Goal: Information Seeking & Learning: Learn about a topic

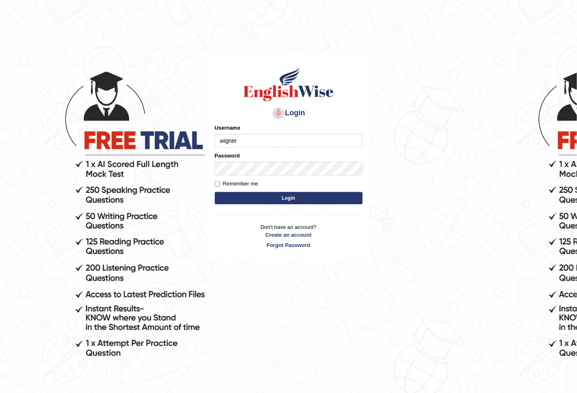
type input "wigner"
click at [215, 192] on button "Login" at bounding box center [289, 198] width 148 height 12
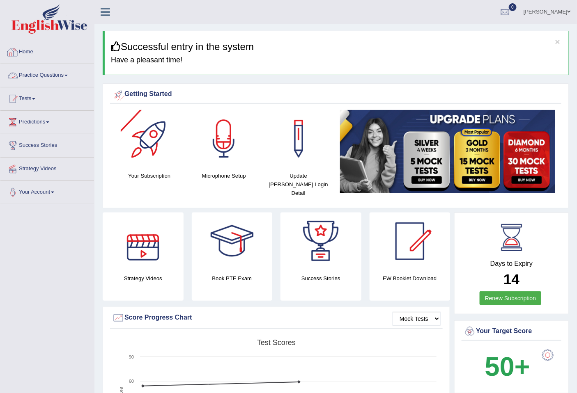
click at [55, 76] on link "Practice Questions" at bounding box center [47, 74] width 94 height 21
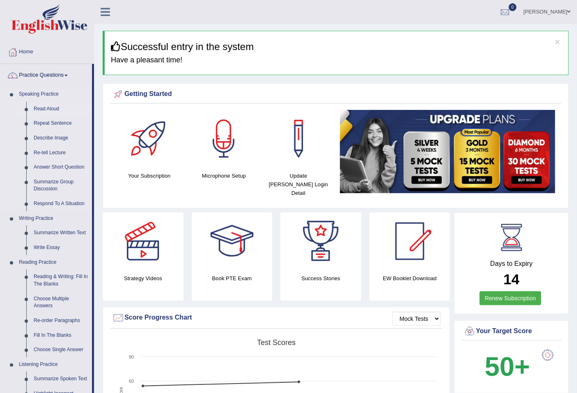
click at [44, 106] on link "Read Aloud" at bounding box center [61, 109] width 62 height 15
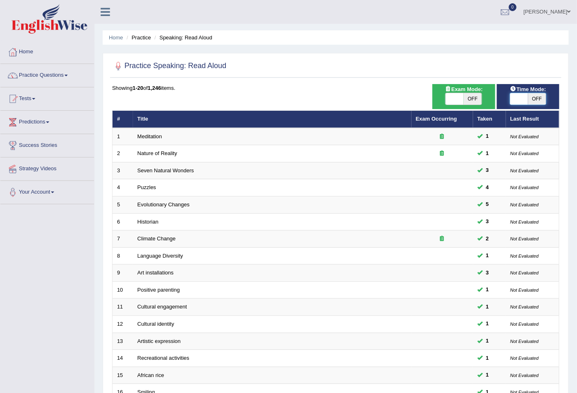
click at [518, 98] on span at bounding box center [519, 98] width 18 height 11
checkbox input "true"
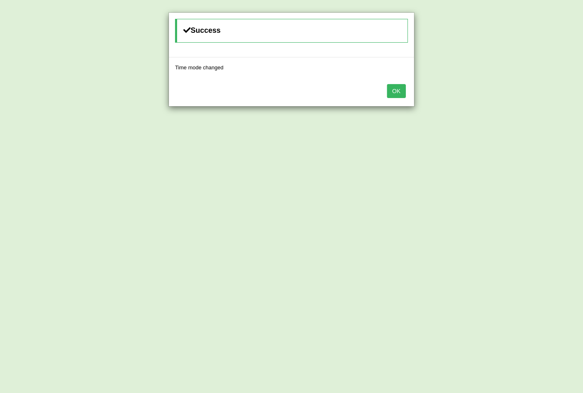
click at [390, 91] on button "OK" at bounding box center [396, 91] width 19 height 14
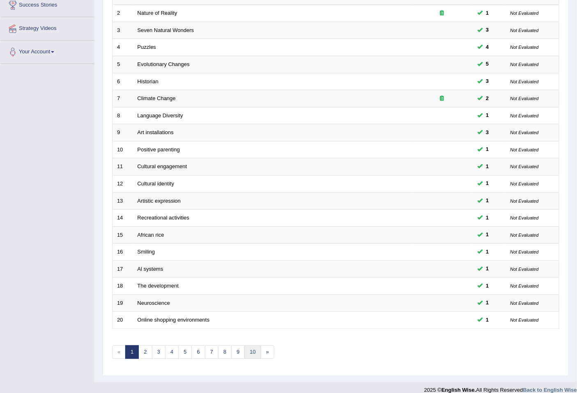
scroll to position [150, 0]
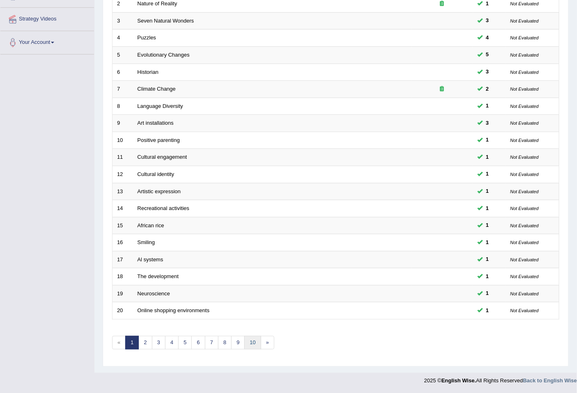
click at [251, 345] on link "10" at bounding box center [252, 343] width 16 height 14
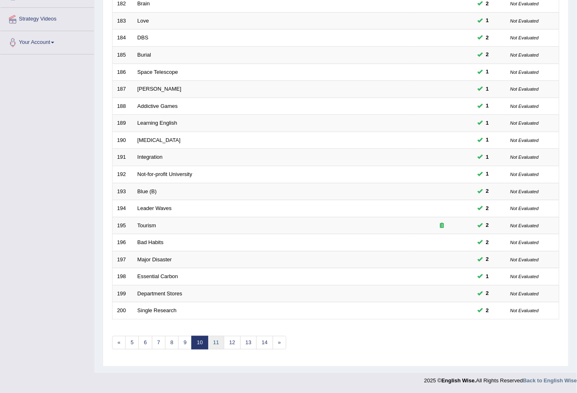
click at [217, 342] on link "11" at bounding box center [216, 343] width 16 height 14
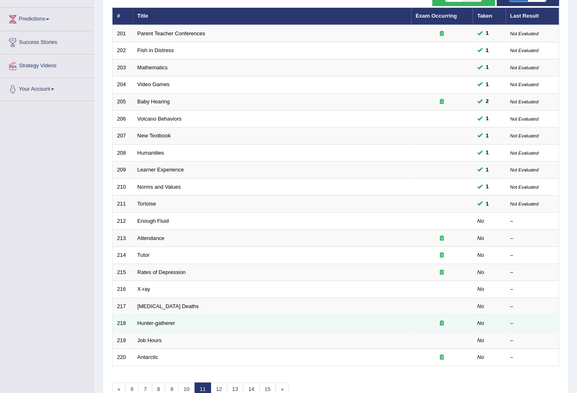
scroll to position [150, 0]
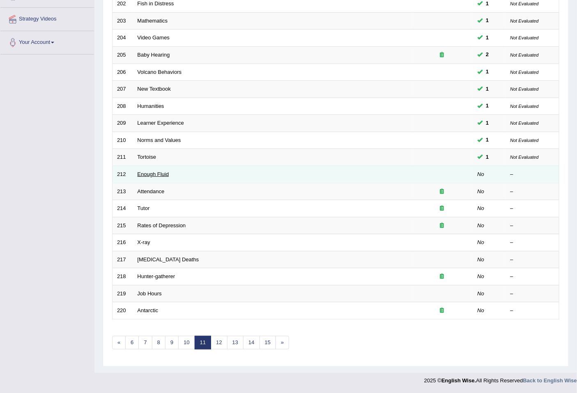
click at [163, 174] on link "Enough Fluid" at bounding box center [153, 174] width 32 height 6
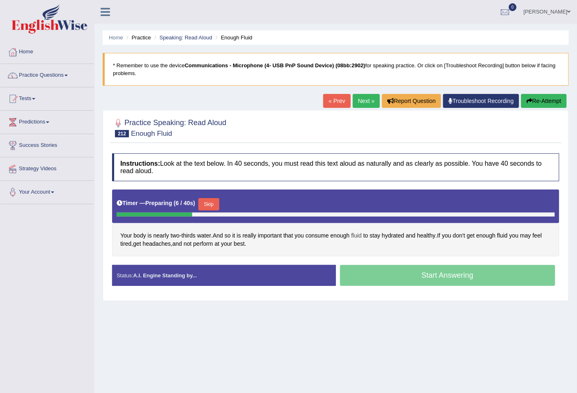
click at [358, 235] on span "fluid" at bounding box center [356, 235] width 11 height 9
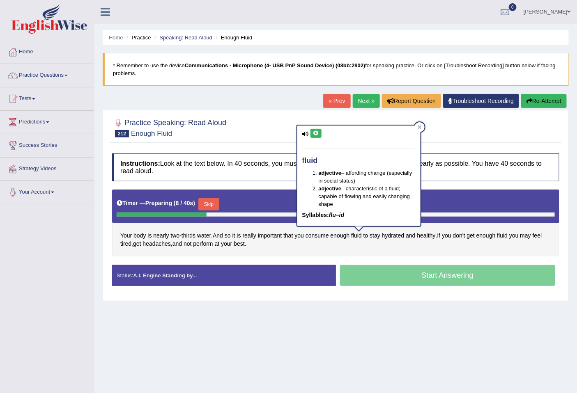
click at [315, 129] on button at bounding box center [315, 133] width 11 height 9
click at [426, 235] on span "healthy" at bounding box center [426, 235] width 18 height 9
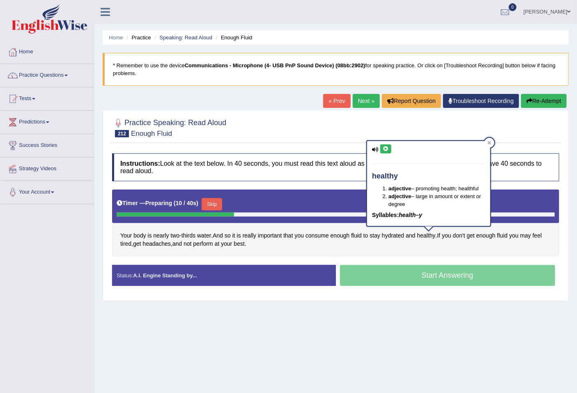
click at [388, 144] on div "healthy adjective – promoting health; healthful adjective – large in amount or …" at bounding box center [428, 183] width 123 height 85
click at [385, 151] on icon at bounding box center [385, 148] width 6 height 5
click at [389, 151] on button at bounding box center [385, 148] width 11 height 9
click at [159, 247] on span "headaches" at bounding box center [156, 244] width 28 height 9
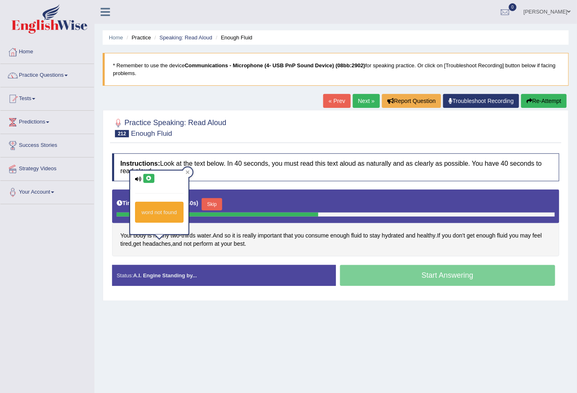
click at [146, 183] on div "word not found" at bounding box center [159, 203] width 58 height 64
click at [149, 178] on icon at bounding box center [149, 178] width 6 height 5
click at [297, 199] on div "Timer — Preparing ( 21 / 40s ) Skip" at bounding box center [336, 204] width 438 height 16
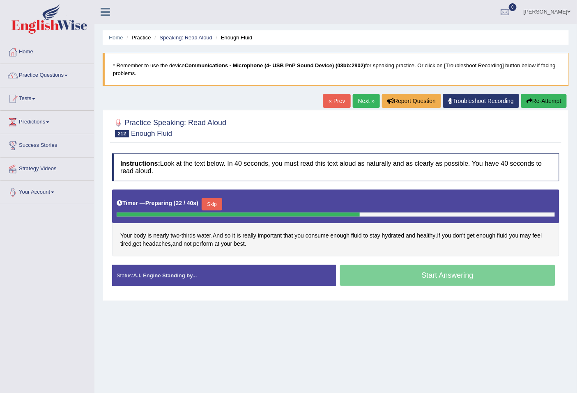
click at [217, 207] on button "Skip" at bounding box center [211, 204] width 21 height 12
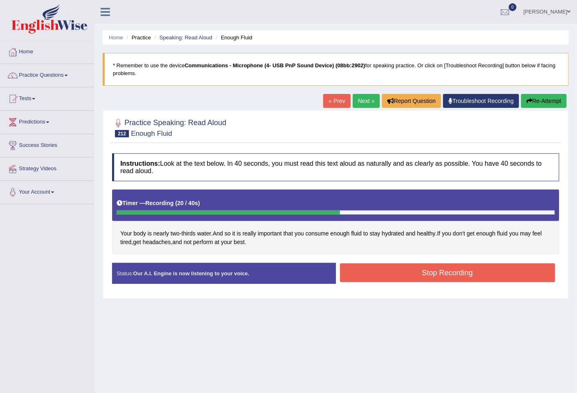
click at [413, 268] on button "Stop Recording" at bounding box center [447, 272] width 215 height 19
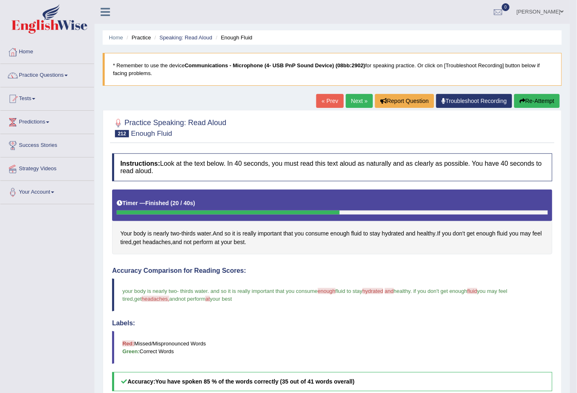
click at [353, 101] on link "Next »" at bounding box center [358, 101] width 27 height 14
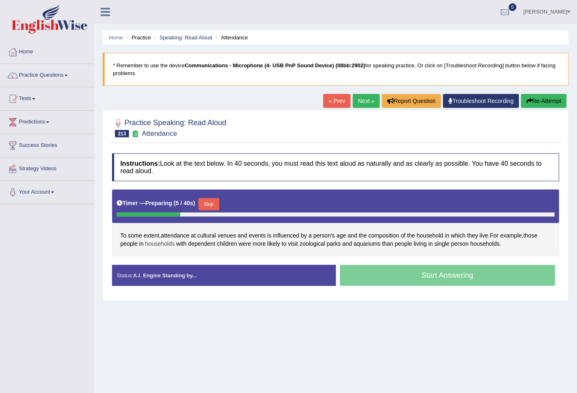
click at [153, 244] on span "households" at bounding box center [160, 244] width 30 height 9
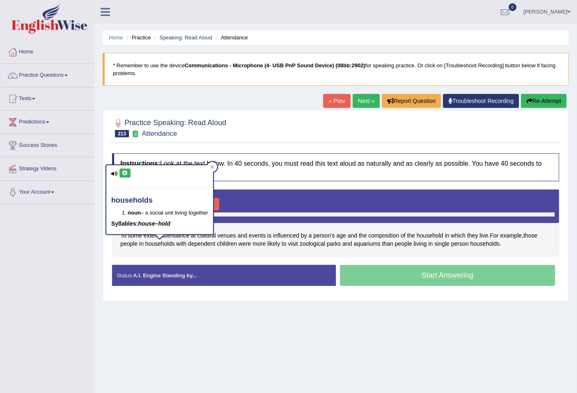
click at [120, 174] on button at bounding box center [124, 173] width 11 height 9
click at [308, 247] on span "zoological" at bounding box center [312, 244] width 25 height 9
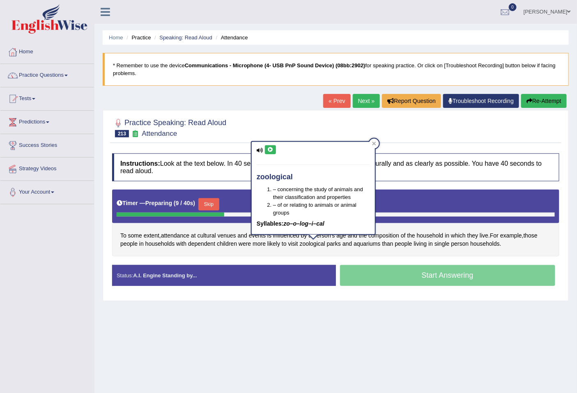
click at [271, 146] on button at bounding box center [270, 149] width 11 height 9
click at [521, 255] on div "To some extent , attendance at cultural venues and events is influenced by a pe…" at bounding box center [335, 223] width 447 height 67
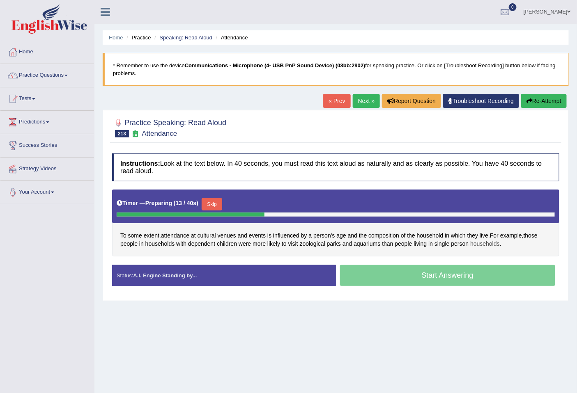
click at [478, 245] on span "households" at bounding box center [485, 244] width 30 height 9
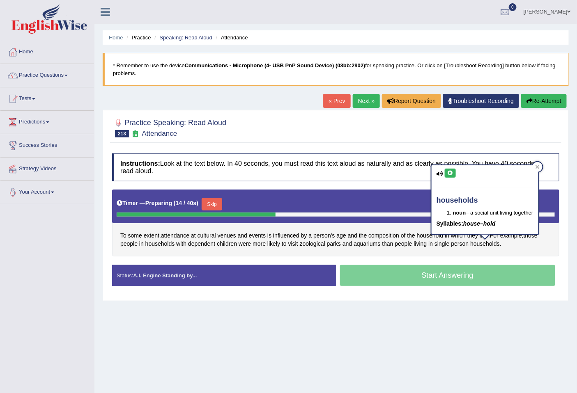
click at [450, 174] on icon at bounding box center [450, 173] width 6 height 5
click at [268, 247] on span "likely" at bounding box center [273, 244] width 13 height 9
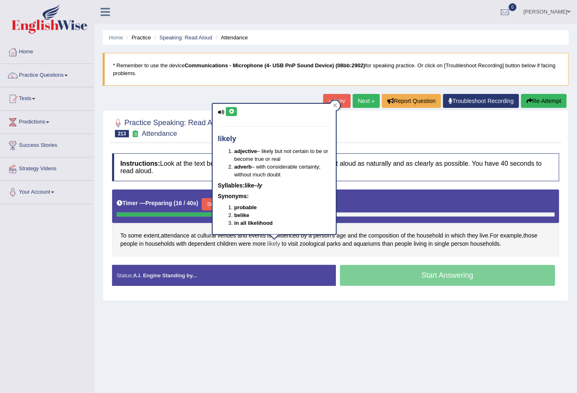
click at [289, 235] on div "likely adjective – likely but not certain to be or become true or real adverb –…" at bounding box center [274, 171] width 125 height 137
click at [291, 234] on div "likely adjective – likely but not certain to be or become true or real adverb –…" at bounding box center [274, 169] width 123 height 130
click at [290, 251] on div "To some extent , attendance at cultural venues and events is influenced by a pe…" at bounding box center [335, 223] width 447 height 67
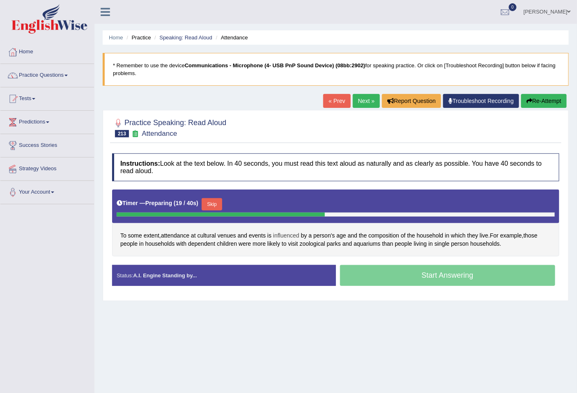
click at [291, 236] on span "influenced" at bounding box center [286, 235] width 26 height 9
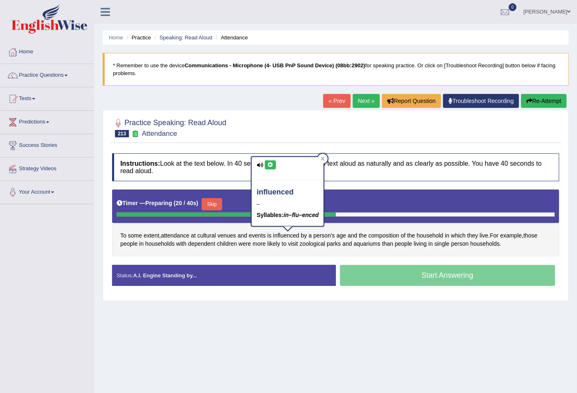
click at [272, 164] on icon at bounding box center [270, 164] width 6 height 5
click at [419, 255] on div "To some extent , attendance at cultural venues and events is influenced by a pe…" at bounding box center [335, 223] width 447 height 67
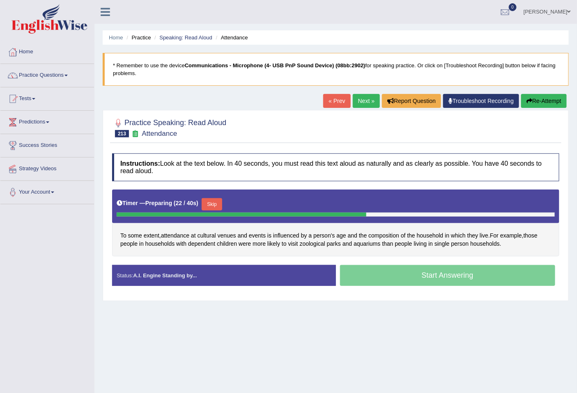
click at [210, 202] on button "Skip" at bounding box center [211, 204] width 21 height 12
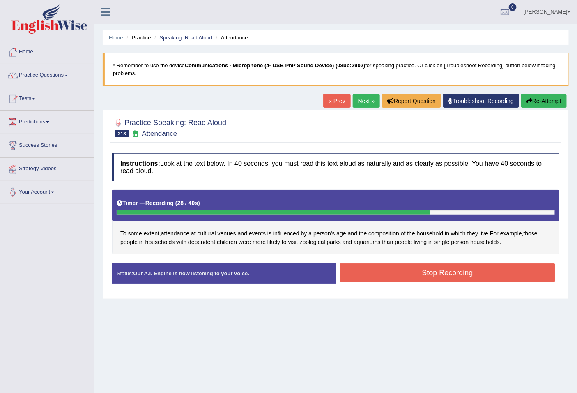
click at [417, 272] on button "Stop Recording" at bounding box center [447, 272] width 215 height 19
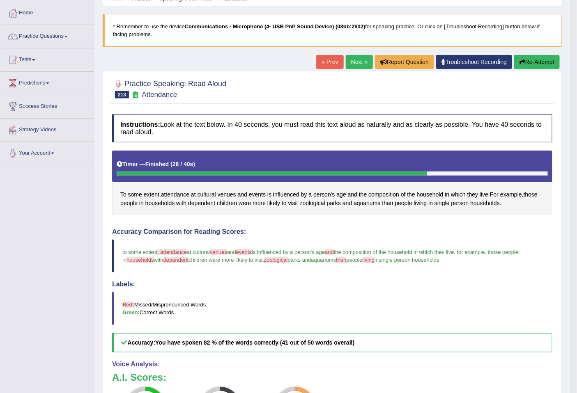
scroll to position [30, 0]
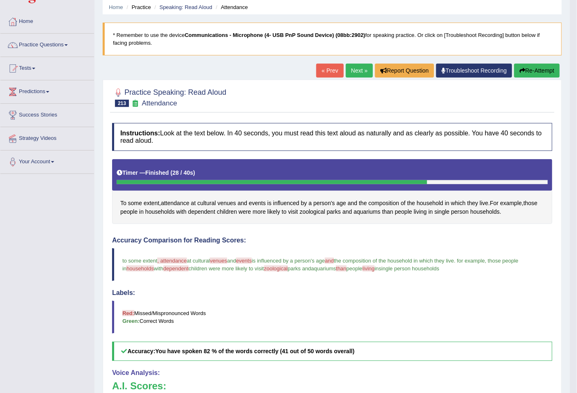
click at [350, 70] on link "Next »" at bounding box center [358, 71] width 27 height 14
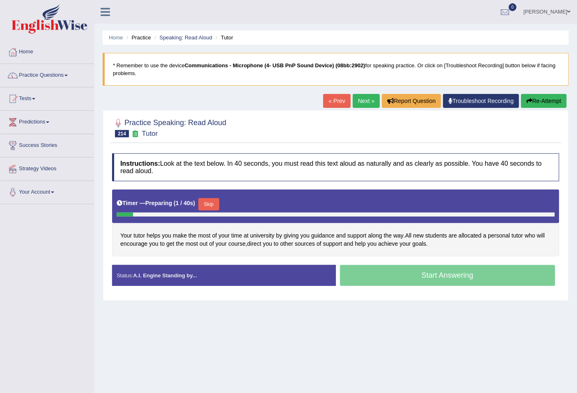
click at [199, 201] on div "Timer — Preparing ( 1 / 40s ) Skip" at bounding box center [336, 204] width 438 height 16
click at [208, 199] on button "Skip" at bounding box center [208, 204] width 21 height 12
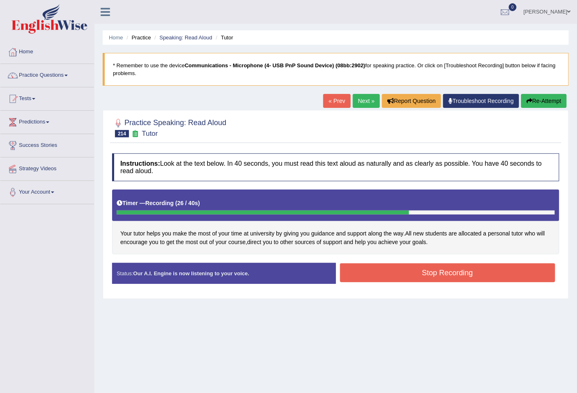
click at [413, 263] on div "Created with Highcharts 7.1.2 Great Too slow Too fast Time Speech pace meter: 0…" at bounding box center [450, 263] width 228 height 0
click at [420, 274] on button "Stop Recording" at bounding box center [447, 272] width 215 height 19
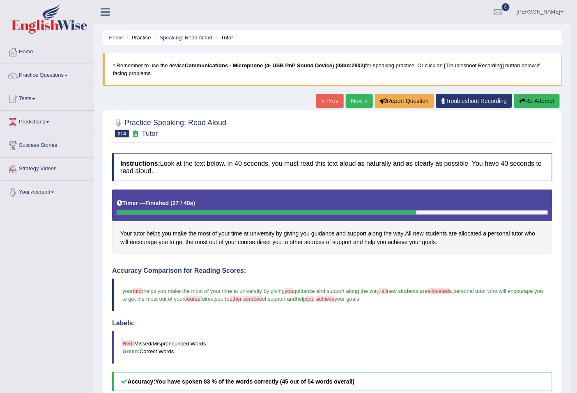
click at [347, 96] on link "Next »" at bounding box center [358, 101] width 27 height 14
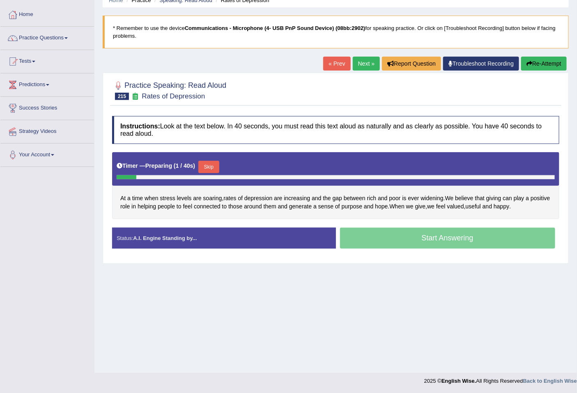
click at [211, 169] on button "Skip" at bounding box center [208, 167] width 21 height 12
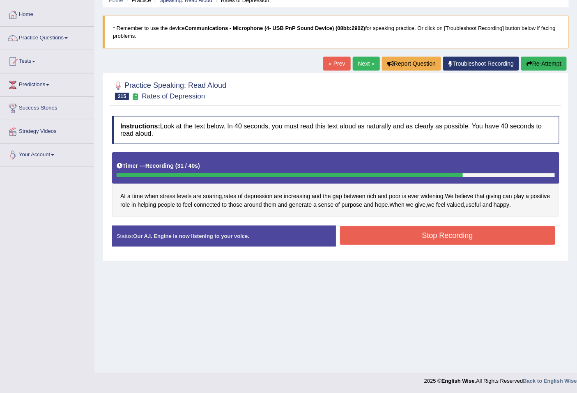
click at [438, 235] on button "Stop Recording" at bounding box center [447, 235] width 215 height 19
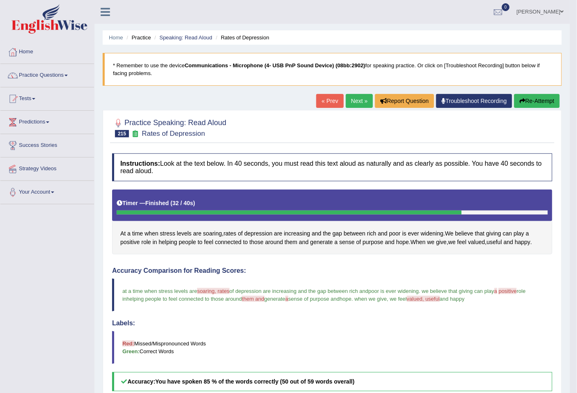
click at [356, 101] on link "Next »" at bounding box center [358, 101] width 27 height 14
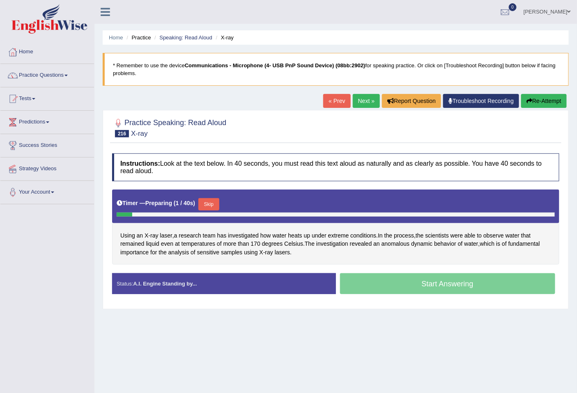
click at [204, 207] on button "Skip" at bounding box center [208, 204] width 21 height 12
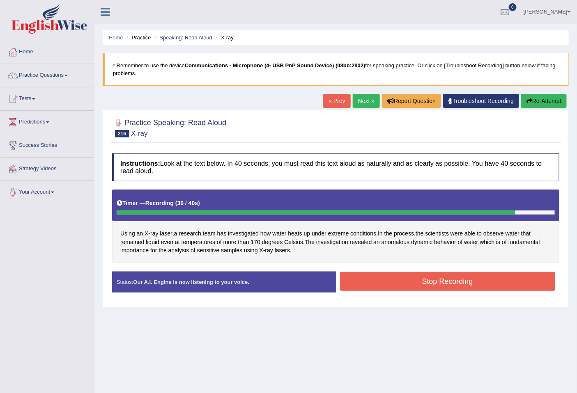
click at [395, 282] on button "Stop Recording" at bounding box center [447, 281] width 215 height 19
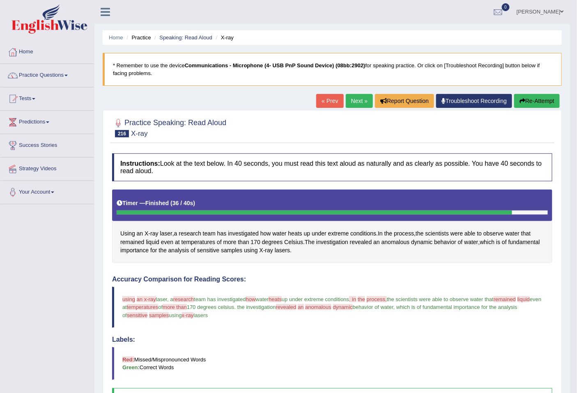
click at [549, 95] on button "Re-Attempt" at bounding box center [537, 101] width 46 height 14
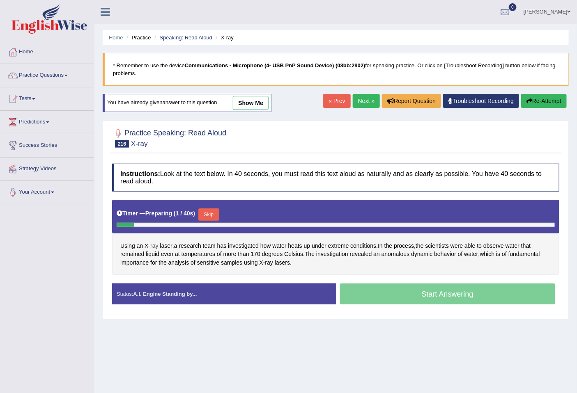
click at [153, 247] on span "ray" at bounding box center [154, 246] width 8 height 9
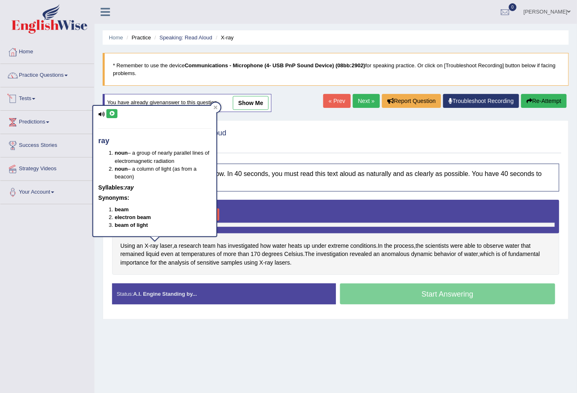
click at [115, 116] on button at bounding box center [111, 113] width 11 height 9
click at [166, 247] on span "laser" at bounding box center [166, 246] width 12 height 9
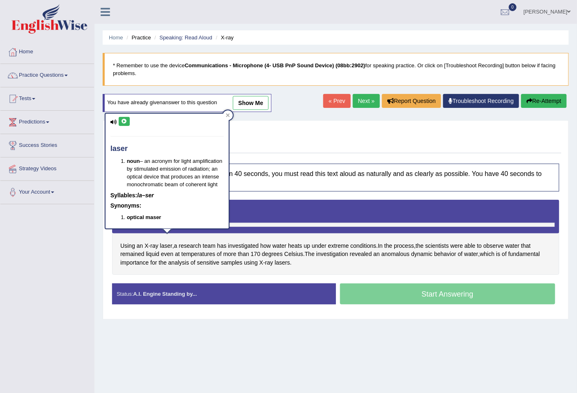
click at [122, 120] on icon at bounding box center [124, 121] width 6 height 5
click at [257, 253] on span "170" at bounding box center [255, 254] width 9 height 9
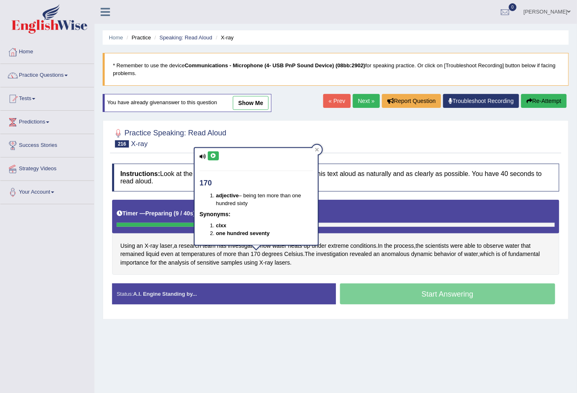
click at [211, 157] on icon at bounding box center [213, 155] width 6 height 5
click at [397, 255] on span "anomalous" at bounding box center [395, 254] width 28 height 9
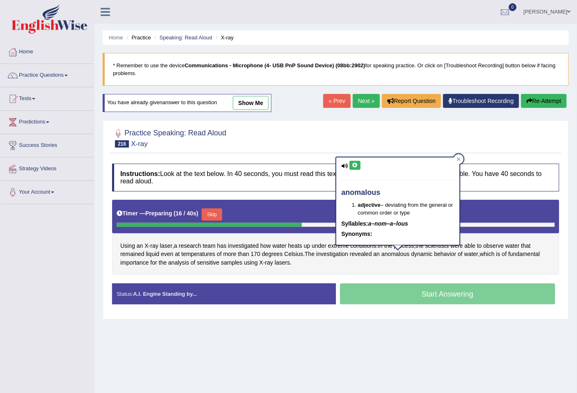
click at [359, 165] on button at bounding box center [354, 165] width 11 height 9
click at [355, 167] on icon at bounding box center [355, 165] width 6 height 5
click at [339, 256] on span "investigation" at bounding box center [332, 254] width 32 height 9
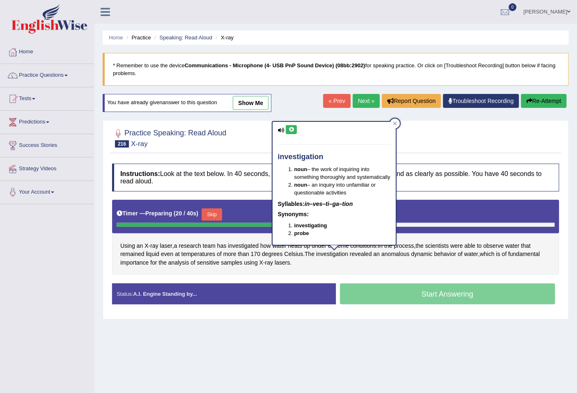
click at [292, 132] on button at bounding box center [291, 129] width 11 height 9
click at [175, 265] on span "analysis" at bounding box center [178, 263] width 21 height 9
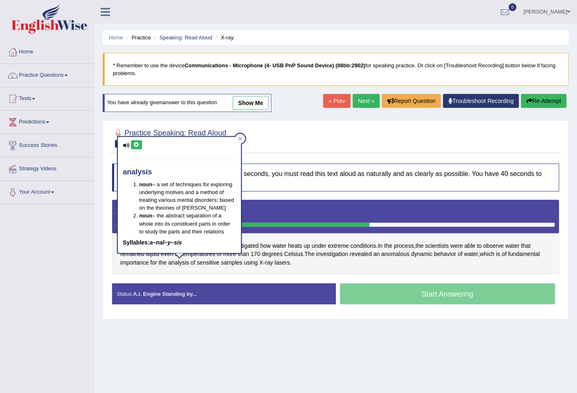
click at [138, 144] on icon at bounding box center [136, 144] width 6 height 5
click at [352, 204] on div "Timer — Preparing ( 24 / 40s ) Skip" at bounding box center [335, 217] width 447 height 34
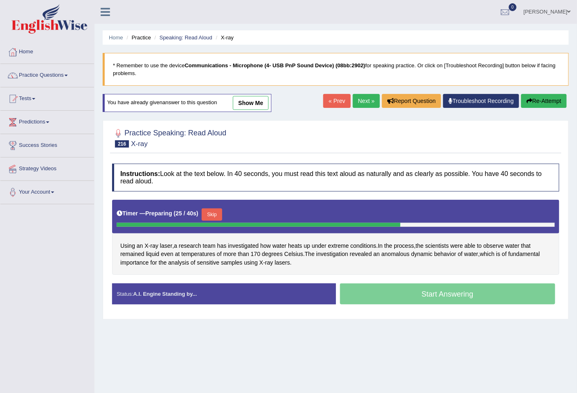
click at [222, 214] on button "Skip" at bounding box center [211, 214] width 21 height 12
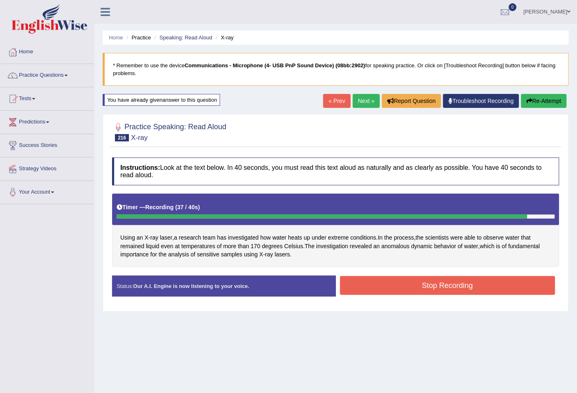
click at [454, 288] on button "Stop Recording" at bounding box center [447, 285] width 215 height 19
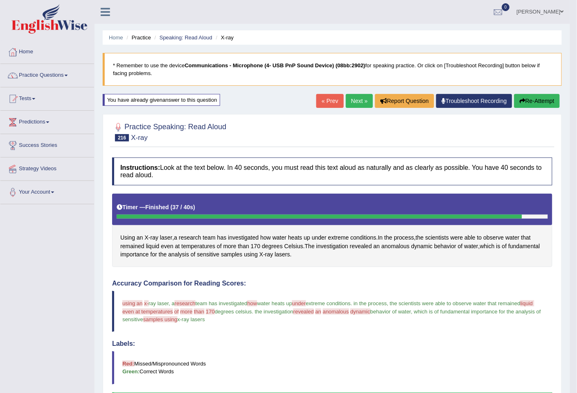
click at [352, 98] on link "Next »" at bounding box center [358, 101] width 27 height 14
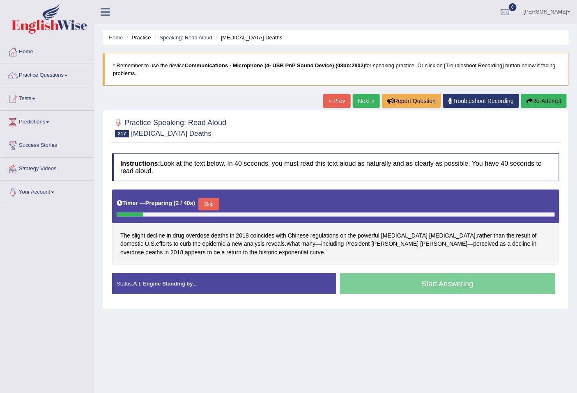
click at [140, 230] on div "The slight decline in [MEDICAL_DATA] deaths in [DATE] coincides with Chinese re…" at bounding box center [335, 227] width 447 height 75
click at [240, 234] on span "2018" at bounding box center [242, 235] width 13 height 9
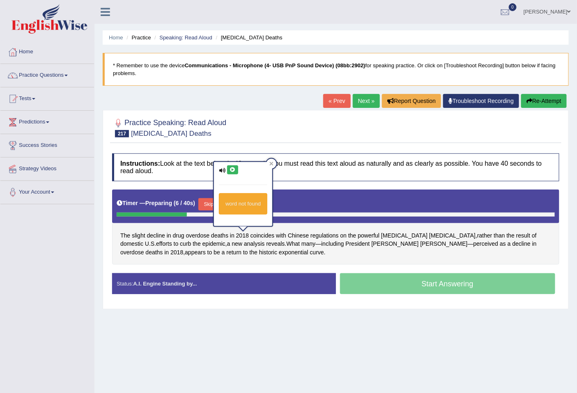
click at [233, 171] on icon at bounding box center [232, 169] width 6 height 5
click at [300, 157] on h4 "Instructions: Look at the text below. In 40 seconds, you must read this text al…" at bounding box center [335, 166] width 447 height 27
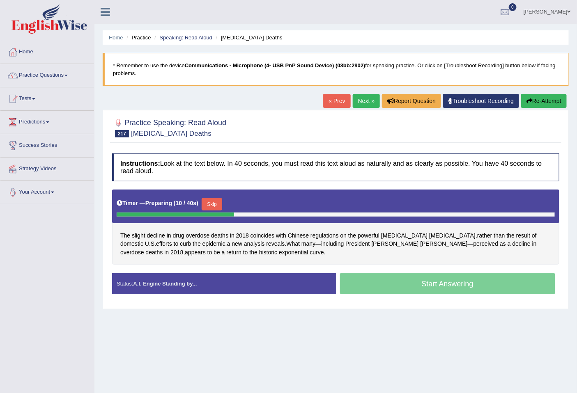
click at [221, 201] on button "Skip" at bounding box center [211, 204] width 21 height 12
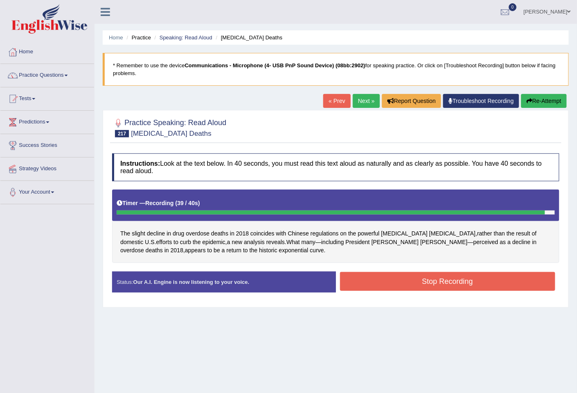
click at [416, 280] on button "Stop Recording" at bounding box center [447, 281] width 215 height 19
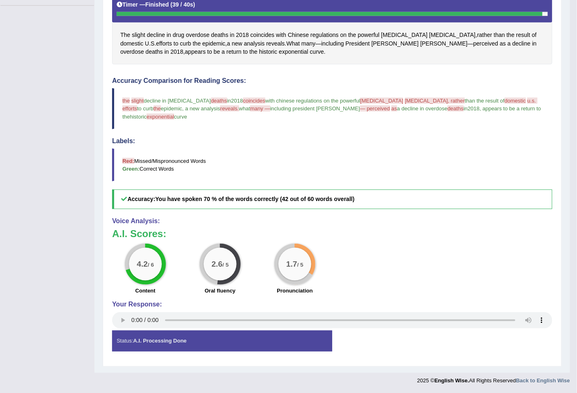
scroll to position [47, 0]
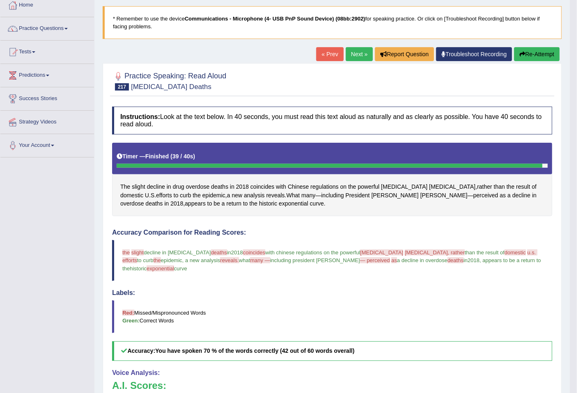
click at [540, 52] on button "Re-Attempt" at bounding box center [537, 54] width 46 height 14
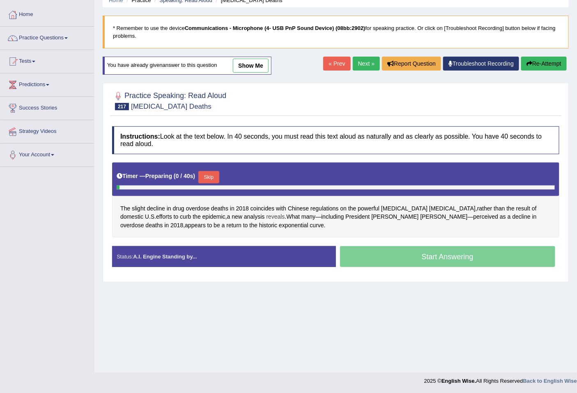
scroll to position [37, 0]
click at [220, 208] on span "deaths" at bounding box center [219, 208] width 17 height 9
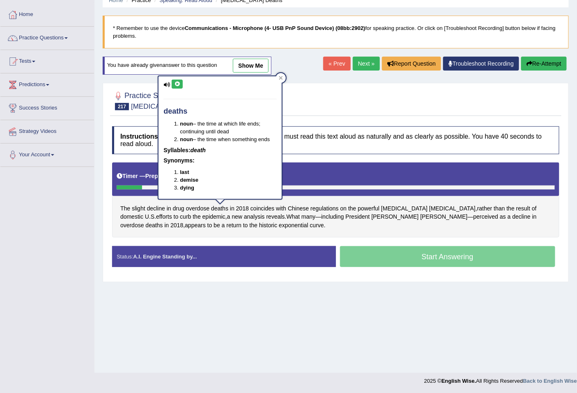
click at [177, 85] on icon at bounding box center [177, 84] width 6 height 5
click at [429, 208] on span "[MEDICAL_DATA]" at bounding box center [452, 208] width 46 height 9
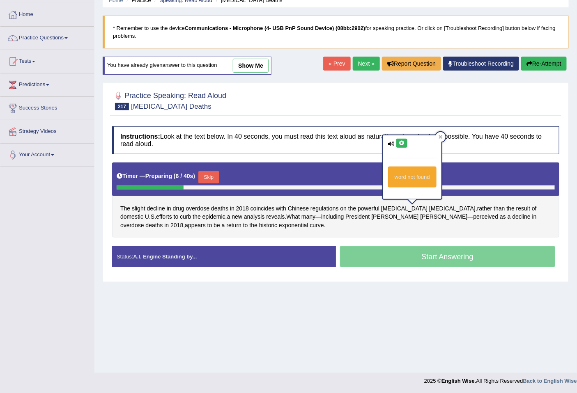
click at [404, 141] on icon at bounding box center [401, 143] width 6 height 5
click at [392, 208] on span "[MEDICAL_DATA]" at bounding box center [404, 208] width 46 height 9
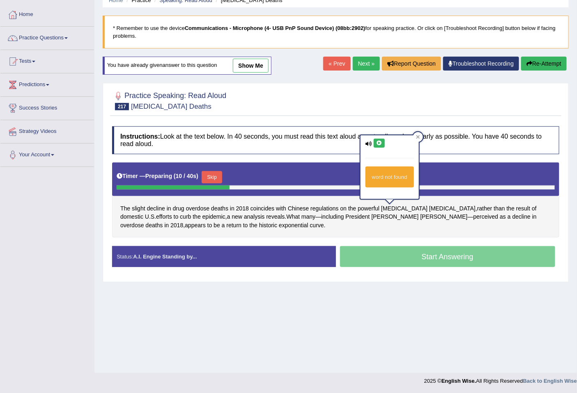
click at [379, 141] on icon at bounding box center [379, 143] width 6 height 5
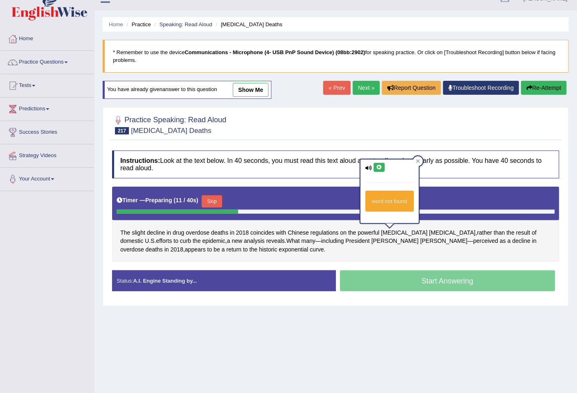
scroll to position [0, 0]
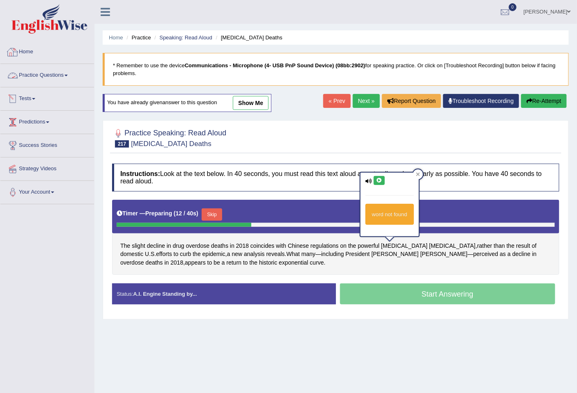
click at [25, 48] on link "Home" at bounding box center [47, 51] width 94 height 21
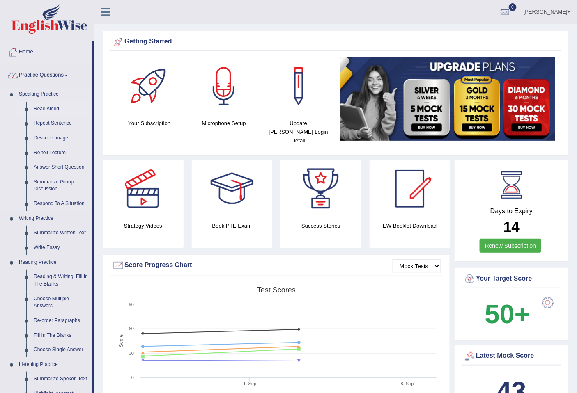
click at [48, 108] on link "Read Aloud" at bounding box center [61, 109] width 62 height 15
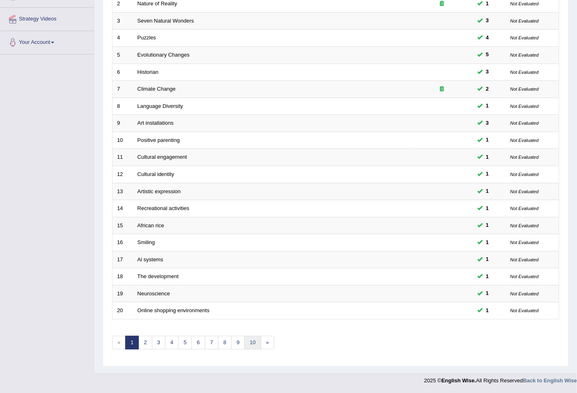
click at [254, 343] on link "10" at bounding box center [252, 343] width 16 height 14
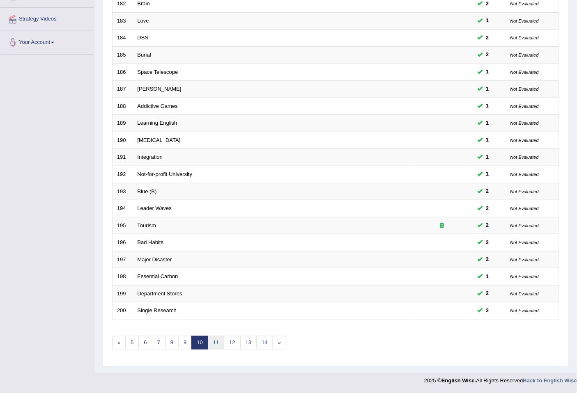
click at [214, 342] on link "11" at bounding box center [216, 343] width 16 height 14
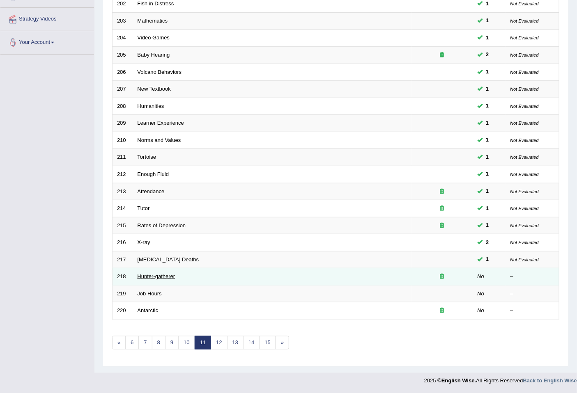
click at [158, 278] on link "Hunter-gatherer" at bounding box center [156, 276] width 38 height 6
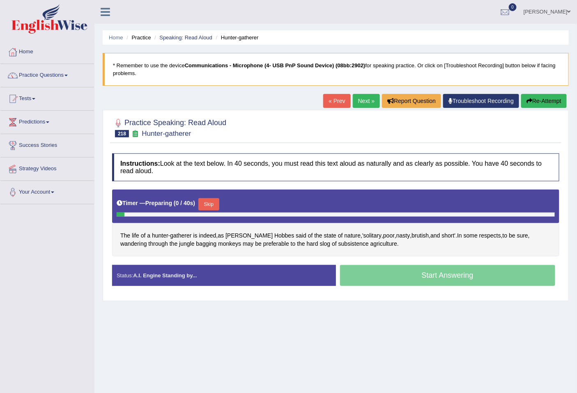
click at [208, 201] on button "Skip" at bounding box center [208, 204] width 21 height 12
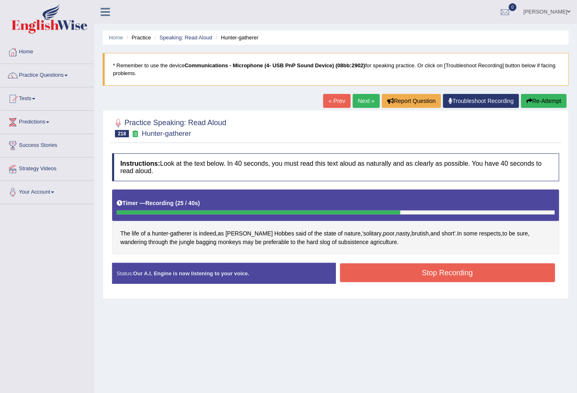
click at [432, 284] on div "Stop Recording" at bounding box center [448, 273] width 224 height 21
click at [432, 274] on button "Stop Recording" at bounding box center [447, 272] width 215 height 19
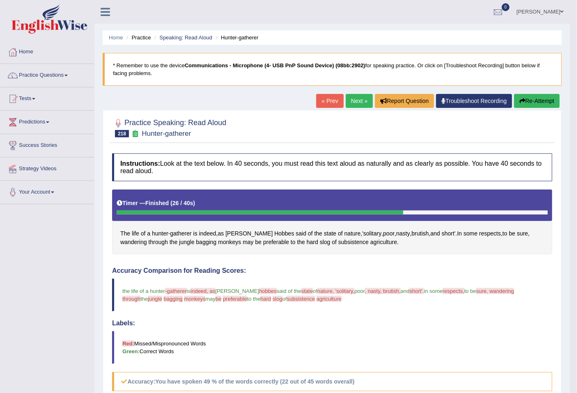
click at [532, 97] on button "Re-Attempt" at bounding box center [537, 101] width 46 height 14
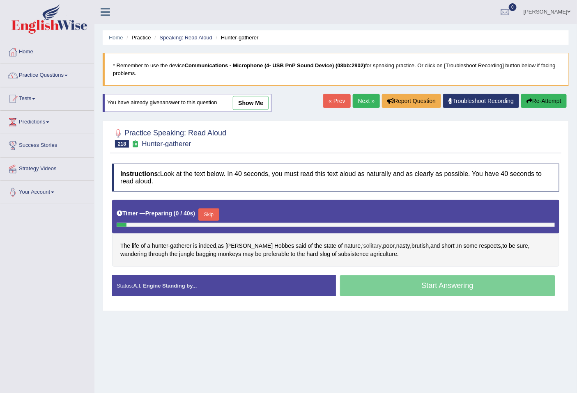
click at [362, 246] on span "'solitary" at bounding box center [371, 246] width 19 height 9
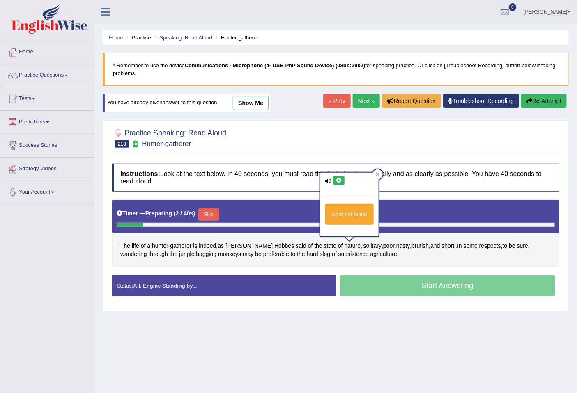
click at [337, 176] on button at bounding box center [338, 180] width 11 height 9
click at [339, 179] on icon at bounding box center [339, 180] width 6 height 5
click at [396, 246] on span "nasty" at bounding box center [403, 246] width 14 height 9
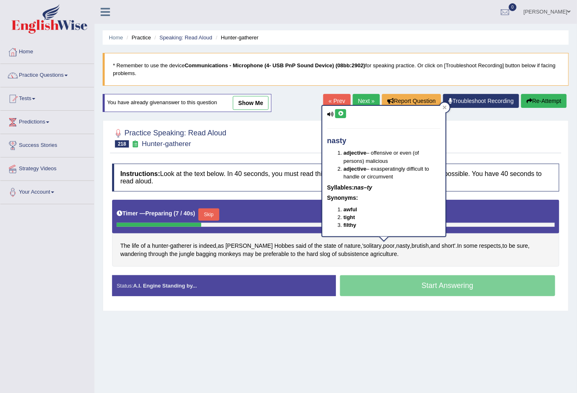
click at [335, 110] on button at bounding box center [340, 113] width 11 height 9
click at [411, 244] on span "brutish" at bounding box center [419, 246] width 17 height 9
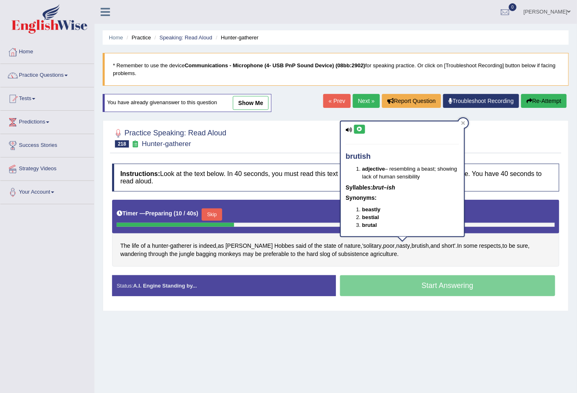
click at [358, 132] on button at bounding box center [359, 129] width 11 height 9
click at [370, 256] on span "agriculture" at bounding box center [383, 254] width 27 height 9
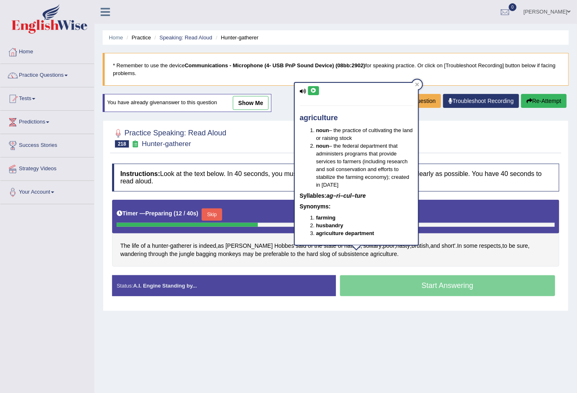
click at [310, 90] on icon at bounding box center [313, 90] width 6 height 5
click at [338, 252] on span "subsistence" at bounding box center [353, 254] width 30 height 9
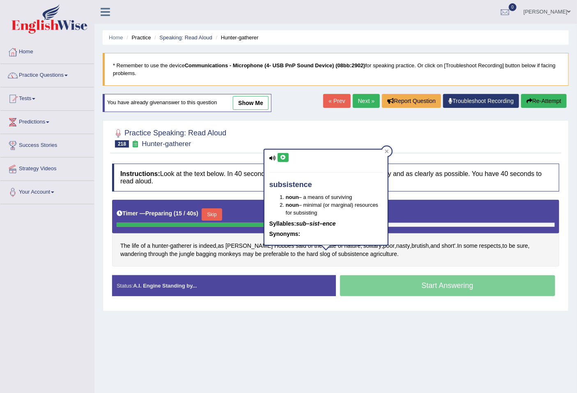
click at [281, 161] on button at bounding box center [282, 157] width 11 height 9
click at [320, 256] on span "slog" at bounding box center [325, 254] width 11 height 9
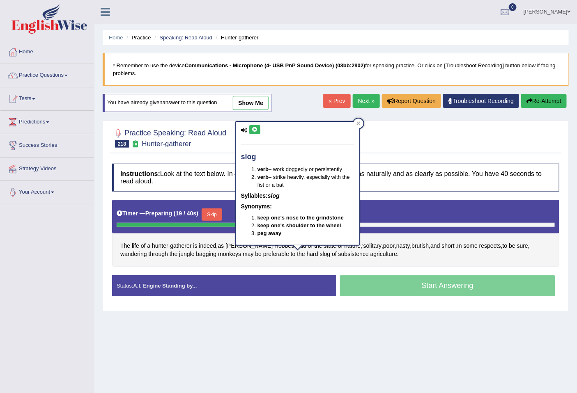
click at [252, 128] on icon at bounding box center [255, 129] width 6 height 5
click at [263, 254] on span "preferable" at bounding box center [276, 254] width 26 height 9
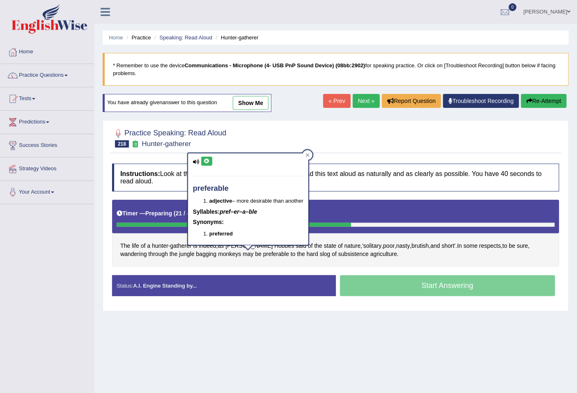
click at [208, 162] on icon at bounding box center [207, 161] width 6 height 5
click at [196, 254] on span "bagging" at bounding box center [206, 254] width 21 height 9
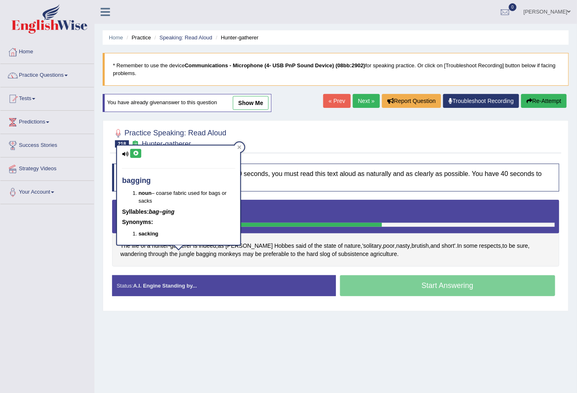
click at [133, 153] on icon at bounding box center [136, 153] width 6 height 5
click at [495, 260] on div "The life of a hunter - gatherer is indeed , as Thomas Hobbes said of the state …" at bounding box center [335, 233] width 447 height 67
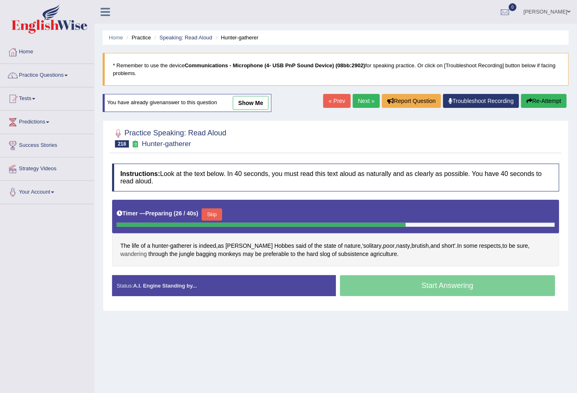
click at [147, 250] on span "wandering" at bounding box center [133, 254] width 27 height 9
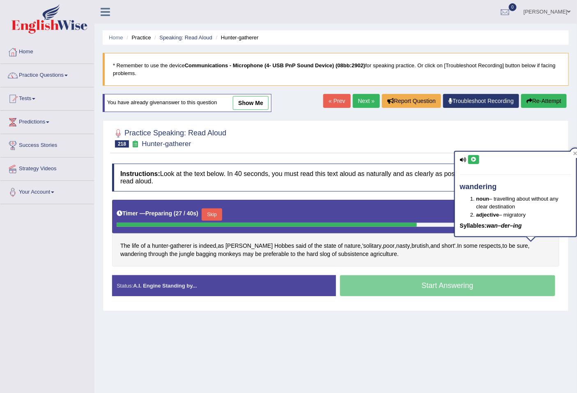
click at [473, 162] on button at bounding box center [473, 159] width 11 height 9
click at [220, 215] on button "Skip" at bounding box center [211, 214] width 21 height 12
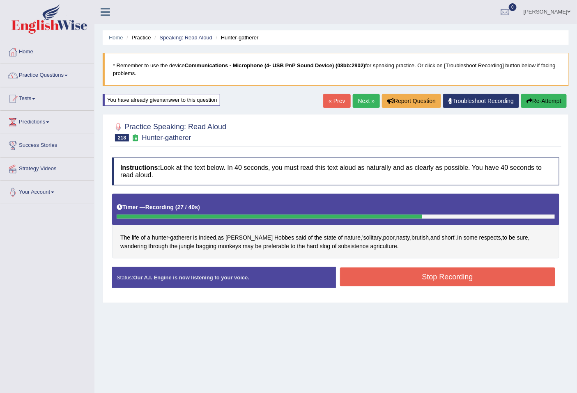
click at [421, 279] on button "Stop Recording" at bounding box center [447, 277] width 215 height 19
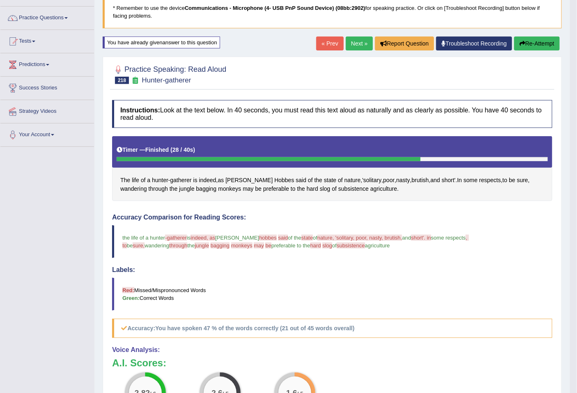
scroll to position [34, 0]
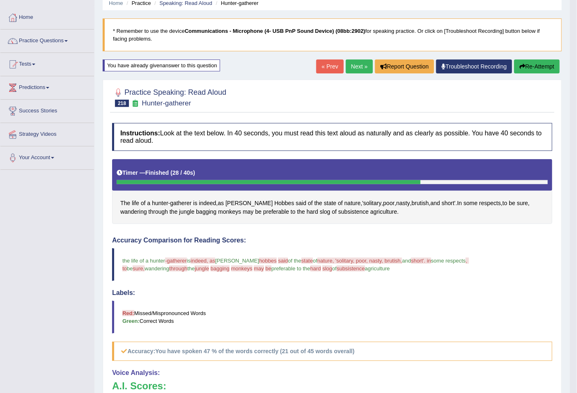
click at [534, 63] on button "Re-Attempt" at bounding box center [537, 66] width 46 height 14
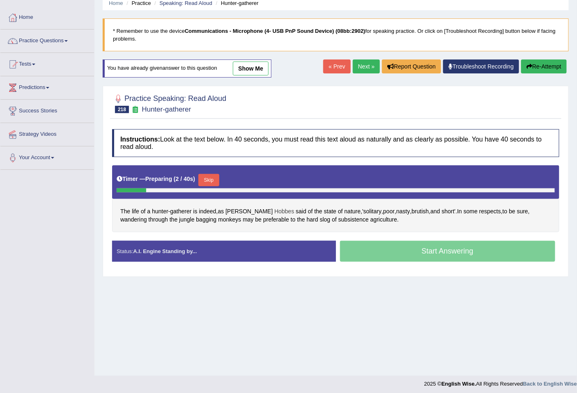
click at [274, 210] on span "Hobbes" at bounding box center [284, 211] width 20 height 9
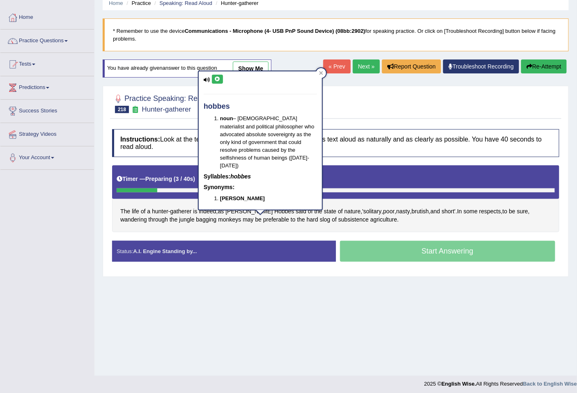
click at [215, 79] on icon at bounding box center [217, 79] width 6 height 5
click at [240, 209] on span "Thomas" at bounding box center [248, 211] width 47 height 9
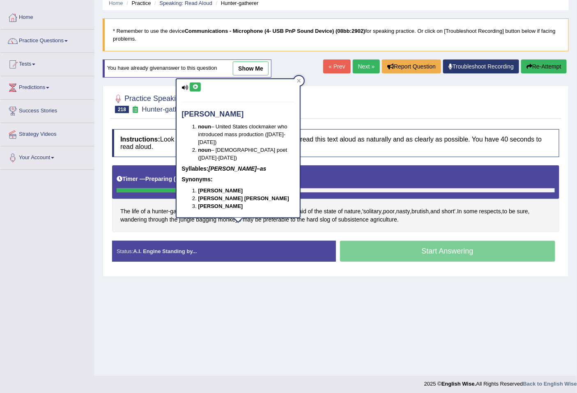
click at [190, 86] on button at bounding box center [195, 86] width 11 height 9
click at [211, 210] on span "indeed" at bounding box center [207, 211] width 17 height 9
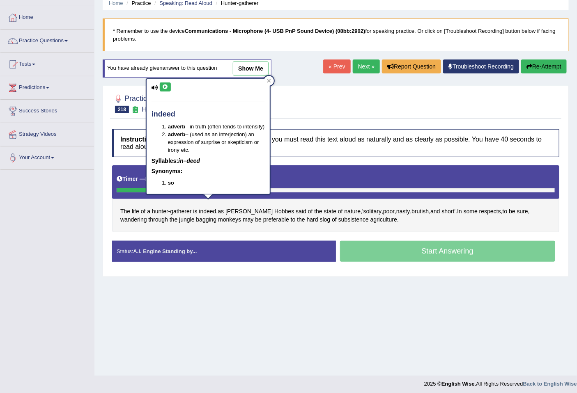
click at [161, 87] on button at bounding box center [165, 86] width 11 height 9
click at [185, 210] on span "gatherer" at bounding box center [180, 211] width 21 height 9
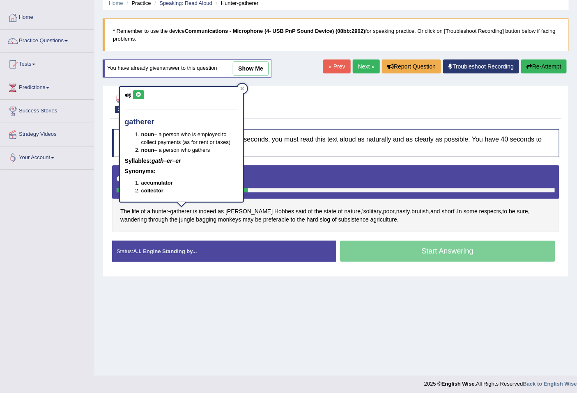
click at [140, 95] on icon at bounding box center [138, 94] width 6 height 5
click at [165, 211] on span "hunter" at bounding box center [160, 211] width 16 height 9
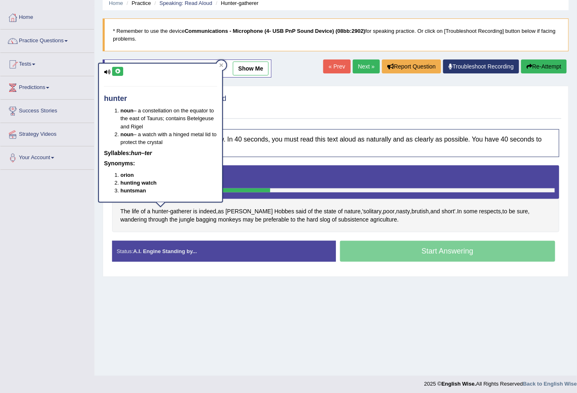
click at [117, 70] on icon at bounding box center [117, 71] width 6 height 5
drag, startPoint x: 240, startPoint y: 230, endPoint x: 238, endPoint y: 141, distance: 89.1
click at [240, 227] on div "The life of a hunter - gatherer is indeed , as Thomas Hobbes said of the state …" at bounding box center [335, 198] width 447 height 67
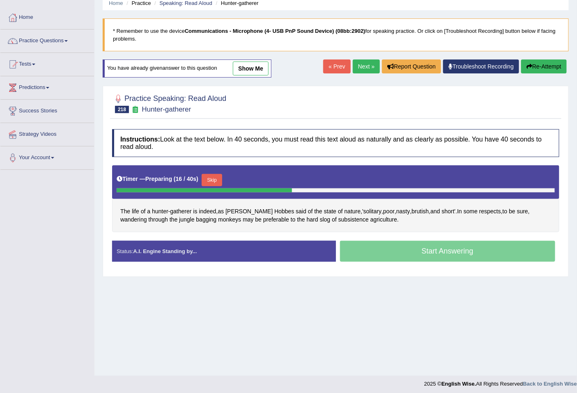
click at [220, 179] on button "Skip" at bounding box center [211, 180] width 21 height 12
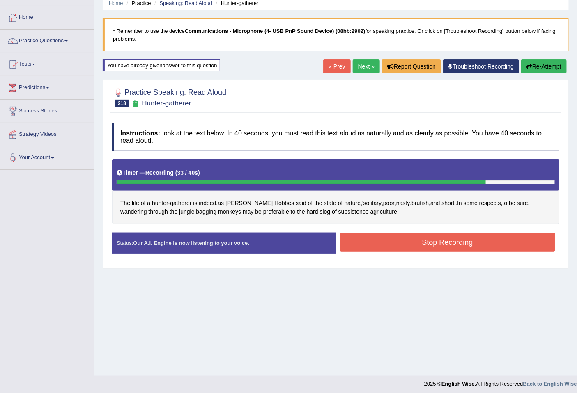
click at [457, 240] on button "Stop Recording" at bounding box center [447, 242] width 215 height 19
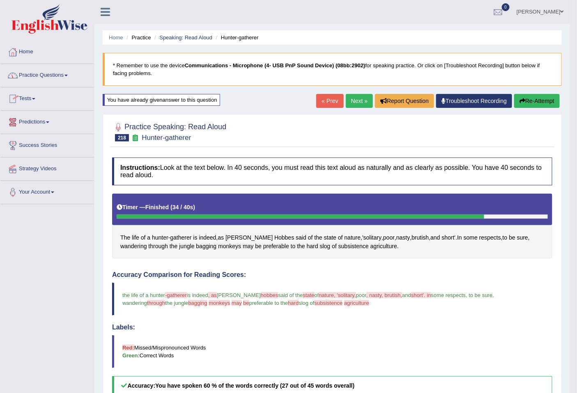
click at [355, 101] on link "Next »" at bounding box center [358, 101] width 27 height 14
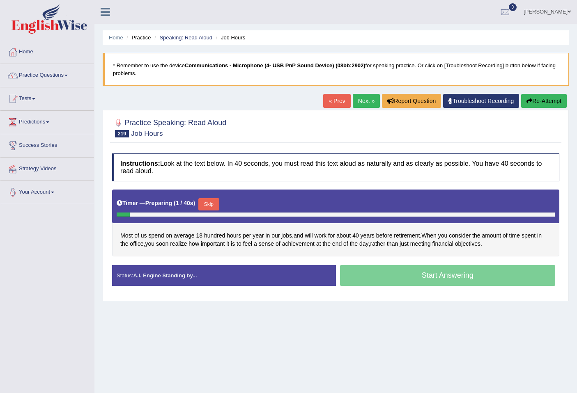
click at [215, 206] on button "Skip" at bounding box center [208, 204] width 21 height 12
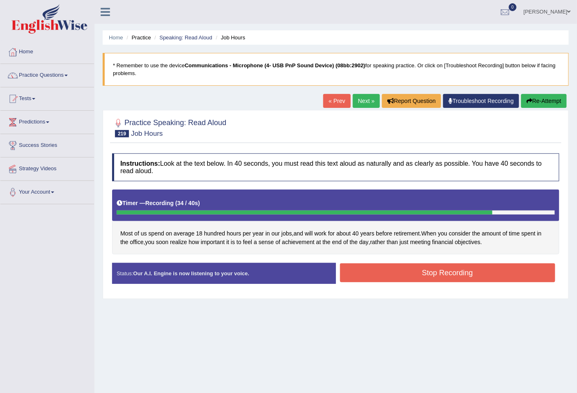
click at [440, 277] on button "Stop Recording" at bounding box center [447, 272] width 215 height 19
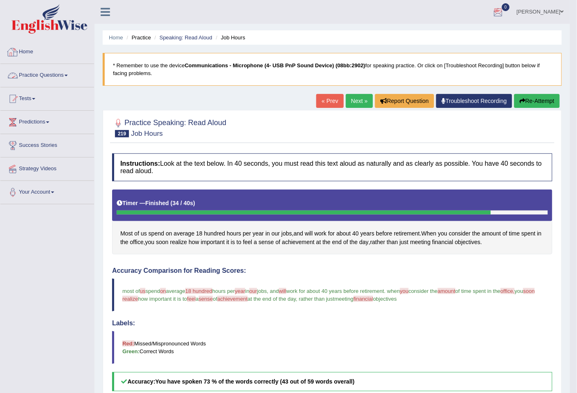
click at [31, 50] on link "Home" at bounding box center [47, 51] width 94 height 21
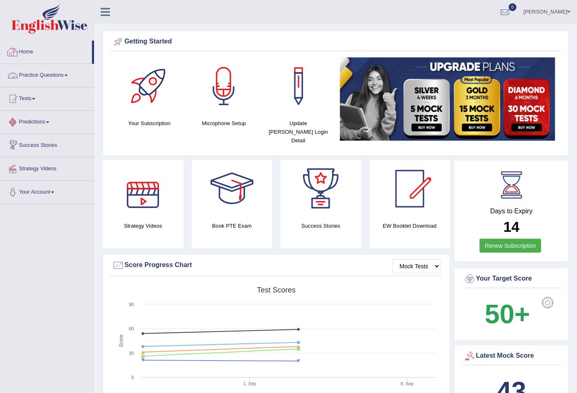
click at [25, 48] on link "Home" at bounding box center [46, 51] width 92 height 21
click at [514, 239] on link "Renew Subscription" at bounding box center [510, 246] width 62 height 14
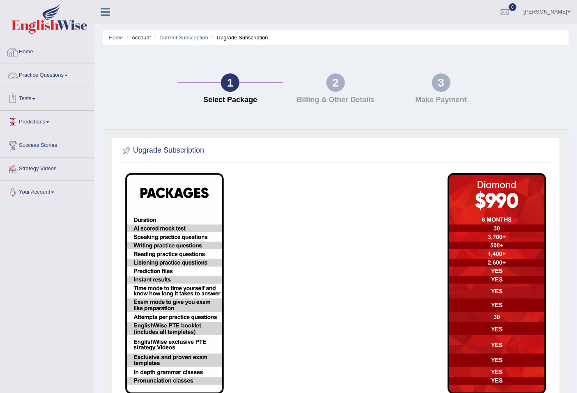
click at [42, 52] on link "Home" at bounding box center [47, 51] width 94 height 21
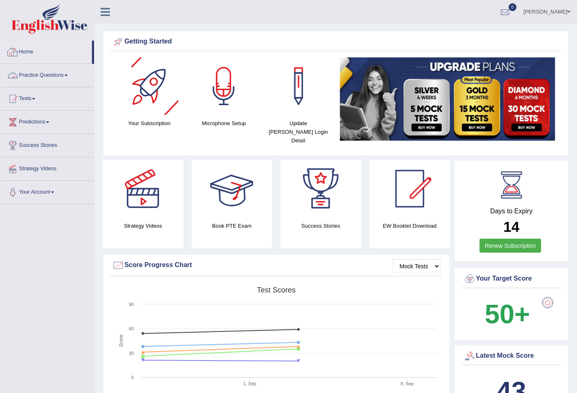
click at [30, 50] on link "Home" at bounding box center [46, 51] width 92 height 21
click at [18, 125] on div at bounding box center [13, 122] width 12 height 12
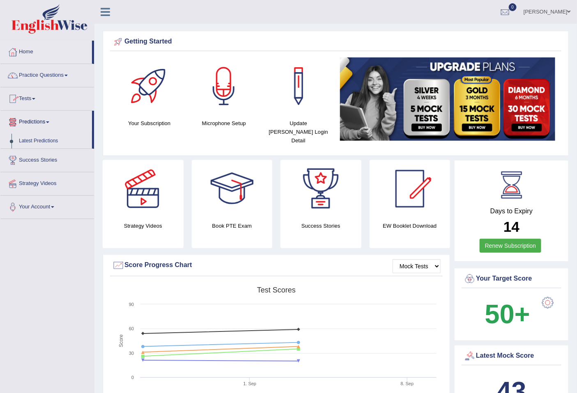
click at [31, 92] on link "Tests" at bounding box center [47, 97] width 94 height 21
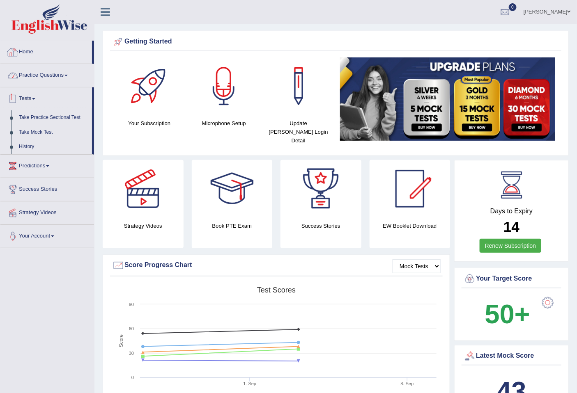
click at [27, 82] on link "Practice Questions" at bounding box center [47, 74] width 94 height 21
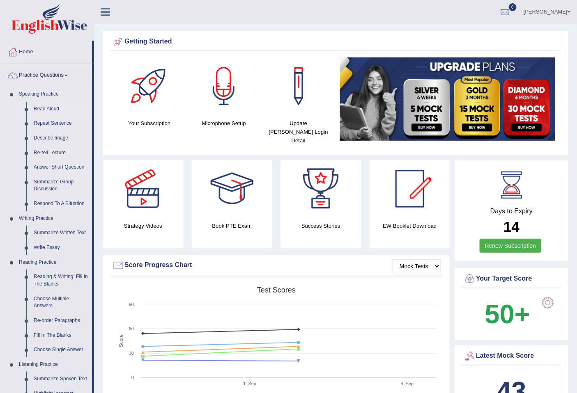
click at [44, 109] on link "Read Aloud" at bounding box center [61, 109] width 62 height 15
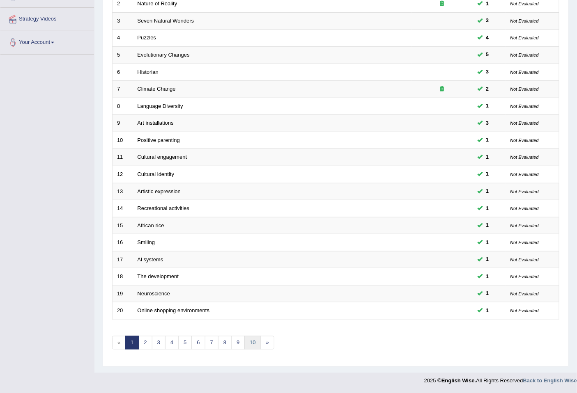
click at [248, 342] on link "10" at bounding box center [252, 343] width 16 height 14
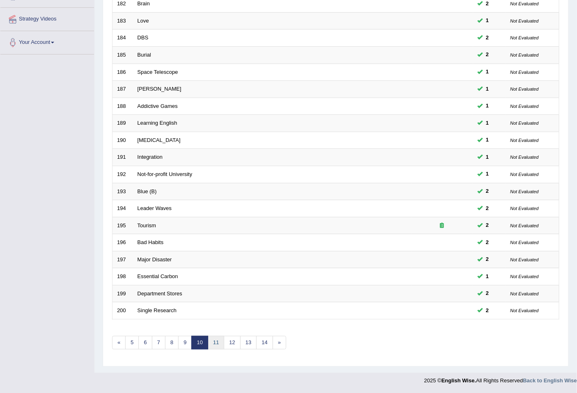
click at [216, 340] on link "11" at bounding box center [216, 343] width 16 height 14
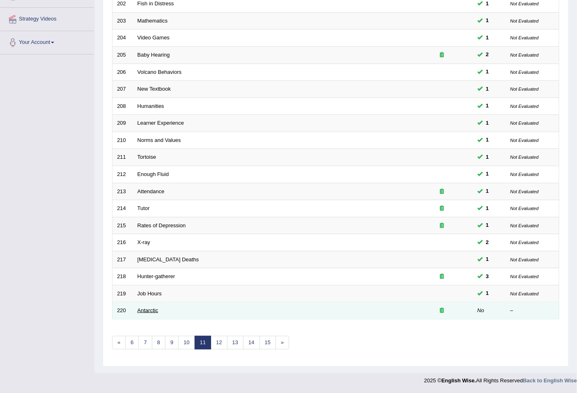
click at [146, 309] on link "Antarctic" at bounding box center [147, 310] width 21 height 6
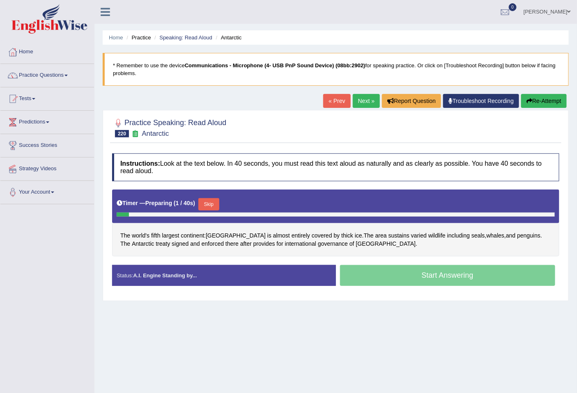
click at [212, 204] on button "Skip" at bounding box center [208, 204] width 21 height 12
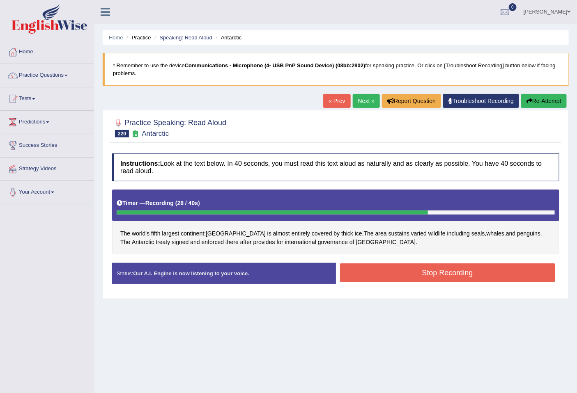
click at [435, 271] on button "Stop Recording" at bounding box center [447, 272] width 215 height 19
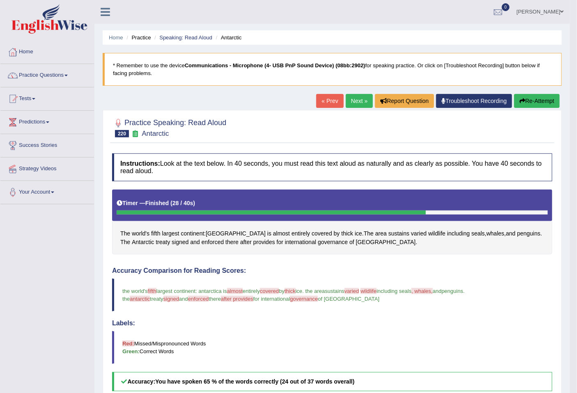
click at [537, 99] on button "Re-Attempt" at bounding box center [537, 101] width 46 height 14
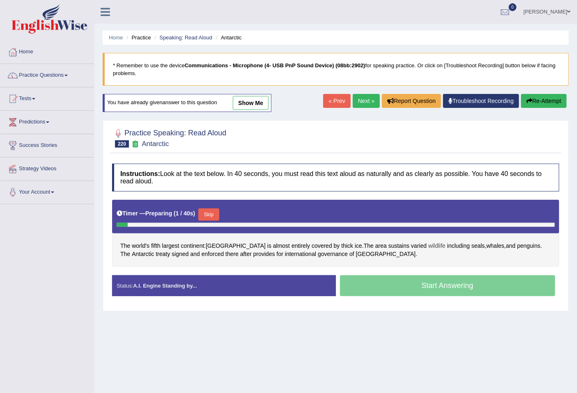
click at [428, 245] on span "wildlife" at bounding box center [436, 246] width 17 height 9
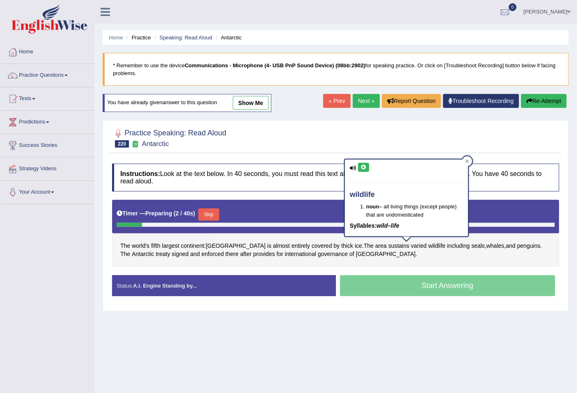
click at [363, 166] on icon at bounding box center [363, 167] width 6 height 5
click at [419, 265] on div "The world's fifth largest continent : Antarctica is almost entirely covered by …" at bounding box center [335, 233] width 447 height 67
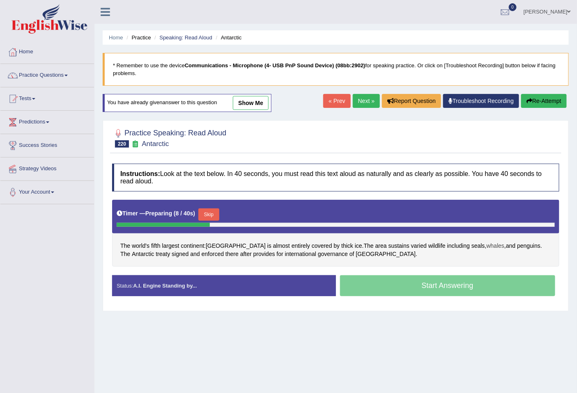
click at [486, 249] on span "whales" at bounding box center [495, 246] width 18 height 9
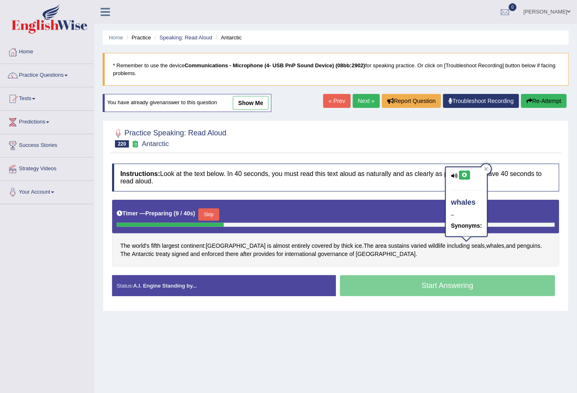
click at [469, 174] on button at bounding box center [464, 175] width 11 height 9
click at [341, 245] on span "thick" at bounding box center [347, 246] width 12 height 9
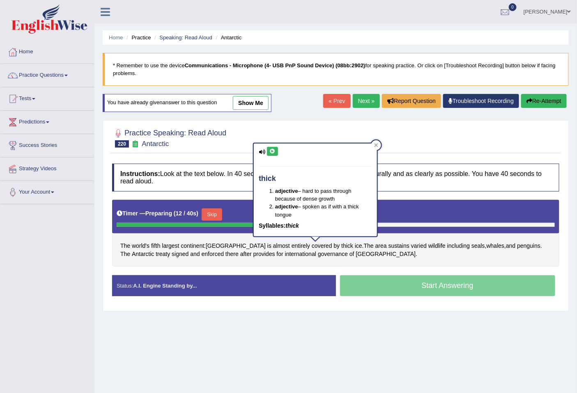
click at [269, 152] on icon at bounding box center [272, 151] width 6 height 5
click at [155, 246] on span "fifth" at bounding box center [155, 246] width 9 height 9
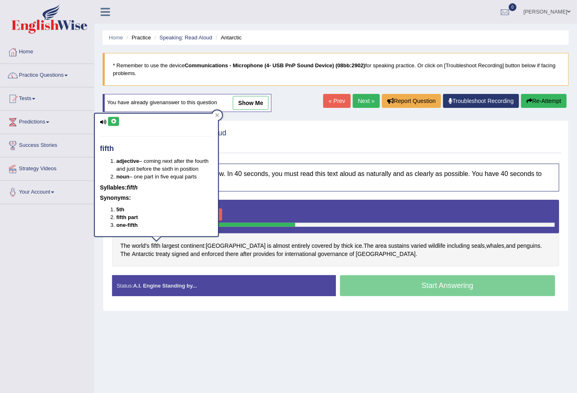
click at [113, 117] on button at bounding box center [113, 121] width 11 height 9
click at [111, 120] on icon at bounding box center [113, 121] width 6 height 5
click at [325, 133] on div at bounding box center [335, 137] width 447 height 25
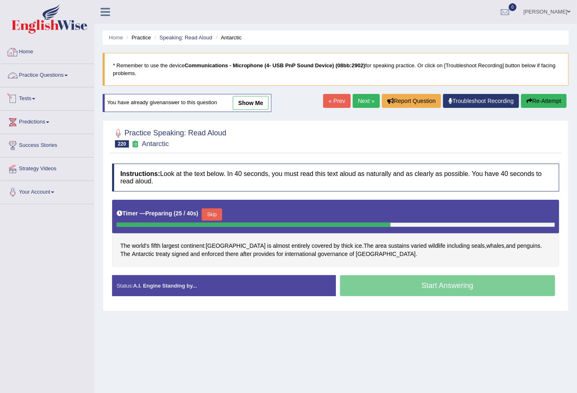
click at [66, 72] on link "Practice Questions" at bounding box center [47, 74] width 94 height 21
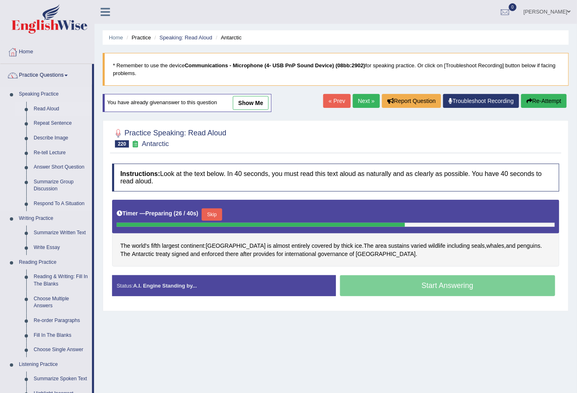
click at [60, 110] on link "Read Aloud" at bounding box center [61, 109] width 62 height 15
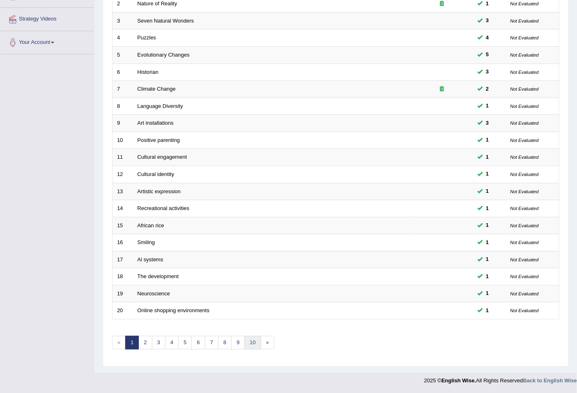
click at [254, 339] on link "10" at bounding box center [252, 343] width 16 height 14
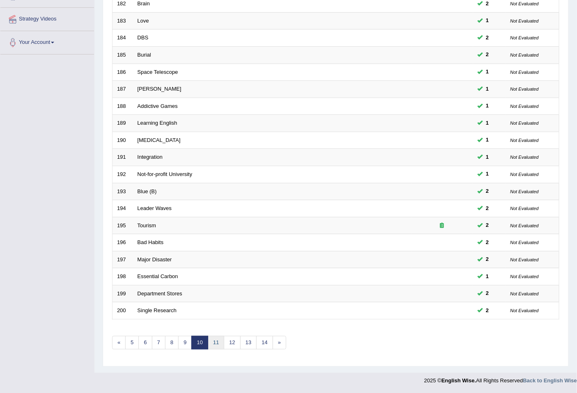
click at [215, 339] on link "11" at bounding box center [216, 343] width 16 height 14
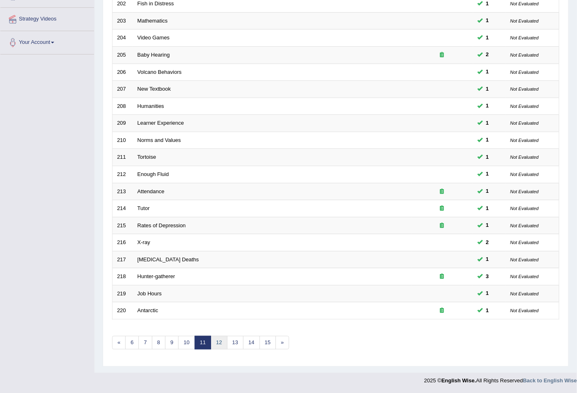
click at [222, 343] on link "12" at bounding box center [218, 343] width 16 height 14
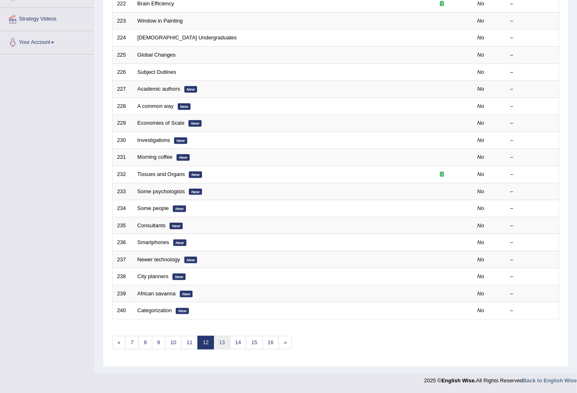
click at [227, 345] on link "13" at bounding box center [221, 343] width 16 height 14
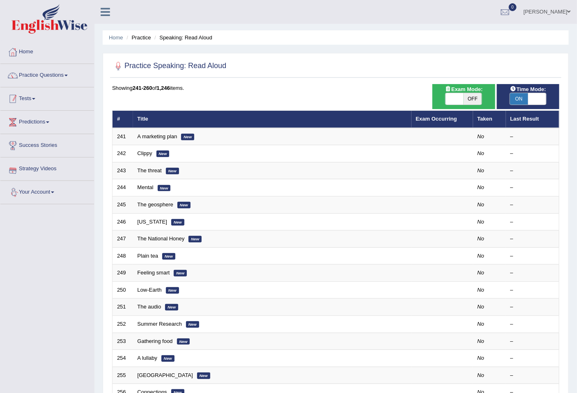
click at [42, 100] on link "Tests" at bounding box center [47, 97] width 94 height 21
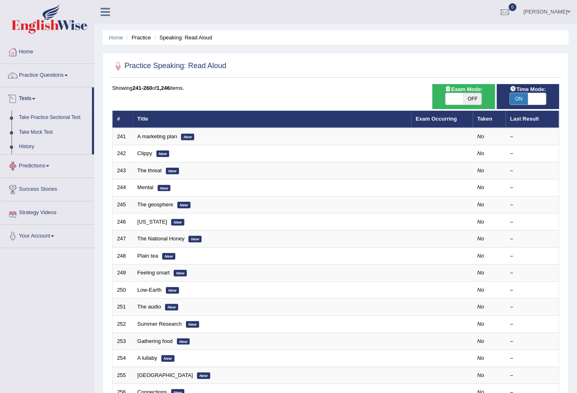
click at [42, 165] on link "Predictions" at bounding box center [47, 165] width 94 height 21
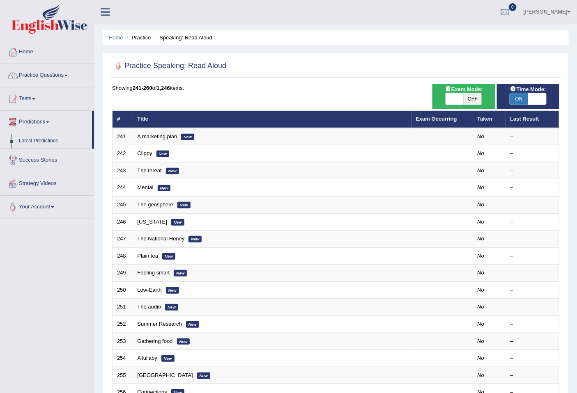
click at [35, 92] on link "Tests" at bounding box center [47, 97] width 94 height 21
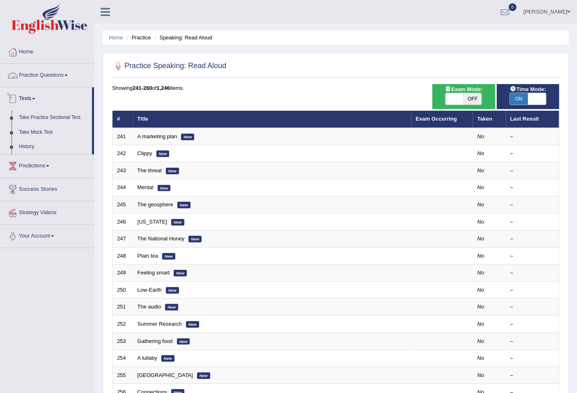
click at [54, 79] on link "Practice Questions" at bounding box center [47, 74] width 94 height 21
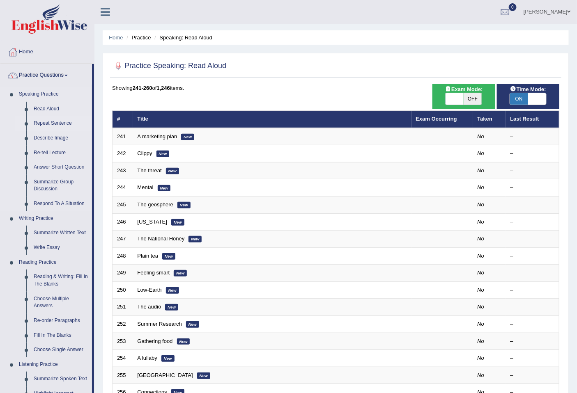
click at [48, 123] on link "Repeat Sentence" at bounding box center [61, 123] width 62 height 15
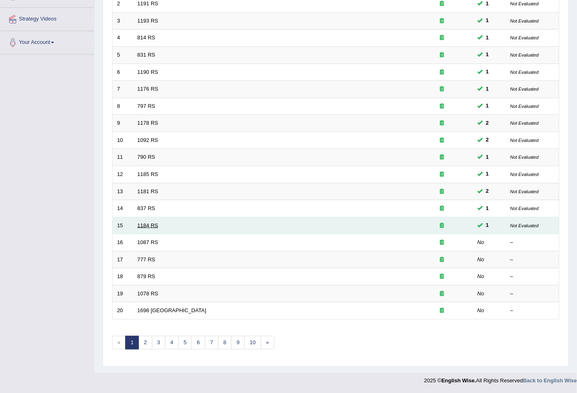
click at [149, 225] on link "1184 RS" at bounding box center [147, 225] width 21 height 6
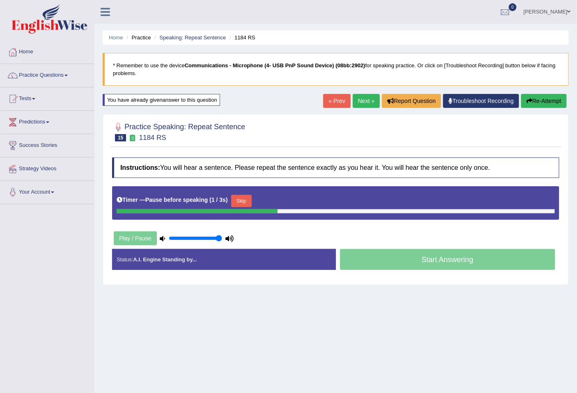
click at [252, 203] on button "Skip" at bounding box center [241, 201] width 21 height 12
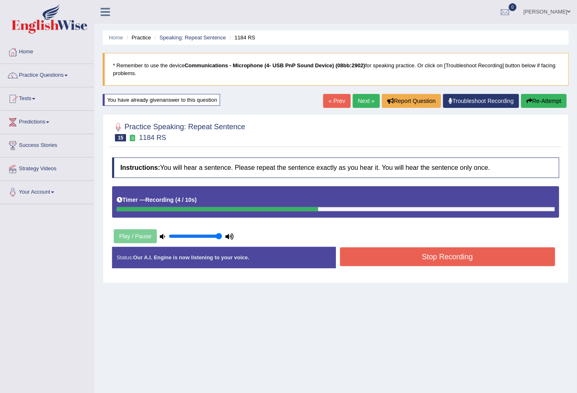
click at [414, 258] on button "Stop Recording" at bounding box center [447, 256] width 215 height 19
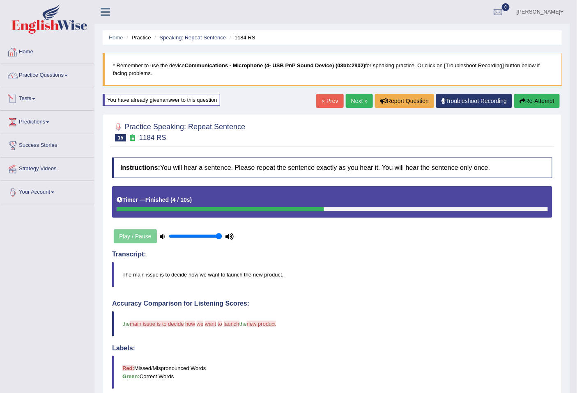
click at [22, 103] on link "Tests" at bounding box center [47, 97] width 94 height 21
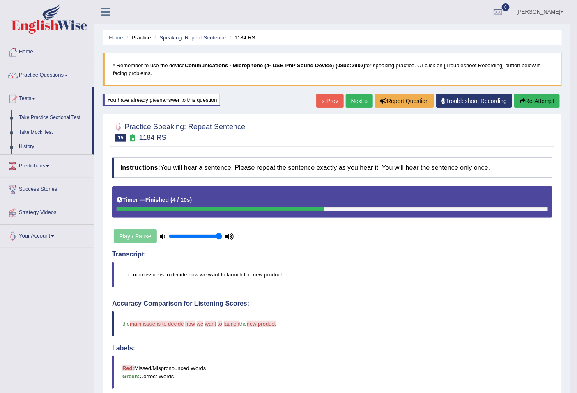
click at [50, 76] on link "Practice Questions" at bounding box center [47, 74] width 94 height 21
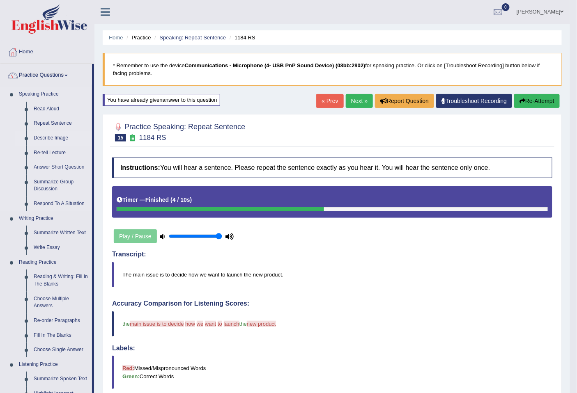
click at [48, 138] on link "Describe Image" at bounding box center [61, 138] width 62 height 15
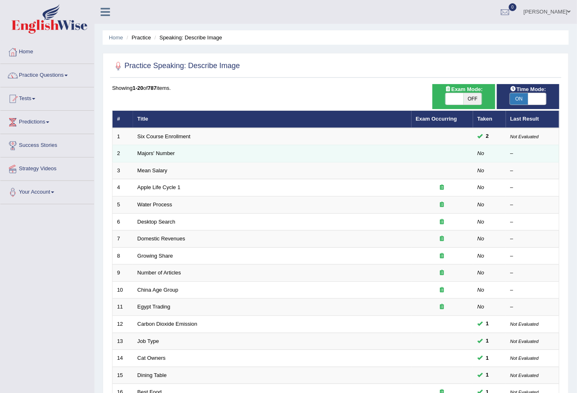
click at [157, 148] on td "Majors' Number" at bounding box center [272, 153] width 278 height 17
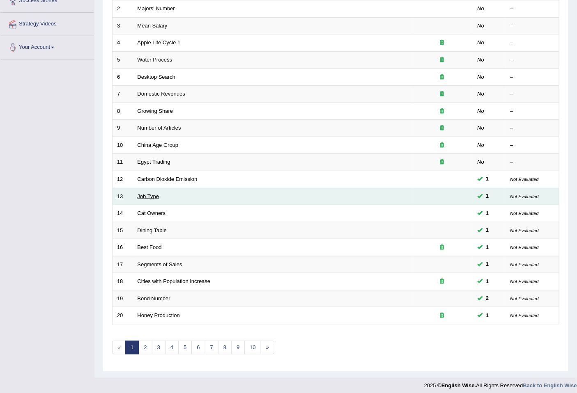
scroll to position [150, 0]
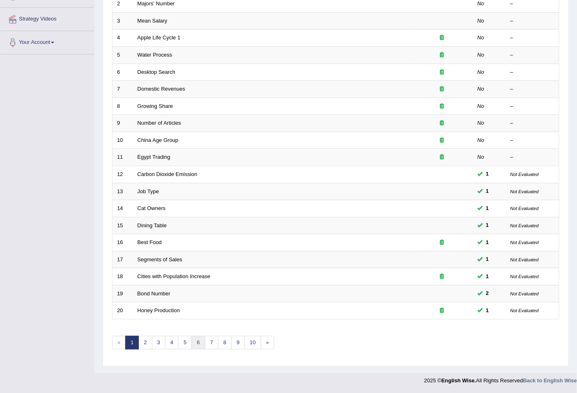
click at [196, 342] on link "6" at bounding box center [198, 343] width 14 height 14
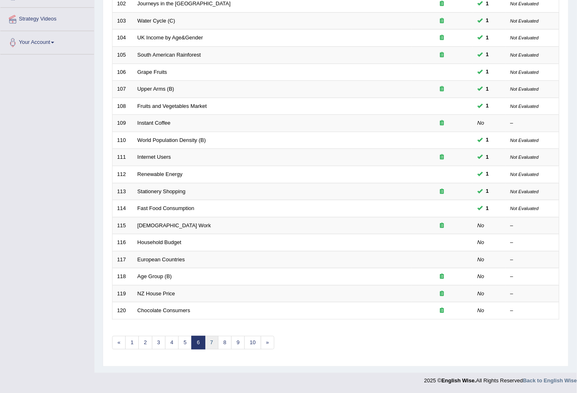
click at [212, 339] on link "7" at bounding box center [212, 343] width 14 height 14
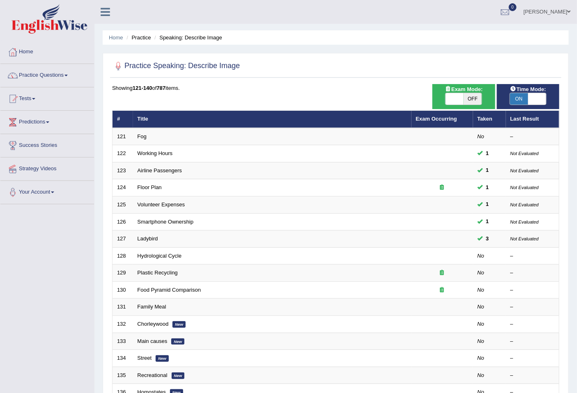
scroll to position [150, 0]
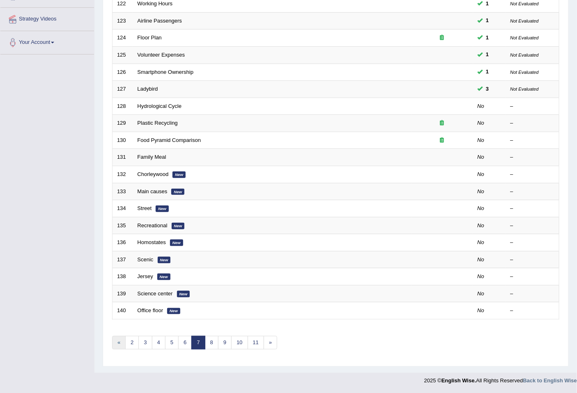
click at [118, 341] on link "«" at bounding box center [119, 343] width 14 height 14
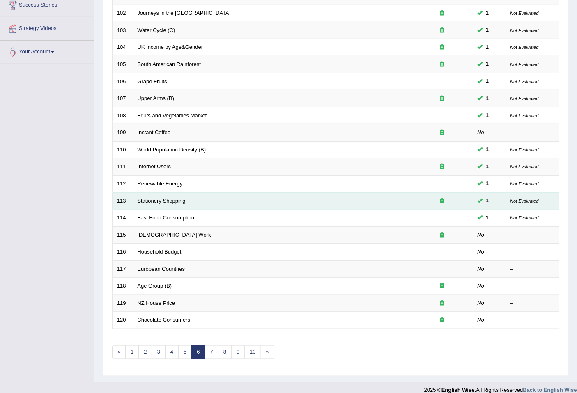
scroll to position [150, 0]
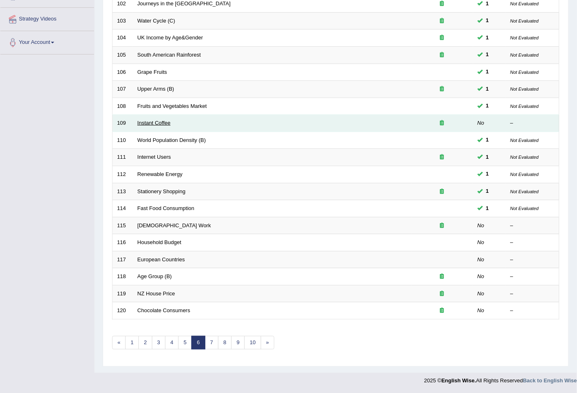
click at [160, 122] on link "Instant Coffee" at bounding box center [153, 123] width 33 height 6
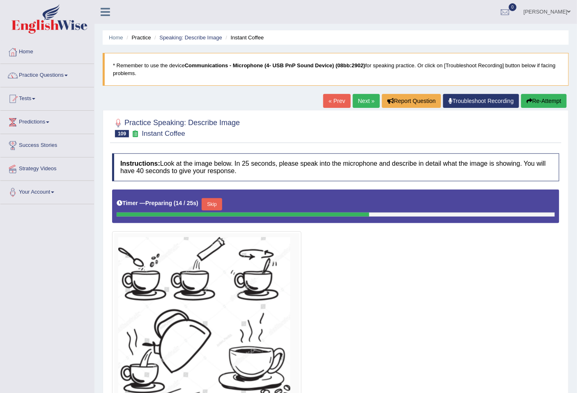
click at [155, 132] on small "Instant Coffee" at bounding box center [163, 134] width 43 height 8
click at [30, 54] on link "Home" at bounding box center [47, 51] width 94 height 21
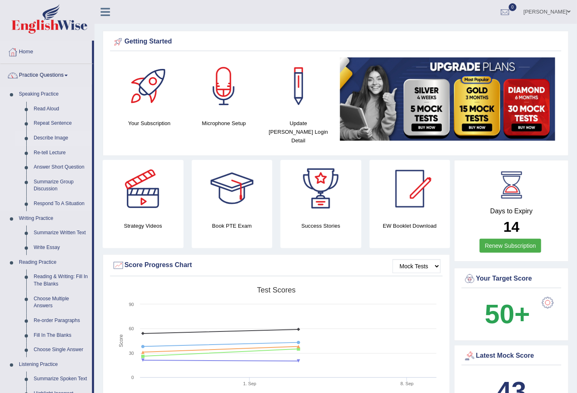
click at [54, 134] on link "Describe Image" at bounding box center [61, 138] width 62 height 15
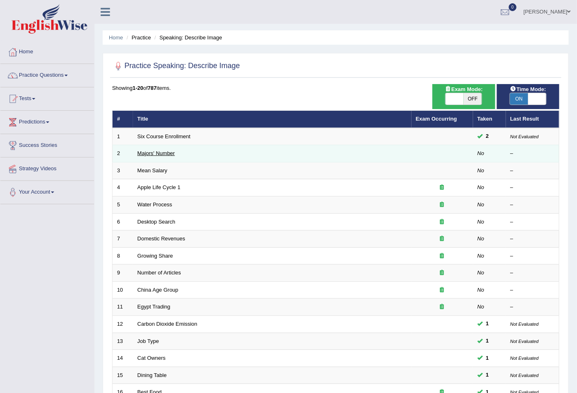
click at [150, 153] on link "Majors' Number" at bounding box center [155, 153] width 37 height 6
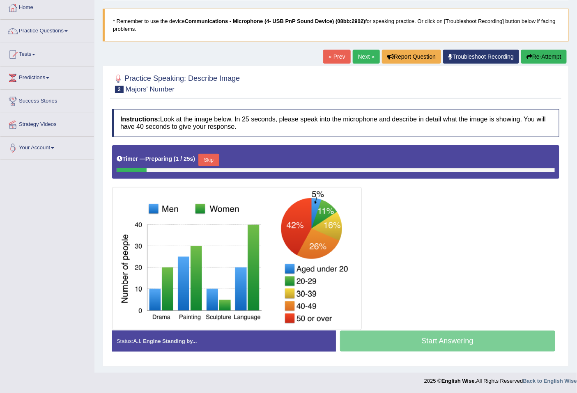
click button "Skip"
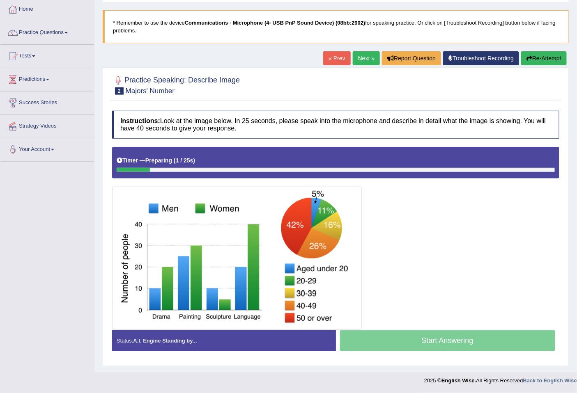
scroll to position [42, 0]
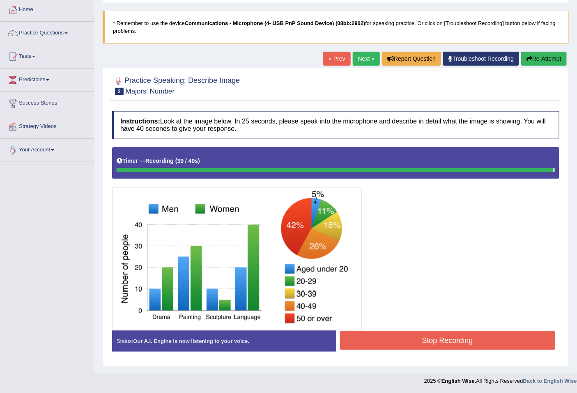
click button "Stop Recording"
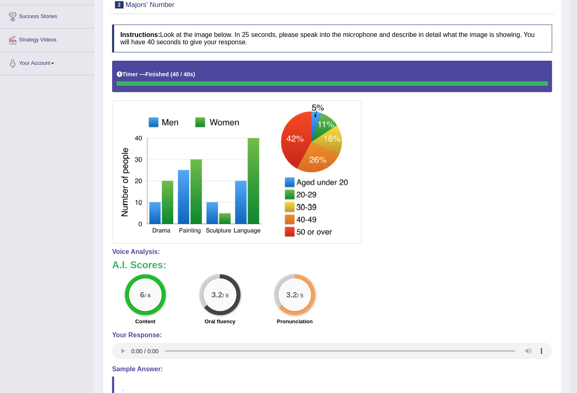
scroll to position [0, 0]
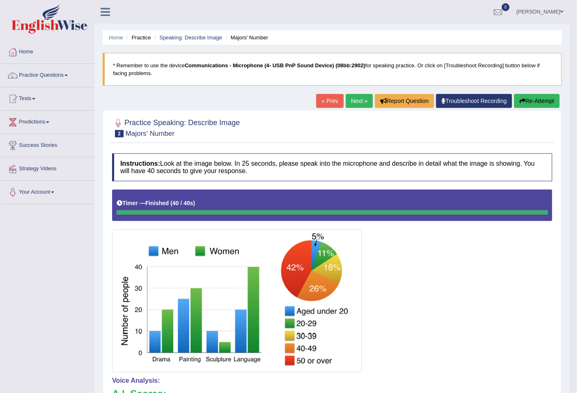
click link "Next »"
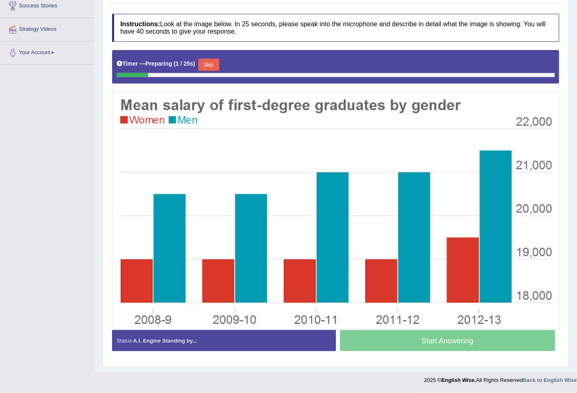
click at [208, 63] on button "Skip" at bounding box center [208, 65] width 21 height 12
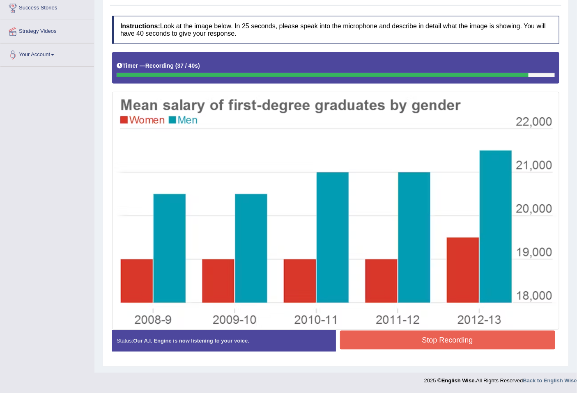
click at [450, 343] on button "Stop Recording" at bounding box center [447, 340] width 215 height 19
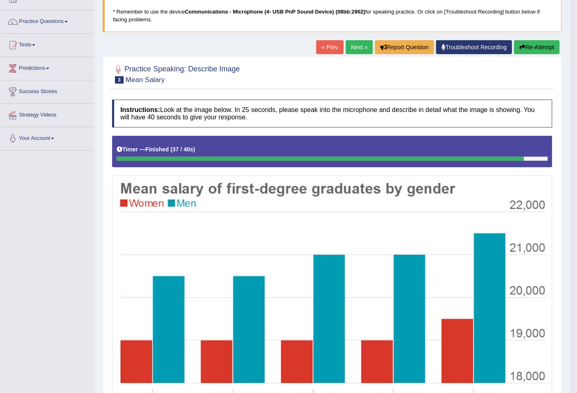
scroll to position [0, 0]
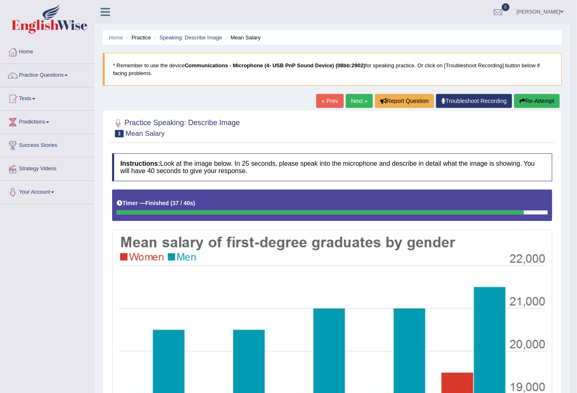
click at [358, 99] on link "Next »" at bounding box center [358, 101] width 27 height 14
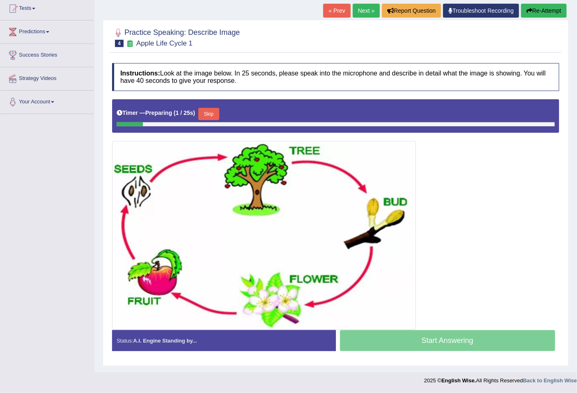
click at [208, 110] on button "Skip" at bounding box center [208, 114] width 21 height 12
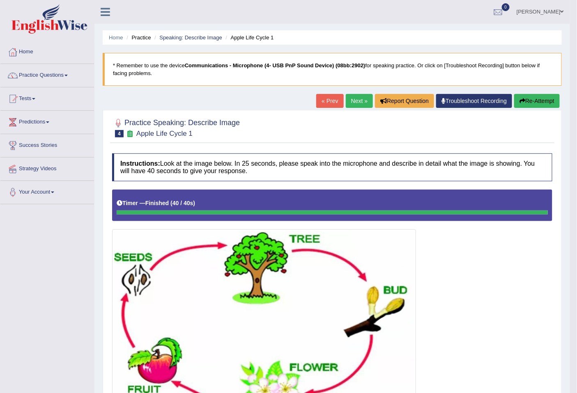
click at [356, 101] on link "Next »" at bounding box center [358, 101] width 27 height 14
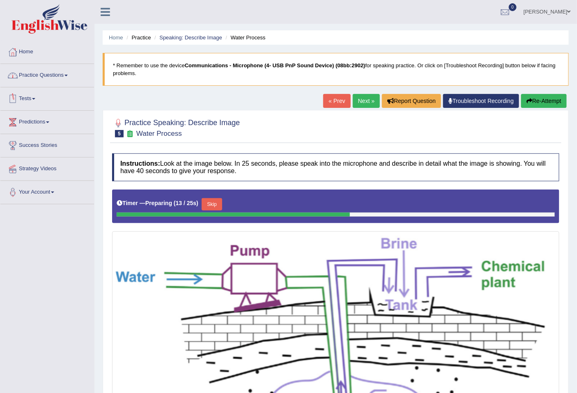
click at [29, 103] on link "Tests" at bounding box center [47, 97] width 94 height 21
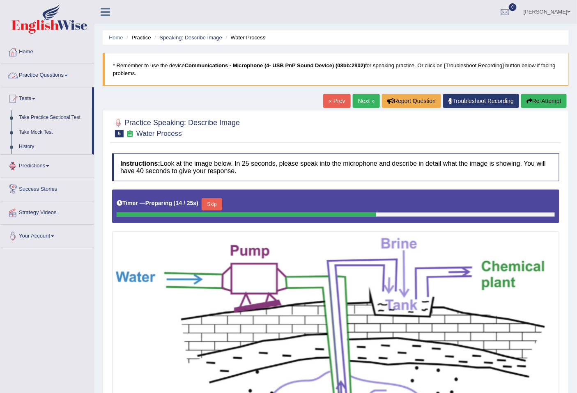
click at [44, 74] on link "Practice Questions" at bounding box center [47, 74] width 94 height 21
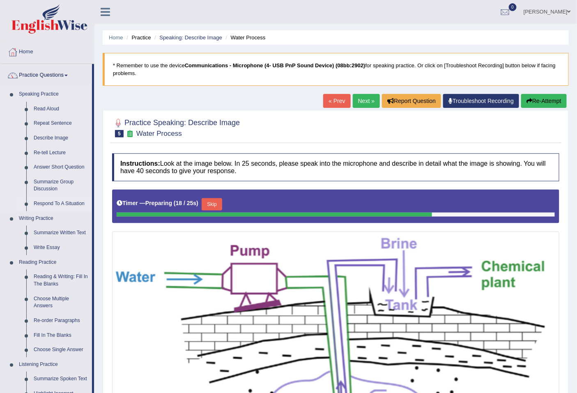
click at [52, 201] on link "Respond To A Situation" at bounding box center [61, 204] width 62 height 15
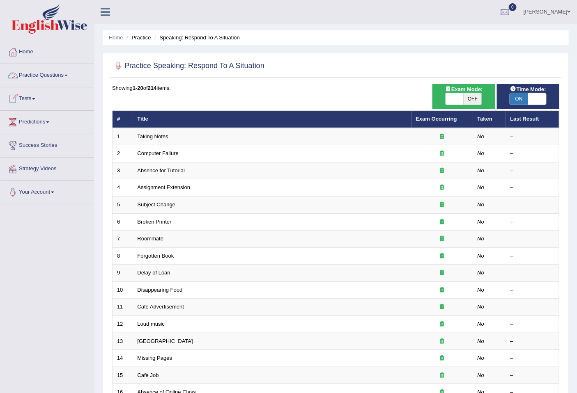
click at [38, 75] on link "Practice Questions" at bounding box center [47, 74] width 94 height 21
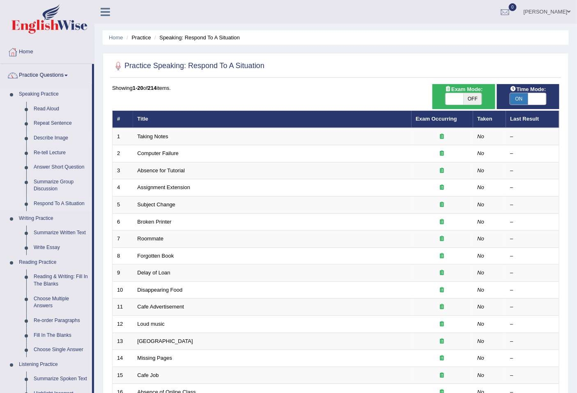
click at [53, 133] on link "Describe Image" at bounding box center [61, 138] width 62 height 15
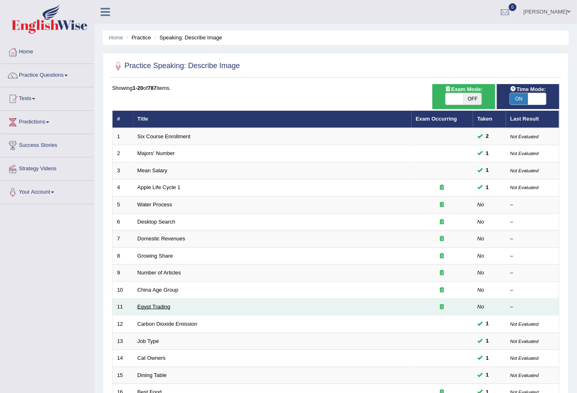
click at [146, 305] on link "Egypt Trading" at bounding box center [153, 307] width 33 height 6
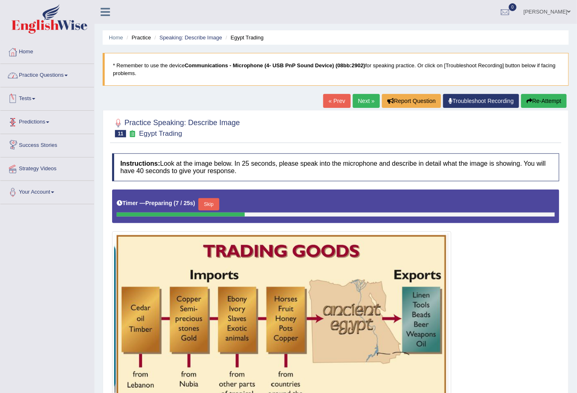
click at [50, 76] on link "Practice Questions" at bounding box center [47, 74] width 94 height 21
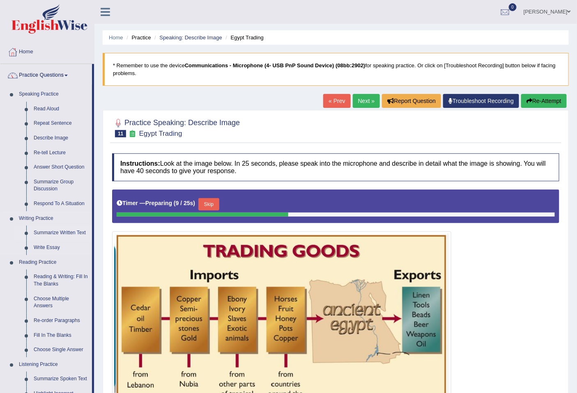
click at [53, 229] on link "Summarize Written Text" at bounding box center [61, 233] width 62 height 15
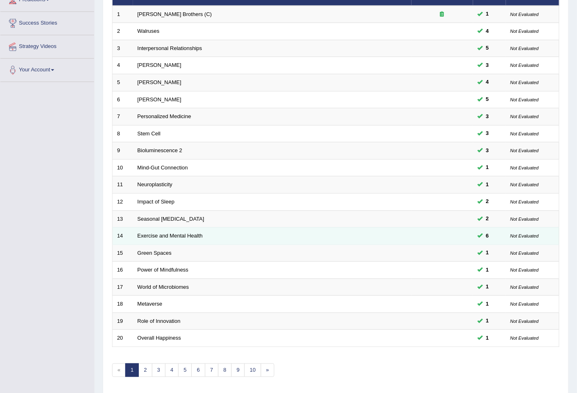
scroll to position [150, 0]
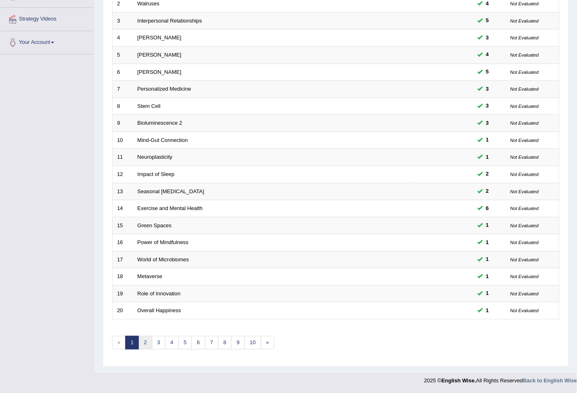
click at [144, 342] on link "2" at bounding box center [145, 343] width 14 height 14
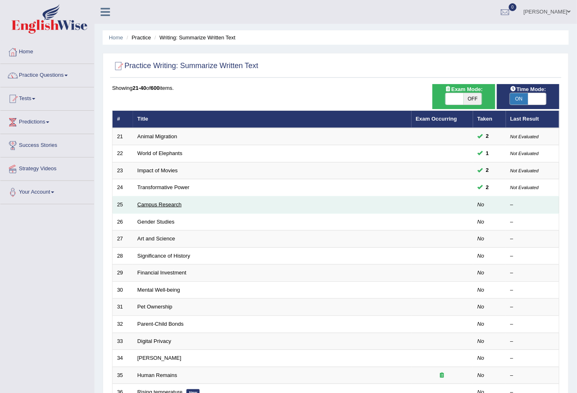
click at [167, 203] on link "Campus Research" at bounding box center [159, 204] width 44 height 6
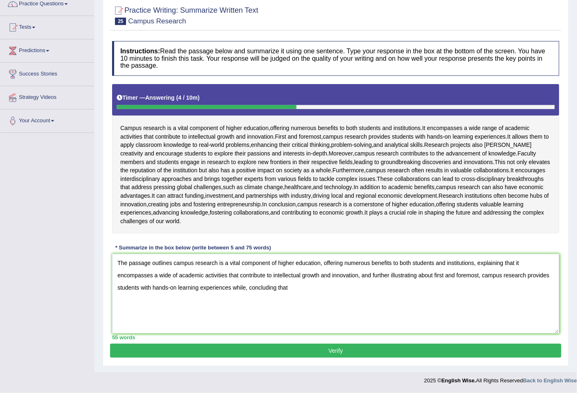
click at [249, 288] on textarea "The passage outlines campus research is a vital component of higher education, …" at bounding box center [335, 294] width 447 height 80
click at [231, 285] on textarea "The passage outlines campus research is a vital component of higher education, …" at bounding box center [335, 294] width 447 height 80
click at [292, 292] on textarea "The passage outlines campus research is a vital component of higher education, …" at bounding box center [335, 294] width 447 height 80
type textarea "The passage outlines campus research is a vital component of higher education, …"
click at [189, 348] on button "Verify" at bounding box center [335, 351] width 451 height 14
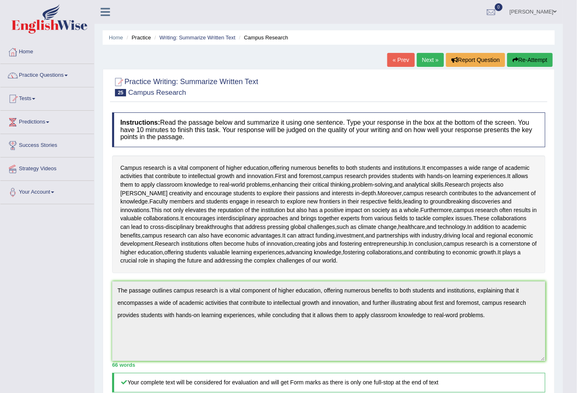
click at [424, 58] on link "Next »" at bounding box center [429, 60] width 27 height 14
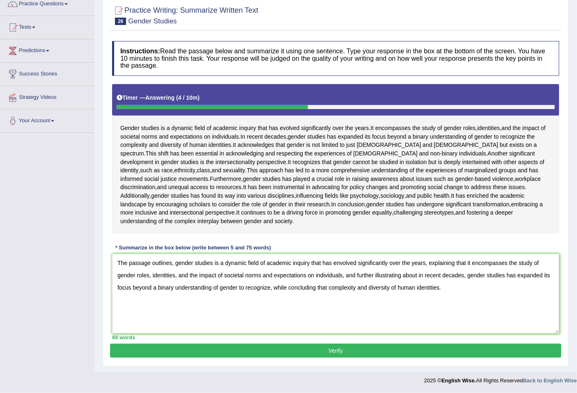
type textarea "The passage outlines, gender studies is a dynamic field of academic inquiry tha…"
click at [391, 355] on button "Verify" at bounding box center [335, 351] width 451 height 14
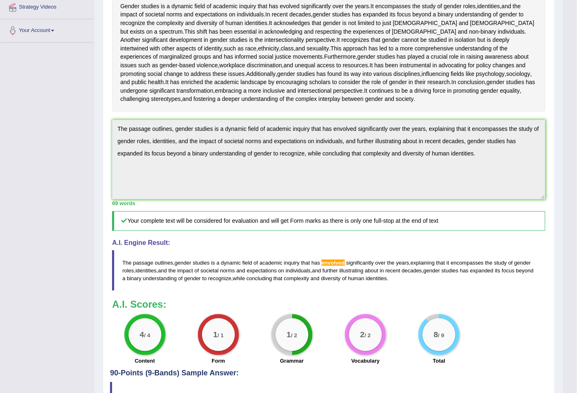
scroll to position [274, 0]
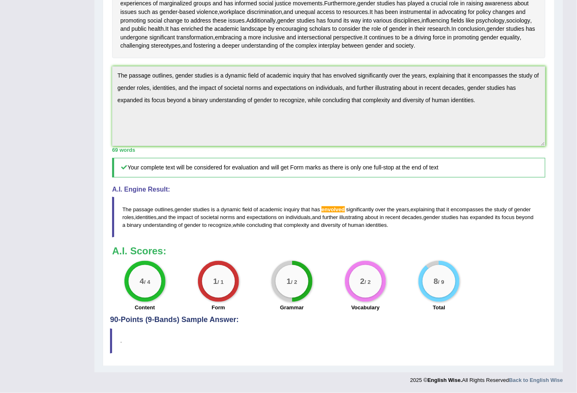
click at [71, 74] on div "Toggle navigation Home Practice Questions Speaking Practice Read Aloud Repeat S…" at bounding box center [281, 87] width 563 height 604
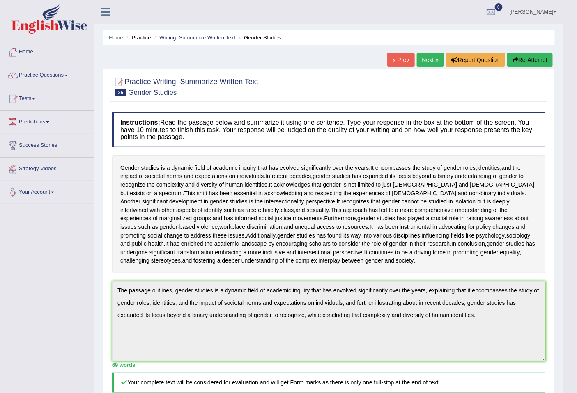
click at [522, 58] on button "Re-Attempt" at bounding box center [530, 60] width 46 height 14
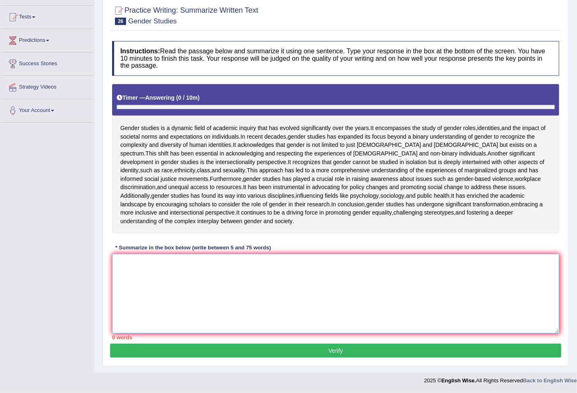
click at [180, 262] on textarea at bounding box center [335, 294] width 447 height 80
paste textarea "The passage outlines, gender studies is a dynamic field of academic inquiry tha…"
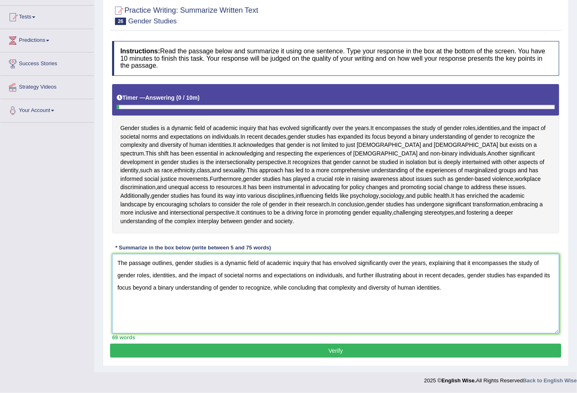
click at [341, 260] on textarea "The passage outlines, gender studies is a dynamic field of academic inquiry tha…" at bounding box center [335, 294] width 447 height 80
type textarea "The passage outlines, gender studies is a dynamic field of academic inquiry tha…"
click at [381, 350] on button "Verify" at bounding box center [335, 351] width 451 height 14
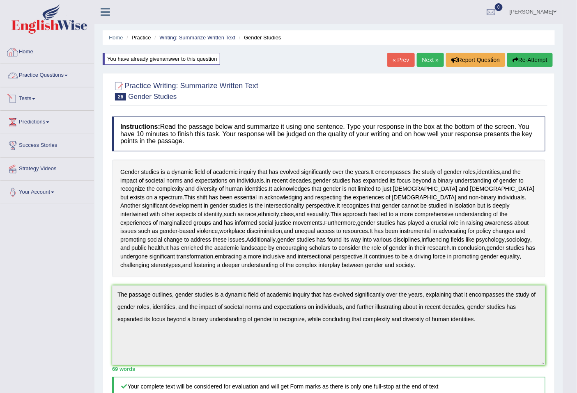
click at [29, 50] on link "Home" at bounding box center [47, 51] width 94 height 21
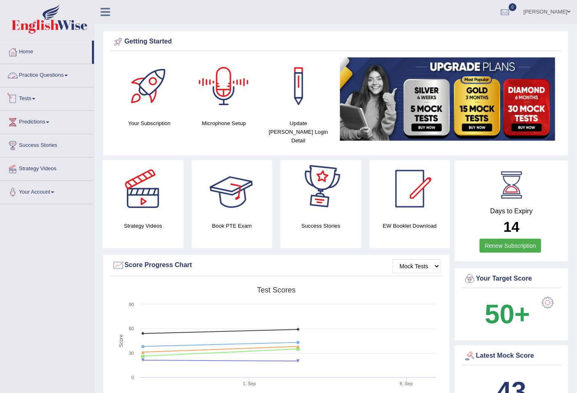
click at [49, 75] on link "Practice Questions" at bounding box center [47, 74] width 94 height 21
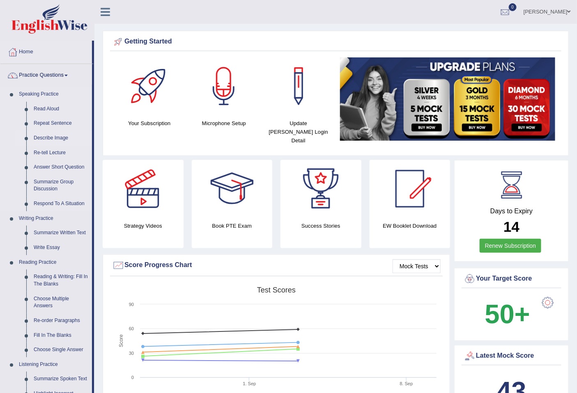
click at [54, 133] on link "Describe Image" at bounding box center [61, 138] width 62 height 15
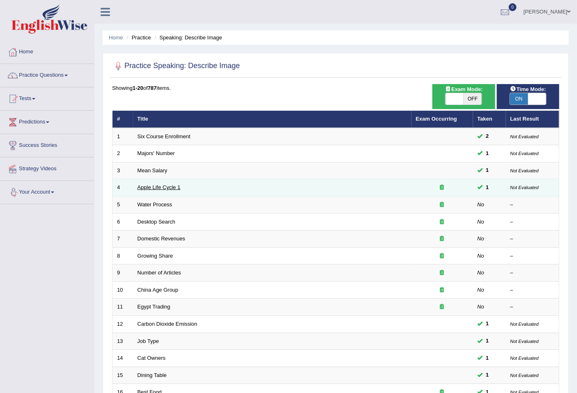
click at [162, 185] on link "Apple Life Cycle 1" at bounding box center [158, 187] width 43 height 6
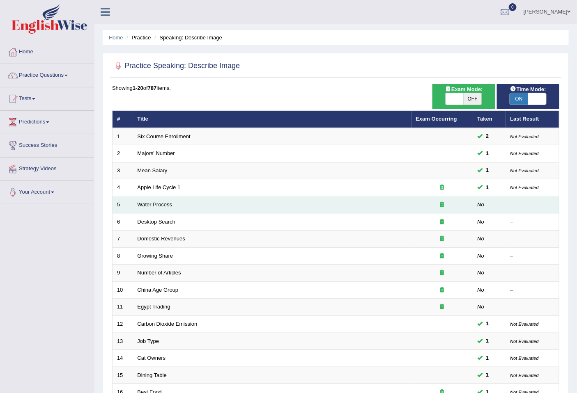
click at [151, 208] on td "Water Process" at bounding box center [272, 205] width 278 height 17
click at [153, 204] on link "Water Process" at bounding box center [154, 204] width 35 height 6
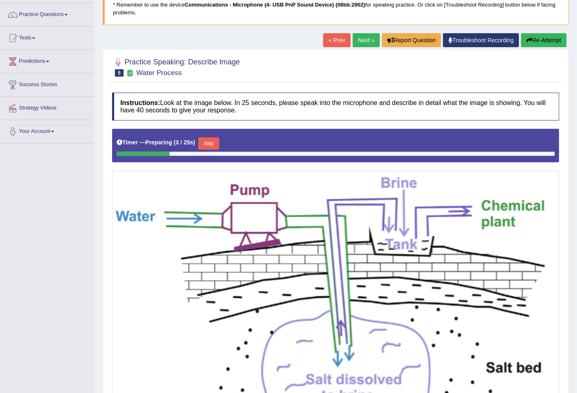
scroll to position [52, 0]
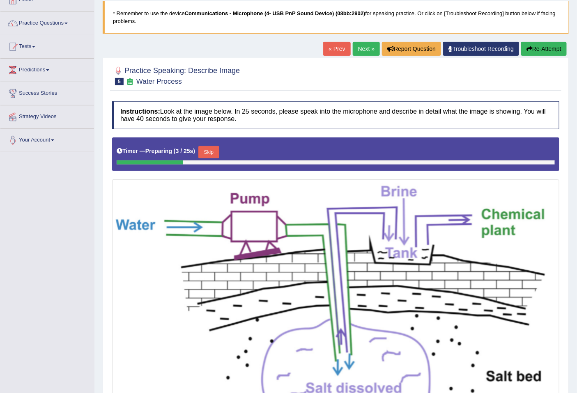
click at [213, 153] on button "Skip" at bounding box center [208, 152] width 21 height 12
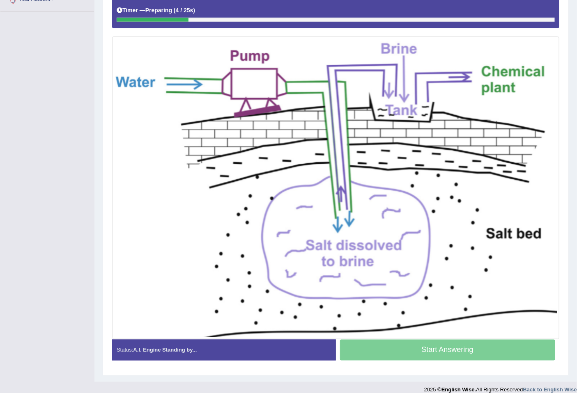
scroll to position [202, 0]
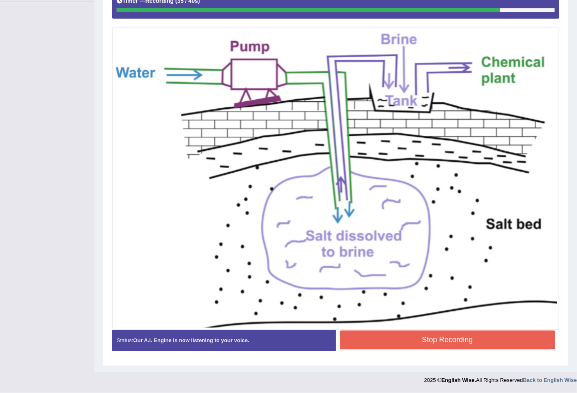
click at [432, 343] on button "Stop Recording" at bounding box center [447, 340] width 215 height 19
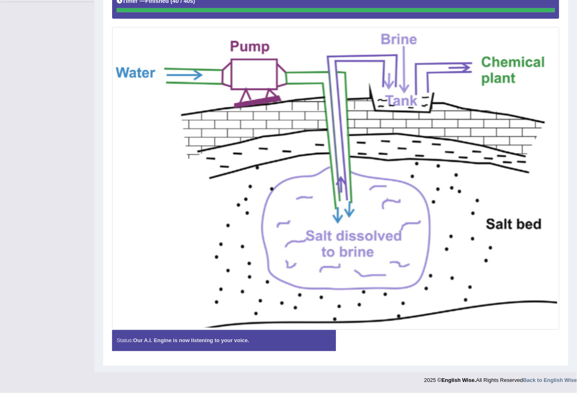
scroll to position [0, 0]
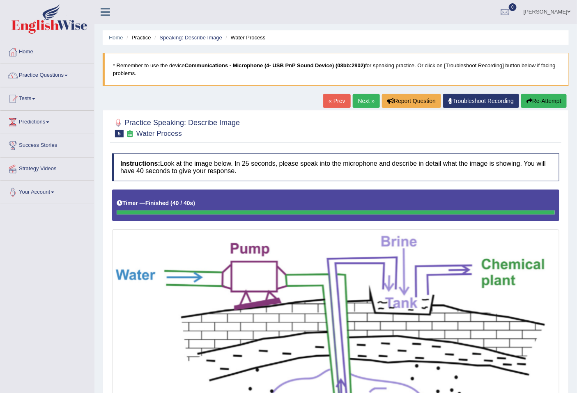
click at [501, 190] on div "Timer — Finished ( 40 / 40s )" at bounding box center [335, 206] width 447 height 32
click at [503, 189] on div "Instructions: Look at the image below. In 25 seconds, please speak into the mic…" at bounding box center [335, 356] width 451 height 415
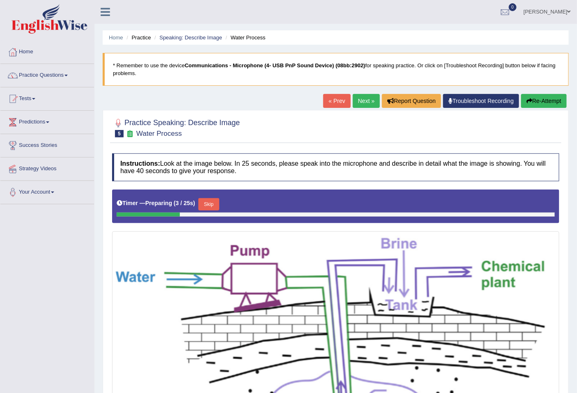
click at [213, 204] on button "Skip" at bounding box center [208, 204] width 21 height 12
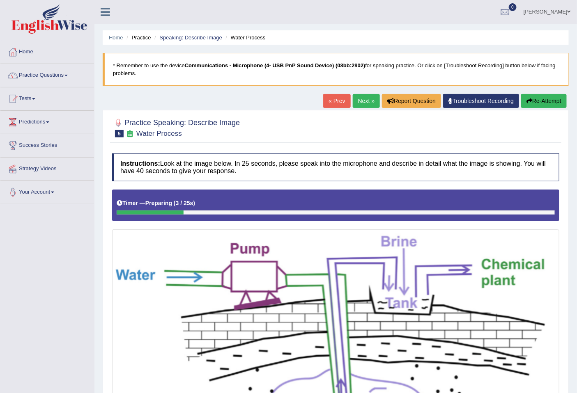
scroll to position [202, 0]
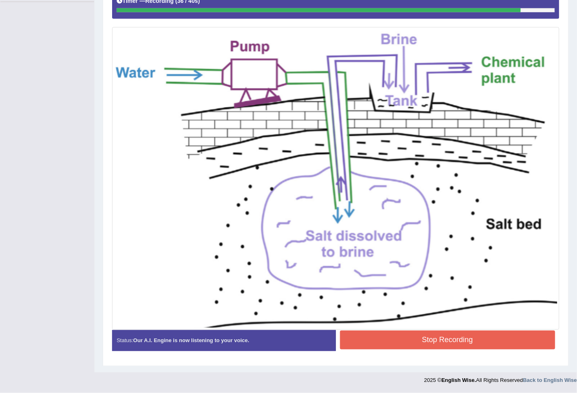
click at [426, 342] on button "Stop Recording" at bounding box center [447, 340] width 215 height 19
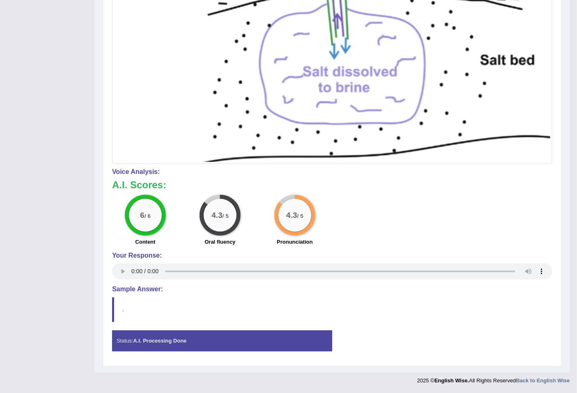
scroll to position [0, 0]
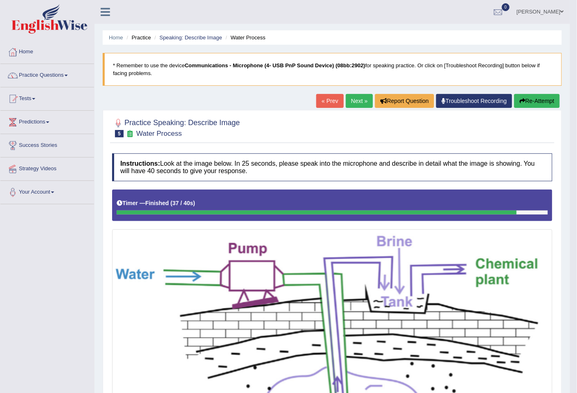
click at [357, 104] on link "Next »" at bounding box center [358, 101] width 27 height 14
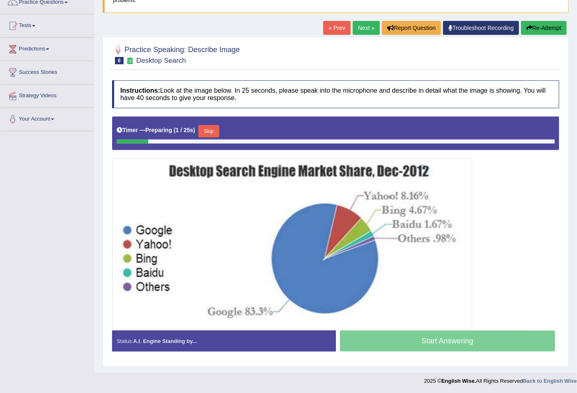
click at [219, 130] on button "Skip" at bounding box center [208, 131] width 21 height 12
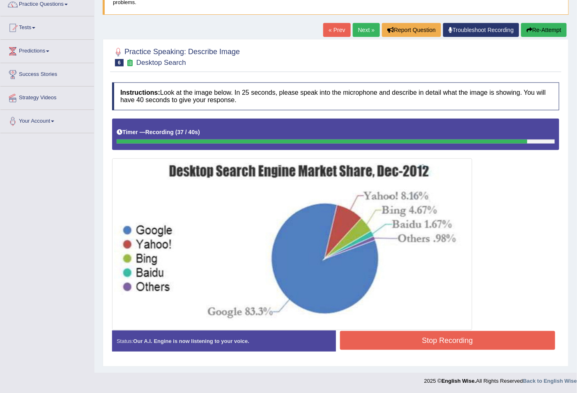
drag, startPoint x: 453, startPoint y: 334, endPoint x: 448, endPoint y: 336, distance: 5.3
click at [451, 335] on button "Stop Recording" at bounding box center [447, 340] width 215 height 19
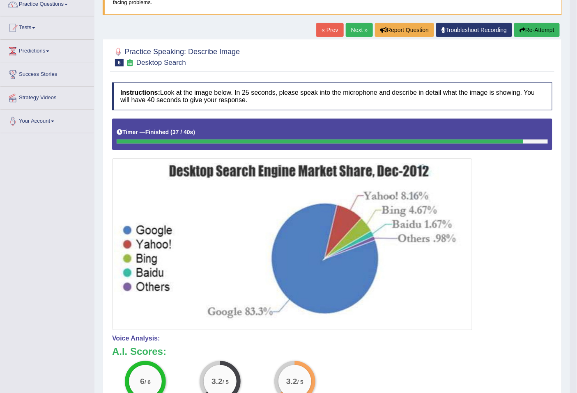
click at [352, 23] on link "Next »" at bounding box center [358, 30] width 27 height 14
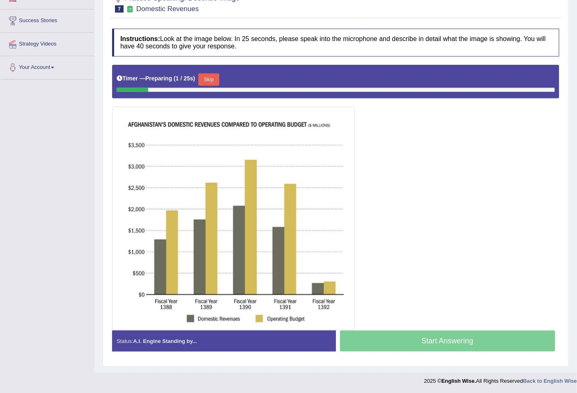
click at [213, 76] on button "Skip" at bounding box center [208, 79] width 21 height 12
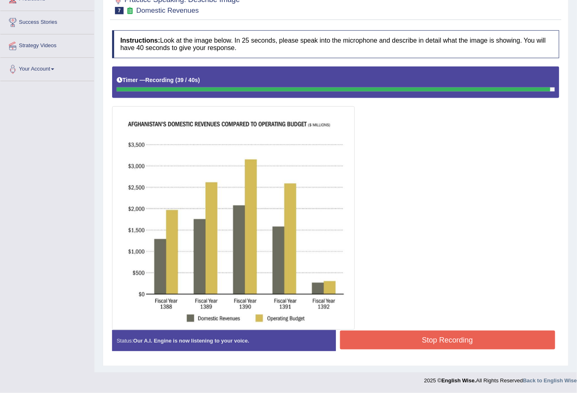
click at [444, 343] on button "Stop Recording" at bounding box center [447, 340] width 215 height 19
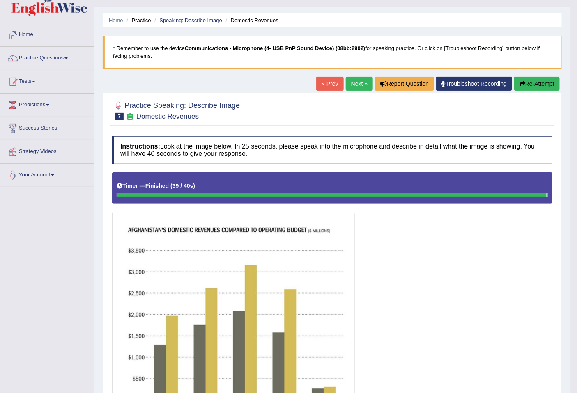
scroll to position [0, 0]
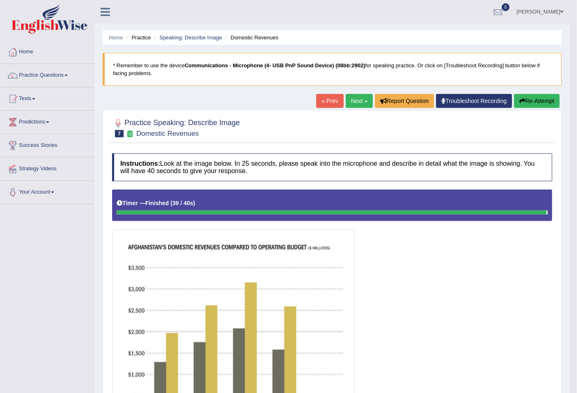
click at [532, 96] on button "Re-Attempt" at bounding box center [537, 101] width 46 height 14
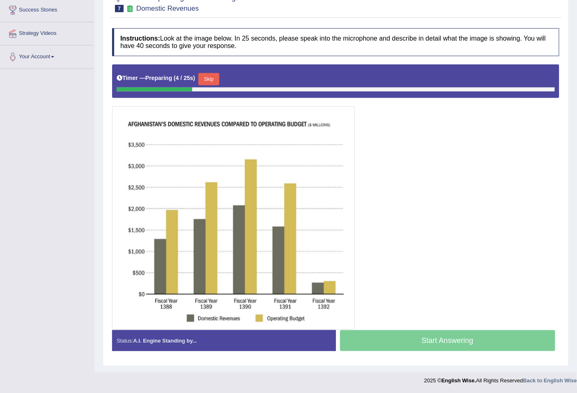
click at [214, 83] on button "Skip" at bounding box center [208, 79] width 21 height 12
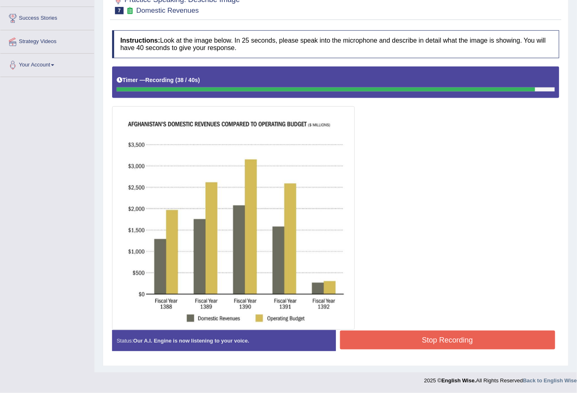
click at [437, 340] on button "Stop Recording" at bounding box center [447, 340] width 215 height 19
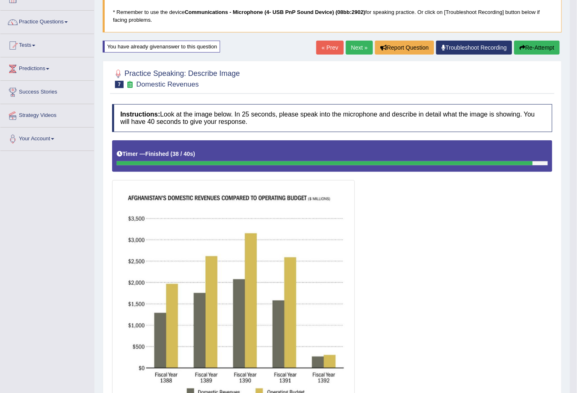
scroll to position [0, 0]
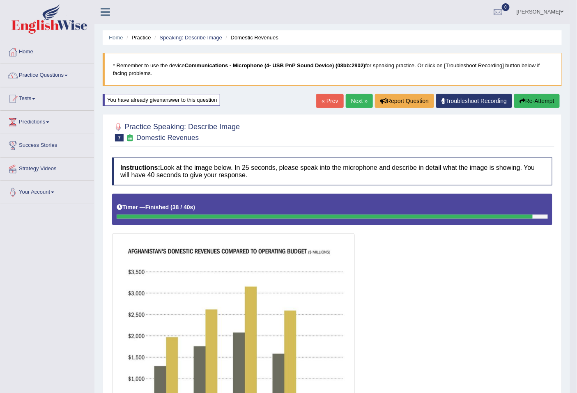
click at [350, 101] on link "Next »" at bounding box center [358, 101] width 27 height 14
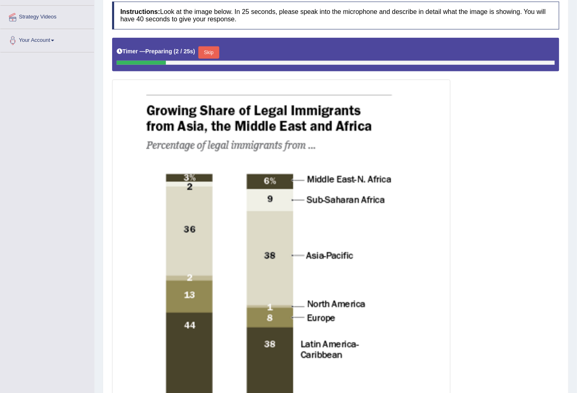
click at [207, 50] on button "Skip" at bounding box center [208, 52] width 21 height 12
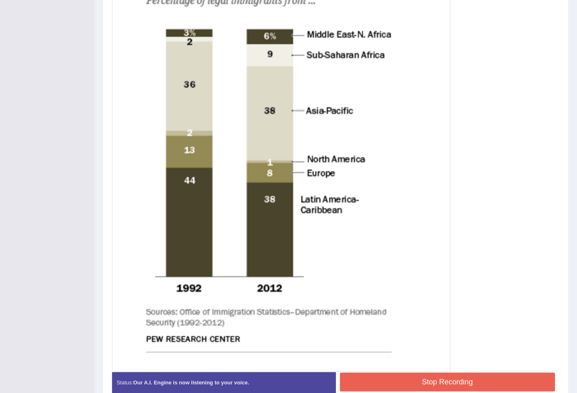
scroll to position [304, 0]
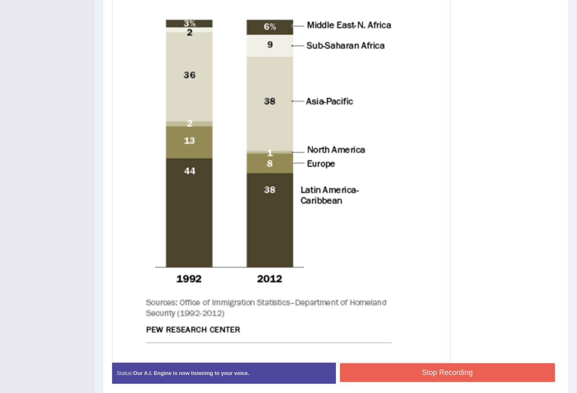
click at [396, 368] on button "Stop Recording" at bounding box center [447, 373] width 215 height 19
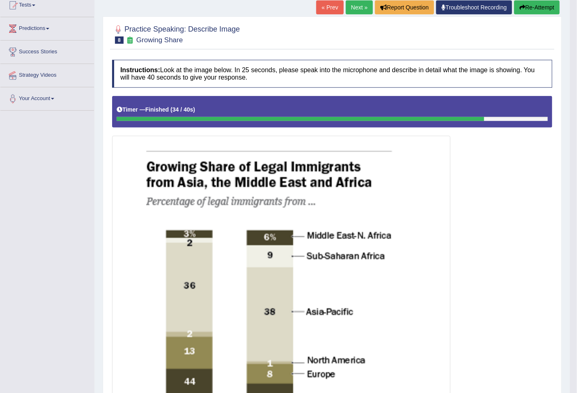
scroll to position [46, 0]
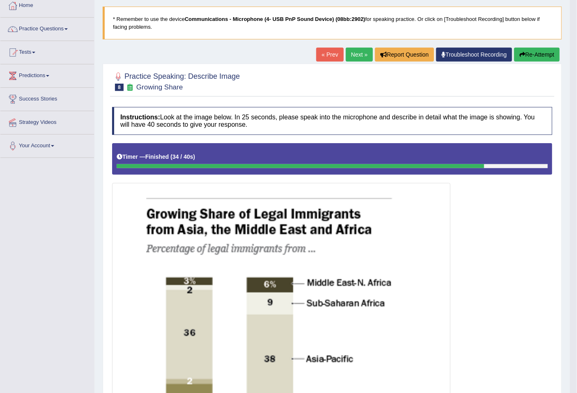
click at [318, 54] on link "« Prev" at bounding box center [329, 55] width 27 height 14
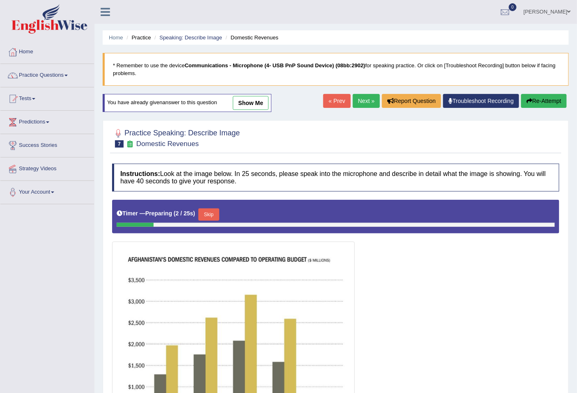
click at [241, 105] on link "show me" at bounding box center [251, 103] width 36 height 14
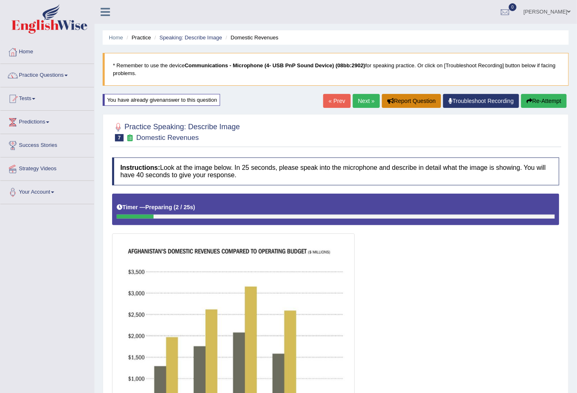
click at [424, 98] on button "Report Question" at bounding box center [411, 101] width 59 height 14
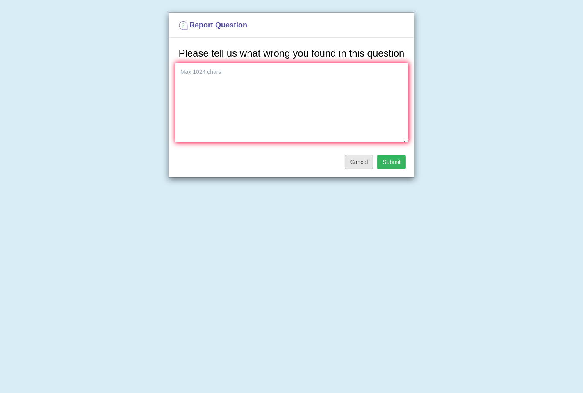
click at [371, 163] on button "Cancel" at bounding box center [359, 162] width 29 height 14
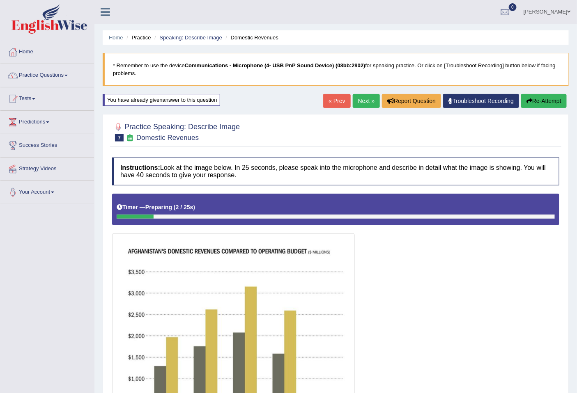
click at [364, 103] on link "Next »" at bounding box center [365, 101] width 27 height 14
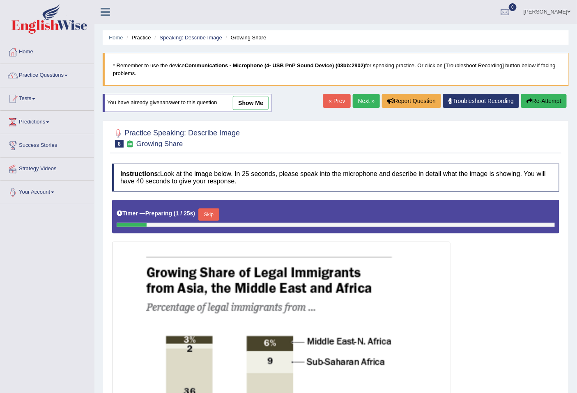
click at [358, 100] on link "Next »" at bounding box center [365, 101] width 27 height 14
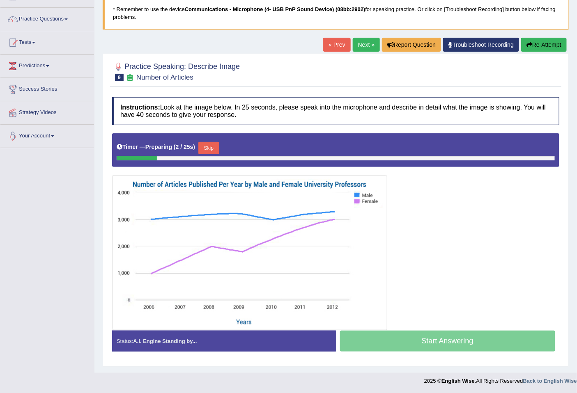
click at [208, 146] on button "Skip" at bounding box center [208, 148] width 21 height 12
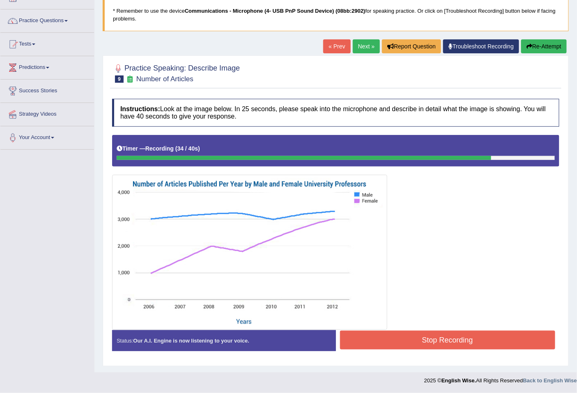
click at [412, 339] on button "Stop Recording" at bounding box center [447, 340] width 215 height 19
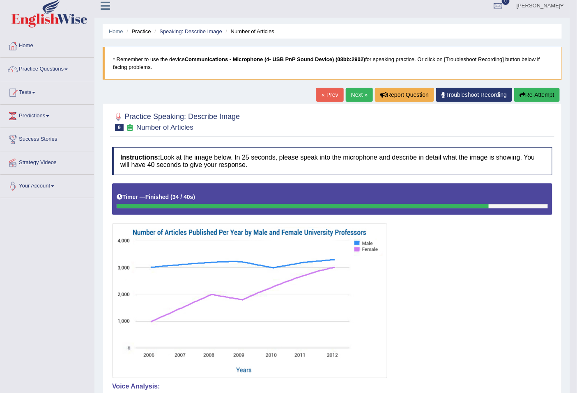
scroll to position [0, 0]
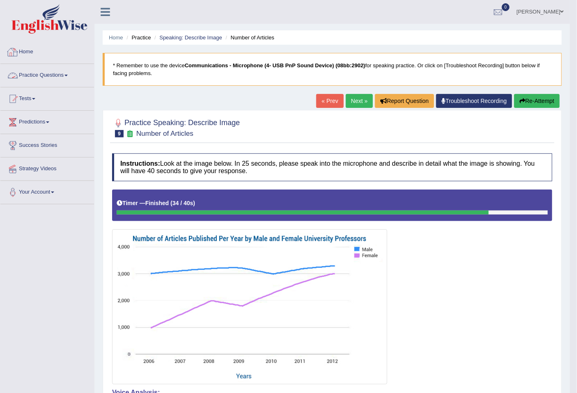
click at [54, 79] on link "Practice Questions" at bounding box center [47, 74] width 94 height 21
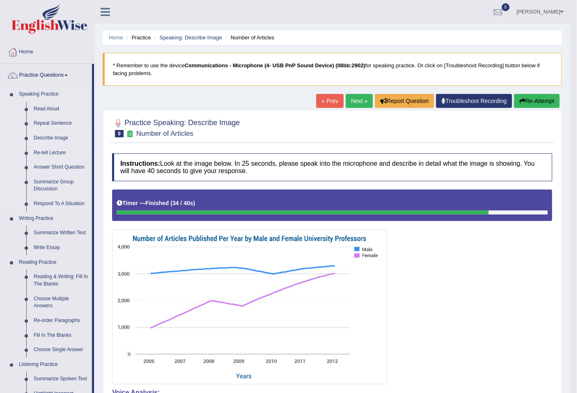
click at [54, 137] on link "Describe Image" at bounding box center [61, 138] width 62 height 15
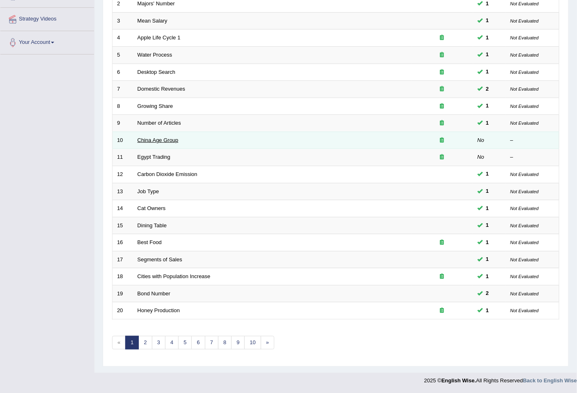
click at [173, 142] on link "China Age Group" at bounding box center [157, 140] width 41 height 6
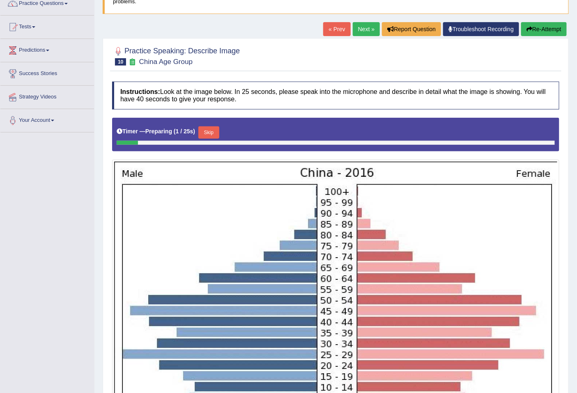
scroll to position [64, 0]
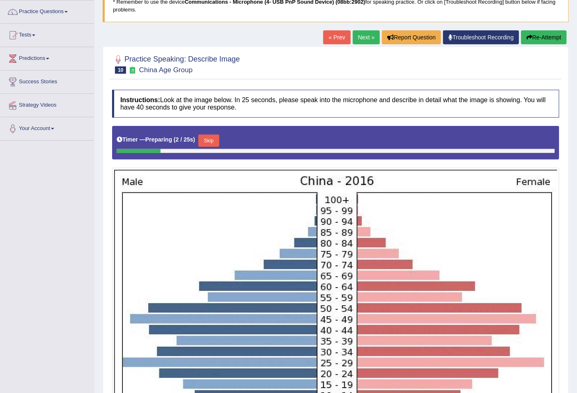
click at [215, 136] on button "Skip" at bounding box center [208, 141] width 21 height 12
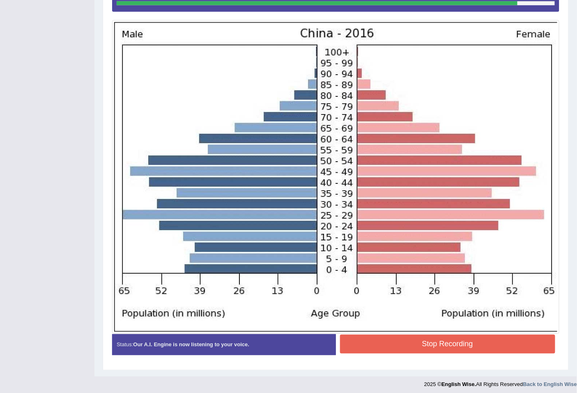
scroll to position [213, 0]
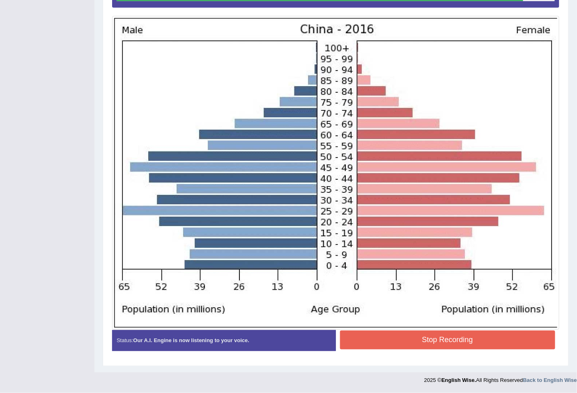
click at [483, 344] on button "Stop Recording" at bounding box center [447, 340] width 215 height 19
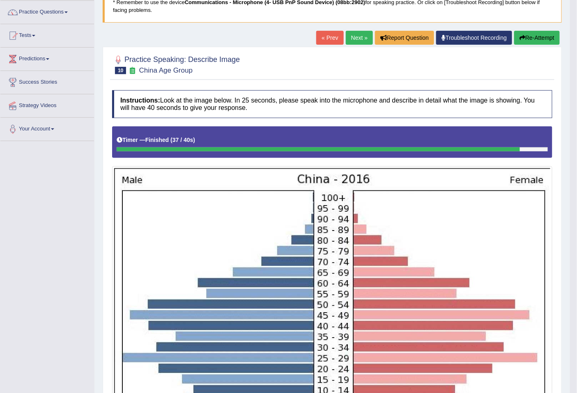
scroll to position [0, 0]
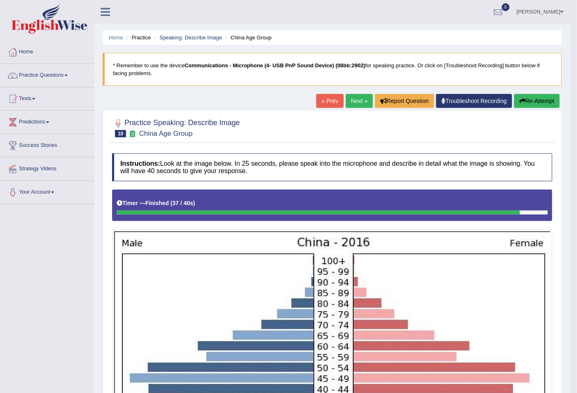
click at [552, 101] on button "Re-Attempt" at bounding box center [537, 101] width 46 height 14
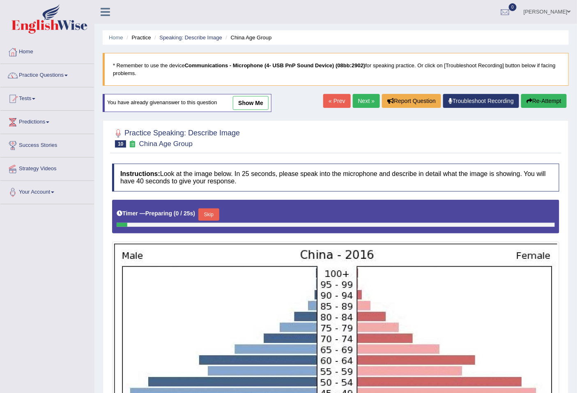
click at [206, 215] on button "Skip" at bounding box center [208, 214] width 21 height 12
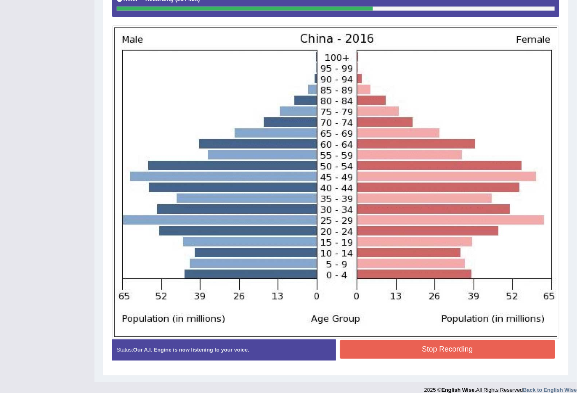
scroll to position [217, 0]
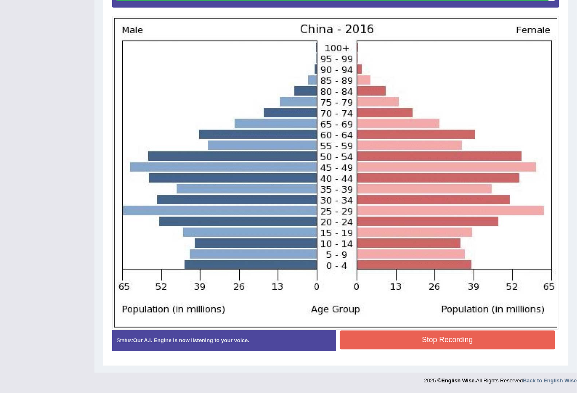
click at [421, 345] on button "Stop Recording" at bounding box center [447, 340] width 215 height 19
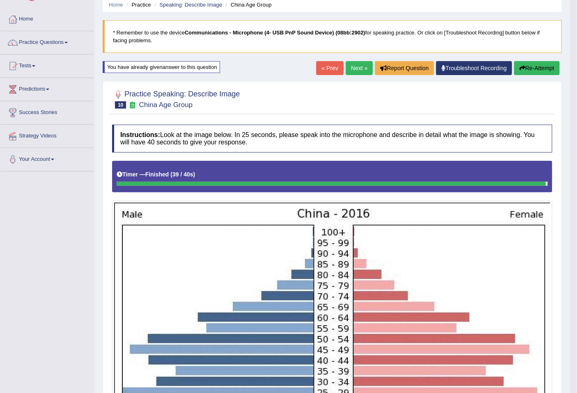
scroll to position [0, 0]
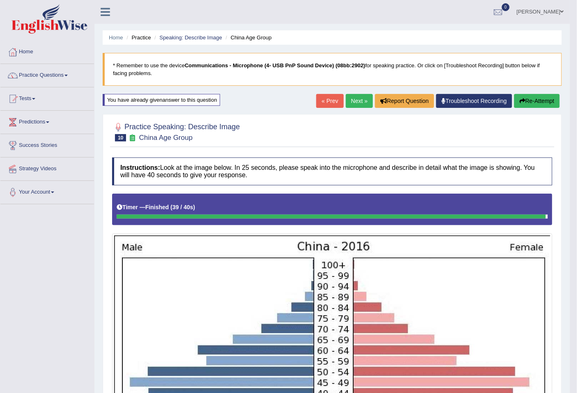
click at [553, 103] on button "Re-Attempt" at bounding box center [537, 101] width 46 height 14
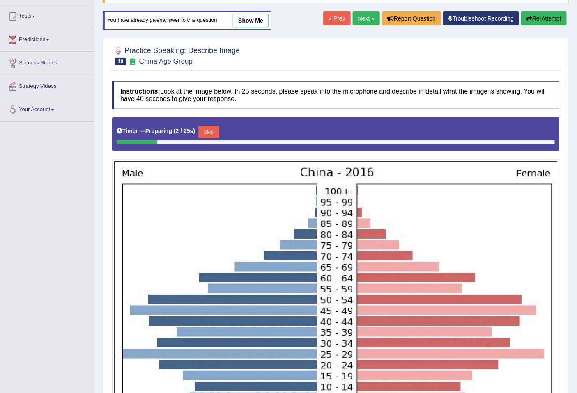
scroll to position [74, 0]
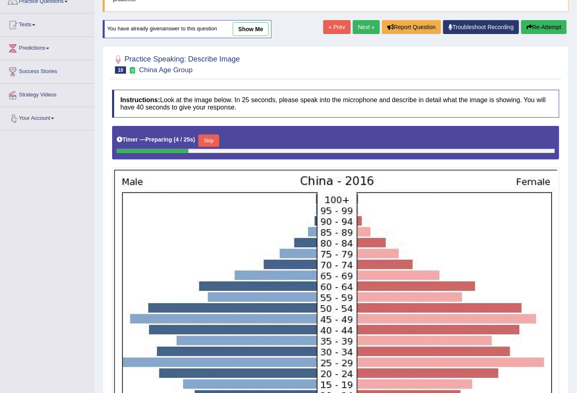
click at [216, 138] on button "Skip" at bounding box center [208, 141] width 21 height 12
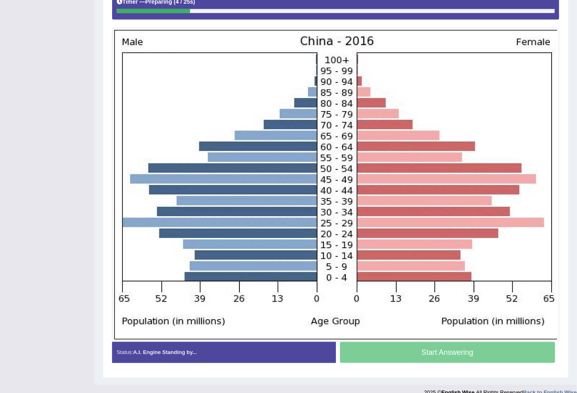
scroll to position [217, 0]
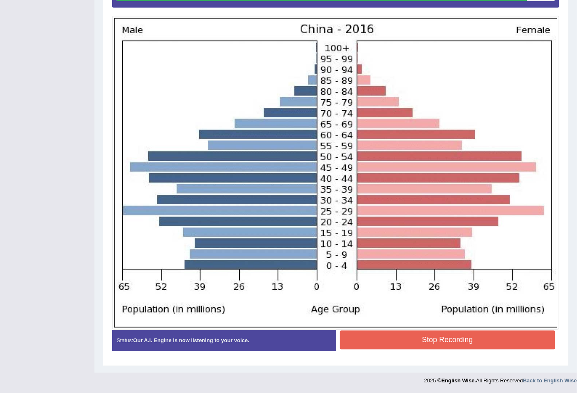
click at [384, 341] on button "Stop Recording" at bounding box center [447, 340] width 215 height 19
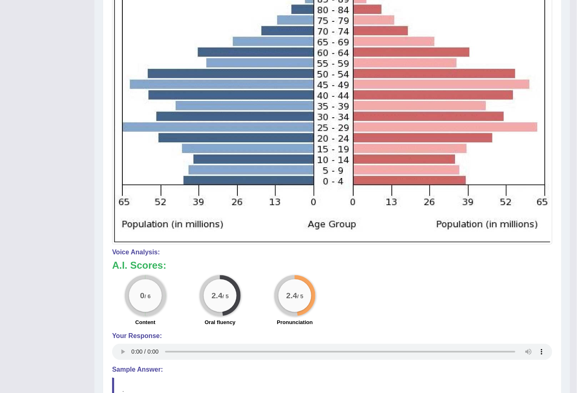
scroll to position [0, 0]
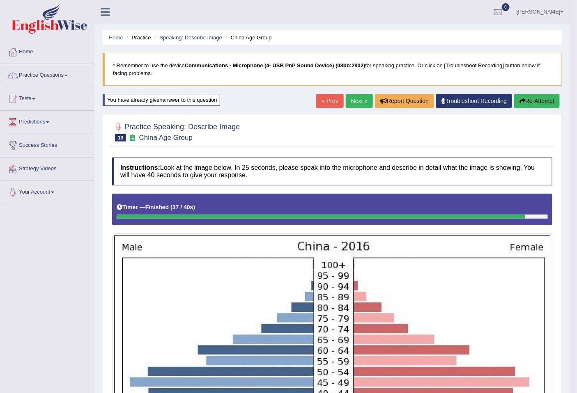
click at [542, 105] on button "Re-Attempt" at bounding box center [537, 101] width 46 height 14
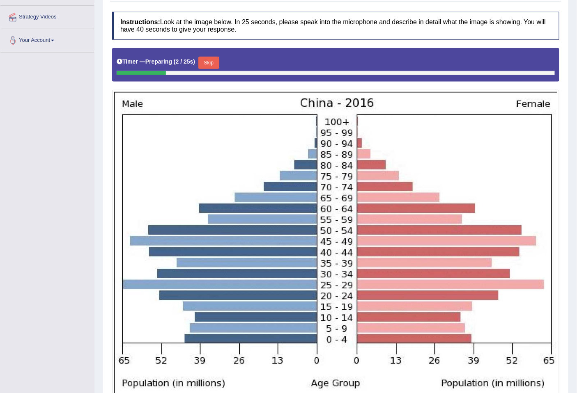
click at [211, 62] on button "Skip" at bounding box center [208, 63] width 21 height 12
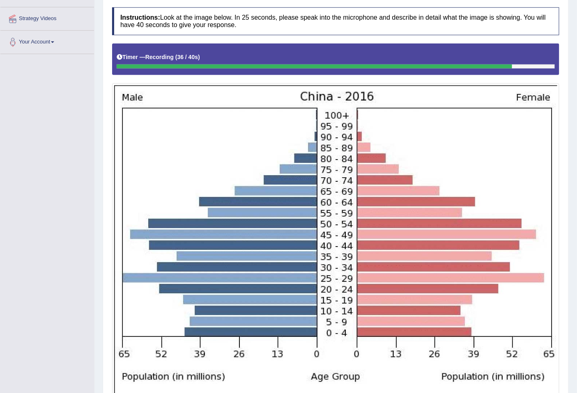
scroll to position [217, 0]
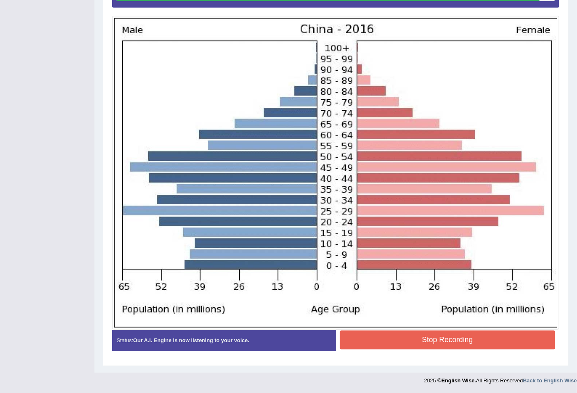
click at [483, 341] on button "Stop Recording" at bounding box center [447, 340] width 215 height 19
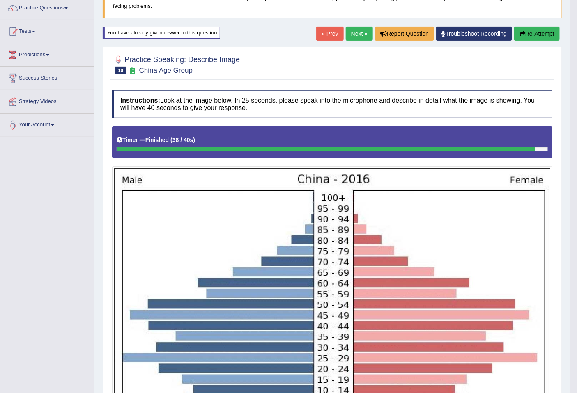
scroll to position [0, 0]
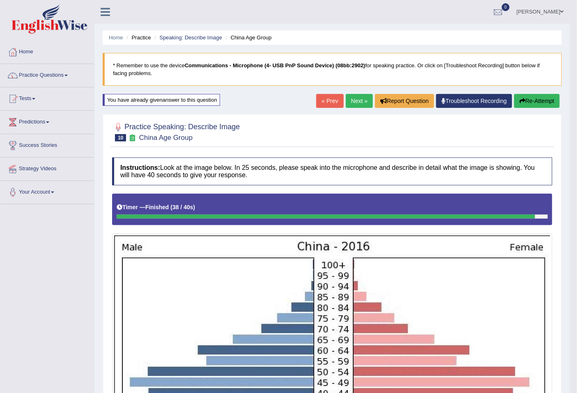
click at [469, 69] on blockquote "* Remember to use the device Communications - Microphone (4- USB PnP Sound Devi…" at bounding box center [332, 69] width 459 height 33
click at [142, 101] on div "You have already given answer to this question" at bounding box center [161, 100] width 117 height 12
click at [130, 136] on icon at bounding box center [132, 137] width 9 height 7
click at [406, 103] on button "Report Question" at bounding box center [404, 101] width 59 height 14
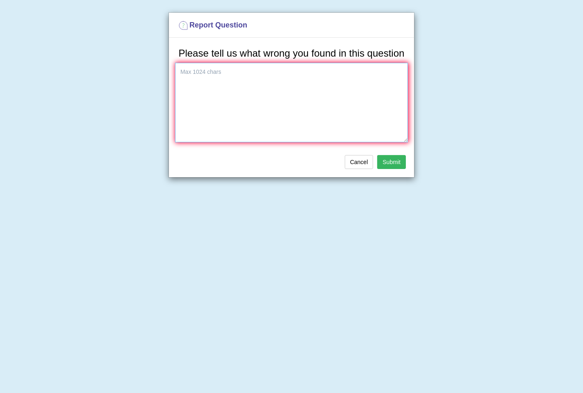
click at [262, 95] on textarea at bounding box center [291, 103] width 233 height 80
click at [216, 77] on textarea at bounding box center [291, 103] width 233 height 80
paste textarea "I recorded several different audios with different information and it always ha…"
type textarea "I recorded several different audios with different information and it always ha…"
click at [396, 158] on button "Submit" at bounding box center [391, 162] width 29 height 14
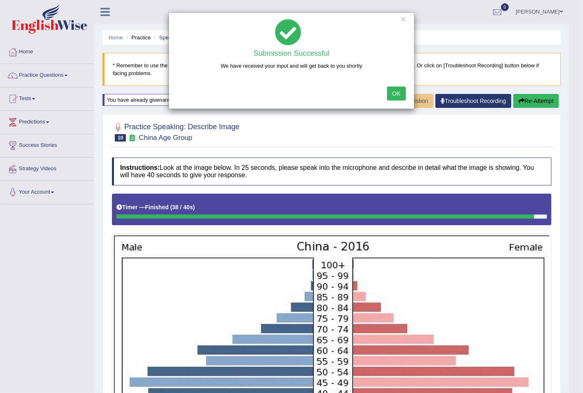
click at [396, 92] on button "OK" at bounding box center [396, 94] width 19 height 14
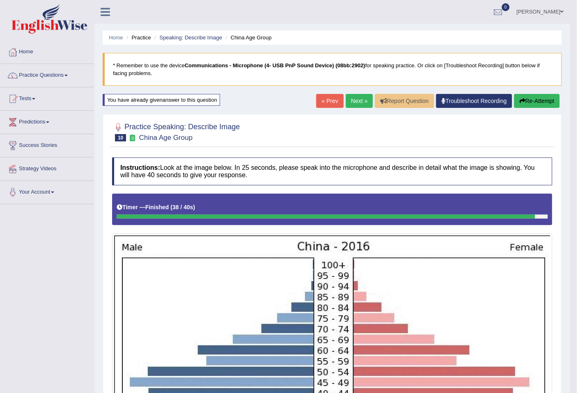
click at [355, 101] on link "Next »" at bounding box center [358, 101] width 27 height 14
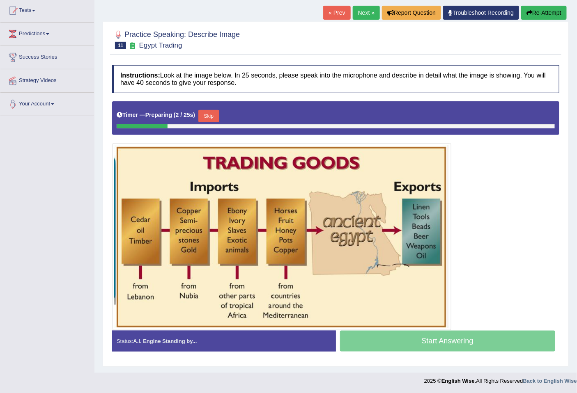
click at [215, 113] on button "Skip" at bounding box center [208, 116] width 21 height 12
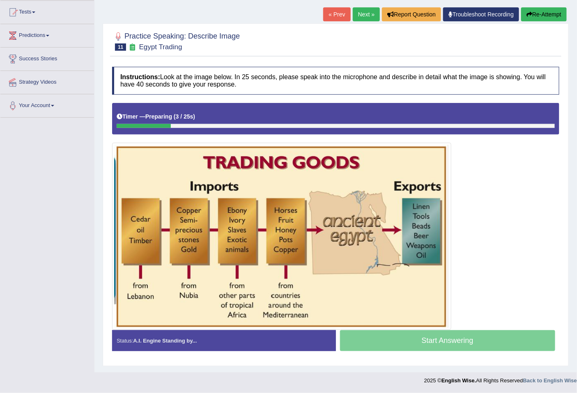
scroll to position [87, 0]
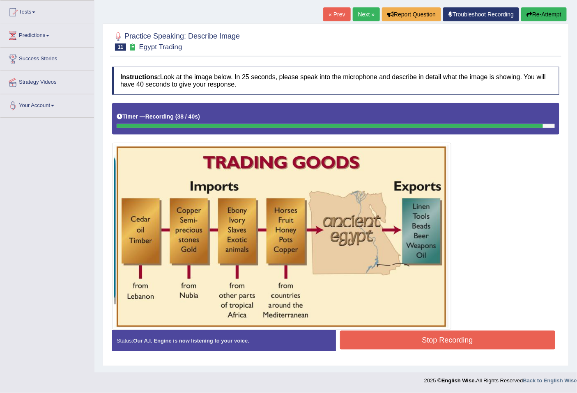
click at [420, 342] on button "Stop Recording" at bounding box center [447, 340] width 215 height 19
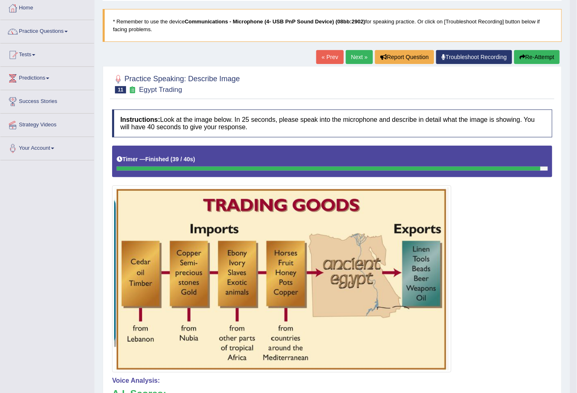
scroll to position [0, 0]
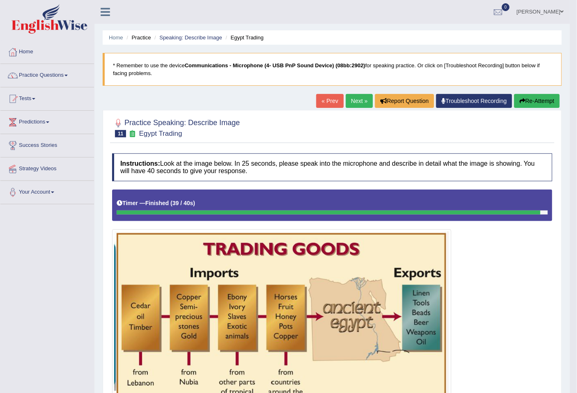
click at [349, 100] on link "Next »" at bounding box center [358, 101] width 27 height 14
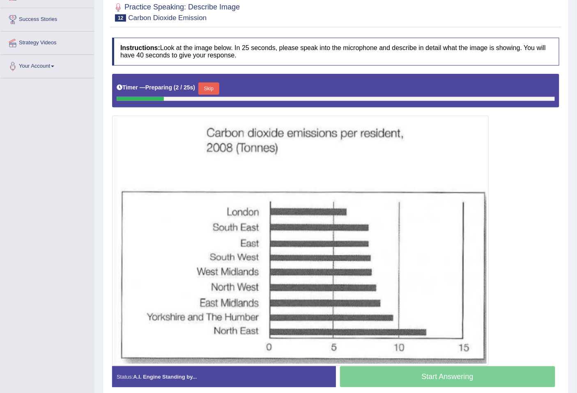
scroll to position [162, 0]
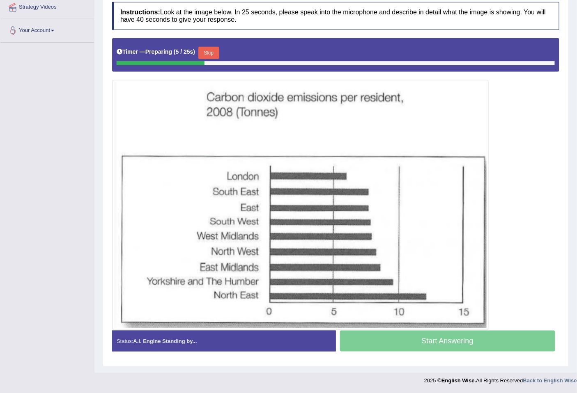
click at [213, 55] on button "Skip" at bounding box center [208, 53] width 21 height 12
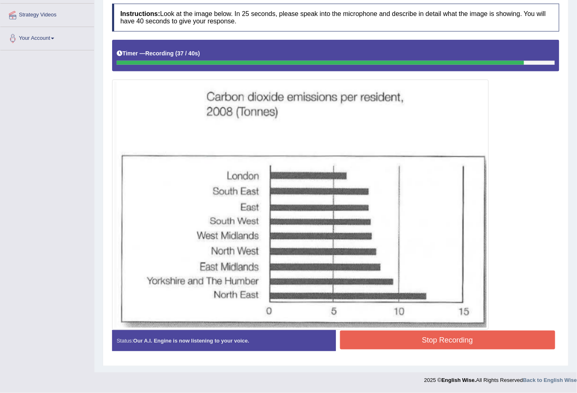
click at [494, 345] on button "Stop Recording" at bounding box center [447, 340] width 215 height 19
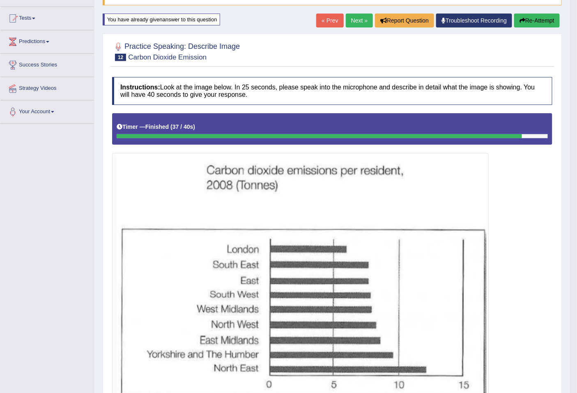
scroll to position [0, 0]
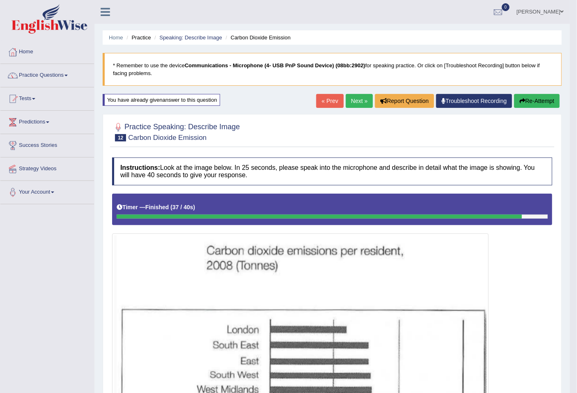
click at [528, 104] on button "Re-Attempt" at bounding box center [537, 101] width 46 height 14
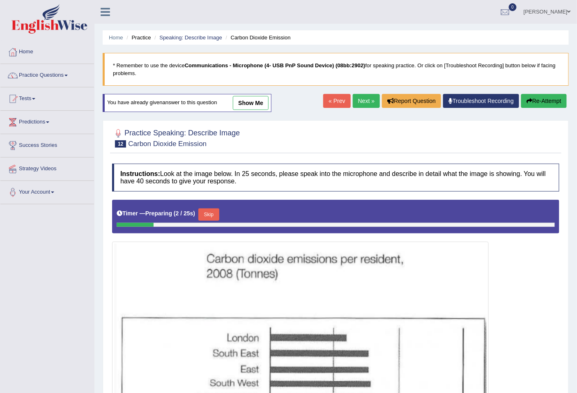
click at [206, 217] on button "Skip" at bounding box center [208, 214] width 21 height 12
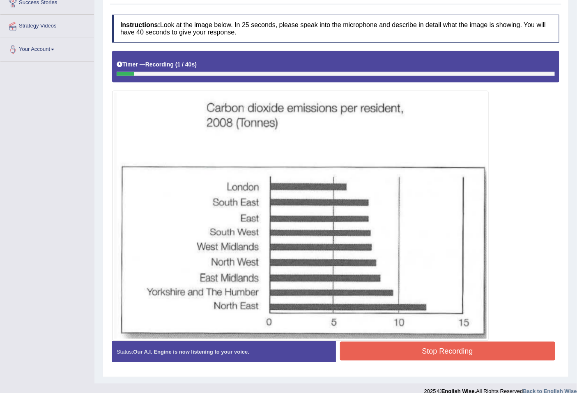
scroll to position [152, 0]
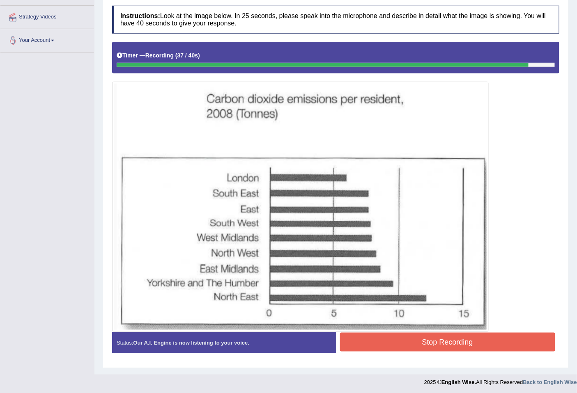
click at [413, 343] on button "Stop Recording" at bounding box center [447, 342] width 215 height 19
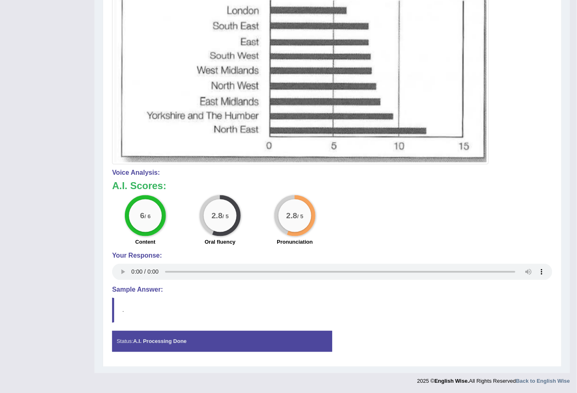
scroll to position [0, 0]
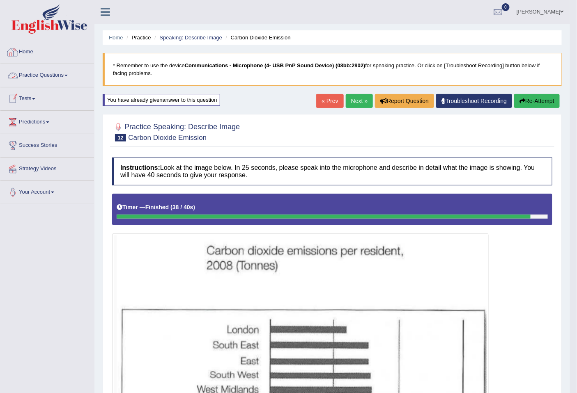
click at [47, 47] on link "Home" at bounding box center [47, 51] width 94 height 21
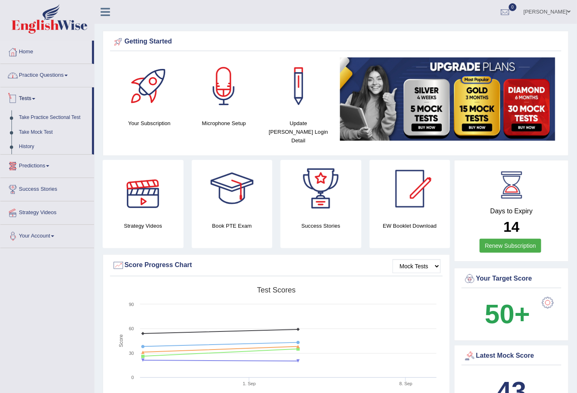
click at [26, 72] on link "Practice Questions" at bounding box center [47, 74] width 94 height 21
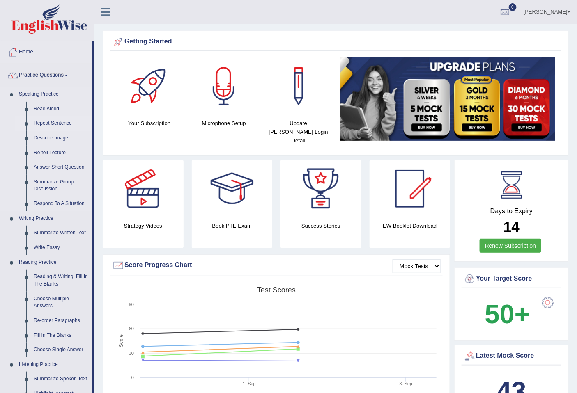
click at [64, 121] on link "Repeat Sentence" at bounding box center [61, 123] width 62 height 15
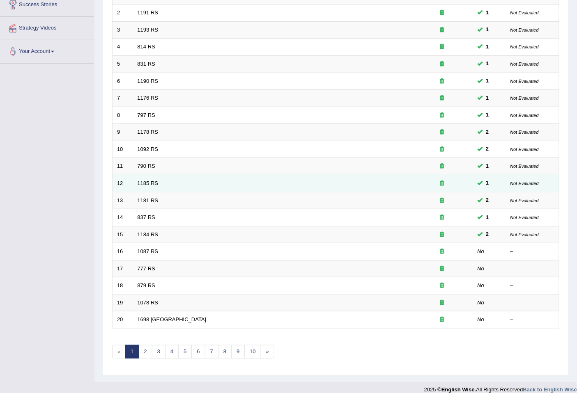
scroll to position [150, 0]
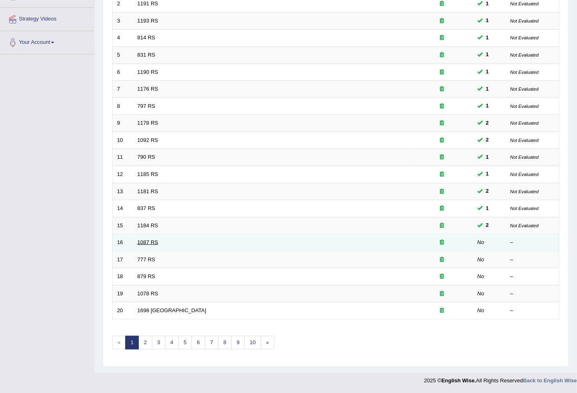
click at [143, 243] on link "1087 RS" at bounding box center [147, 242] width 21 height 6
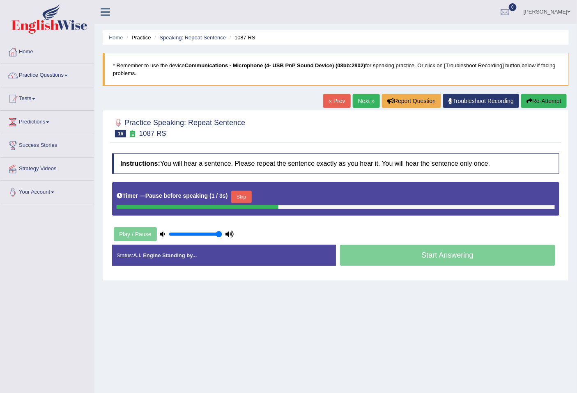
click at [244, 195] on button "Skip" at bounding box center [241, 197] width 21 height 12
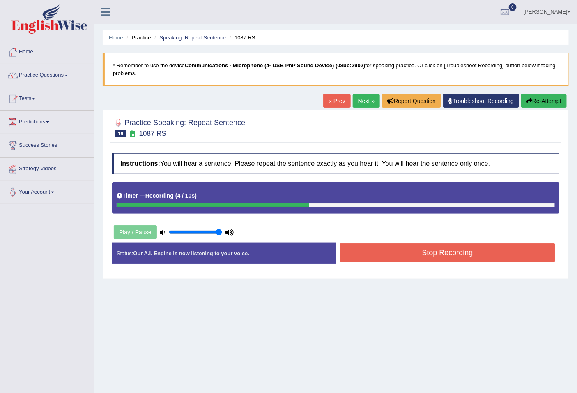
click at [396, 252] on button "Stop Recording" at bounding box center [447, 252] width 215 height 19
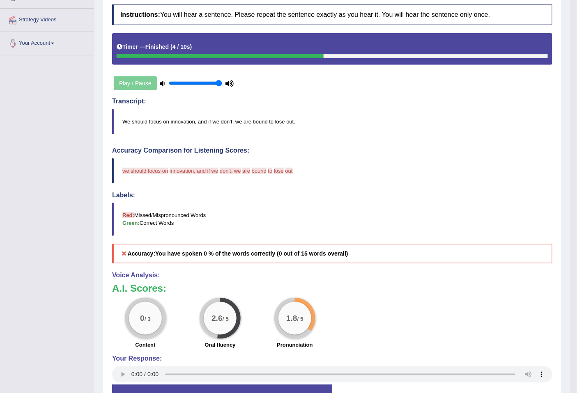
scroll to position [152, 0]
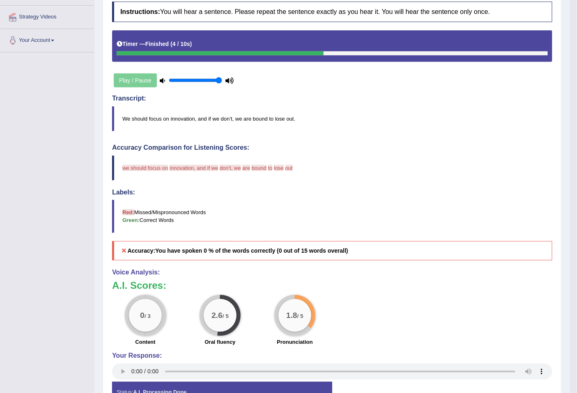
click at [377, 337] on div "0 / 3 Content 2.6 / 5 Oral fluency 1.8 / 5 Pronunciation" at bounding box center [332, 321] width 448 height 53
click at [375, 298] on div "0 / 3 Content 2.6 / 5 Oral fluency 1.8 / 5 Pronunciation" at bounding box center [332, 321] width 448 height 53
click at [501, 332] on div "0 / 3 Content 2.6 / 5 Oral fluency 1.8 / 5 Pronunciation" at bounding box center [332, 321] width 448 height 53
click at [406, 315] on div "0 / 3 Content 2.6 / 5 Oral fluency 1.8 / 5 Pronunciation" at bounding box center [332, 321] width 448 height 53
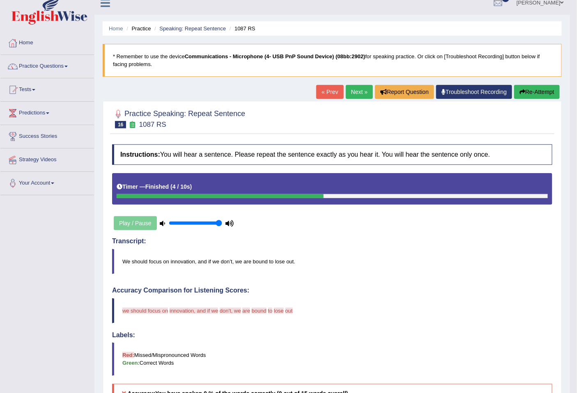
scroll to position [0, 0]
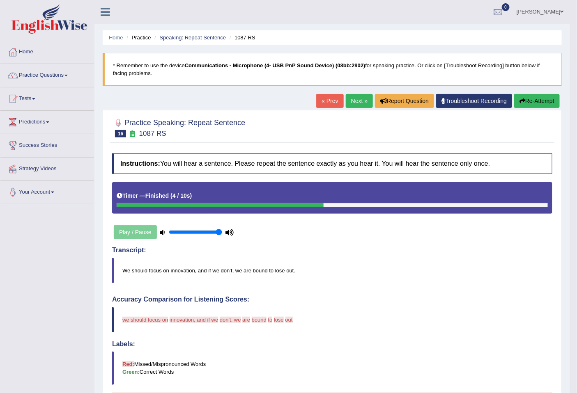
click at [356, 100] on link "Next »" at bounding box center [358, 101] width 27 height 14
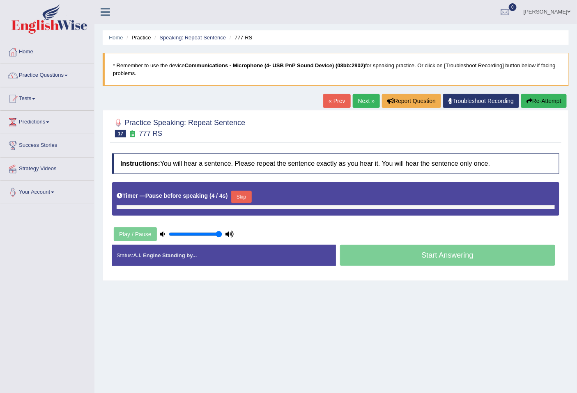
click at [211, 196] on h5 "Timer — Pause before speaking ( 4 / 4s )" at bounding box center [172, 196] width 111 height 6
click at [240, 196] on button "Skip" at bounding box center [241, 197] width 21 height 12
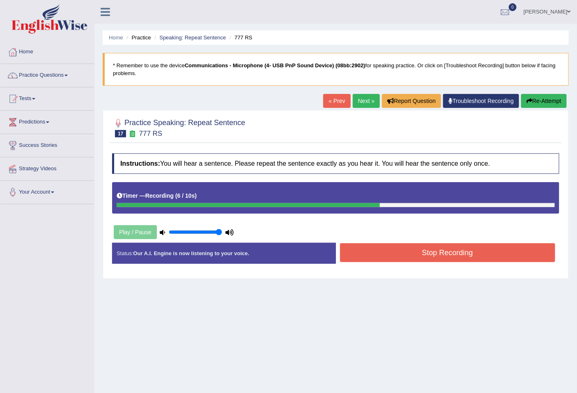
click at [390, 255] on button "Stop Recording" at bounding box center [447, 252] width 215 height 19
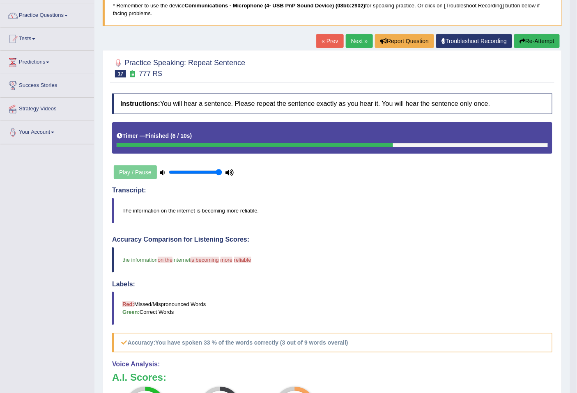
scroll to position [51, 0]
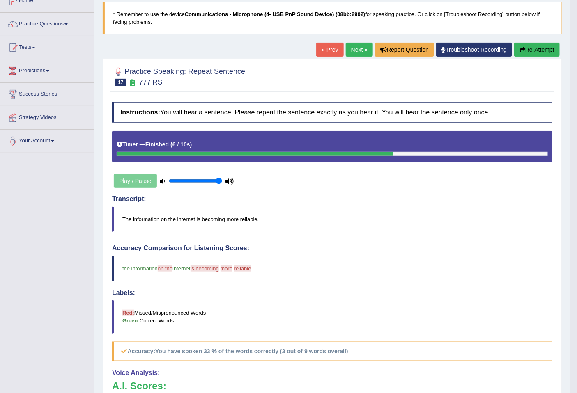
click at [362, 50] on link "Next »" at bounding box center [358, 50] width 27 height 14
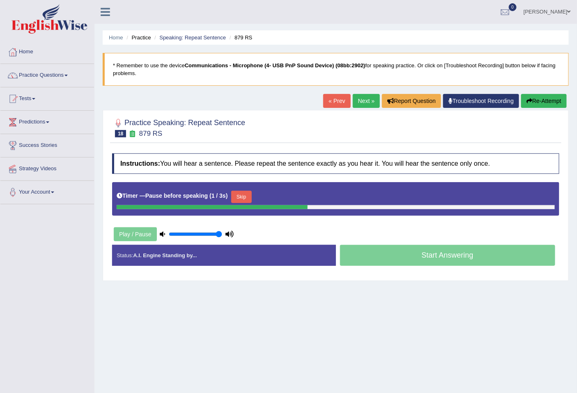
click at [226, 198] on b "1 / 3s" at bounding box center [218, 195] width 14 height 7
click at [247, 194] on button "Skip" at bounding box center [241, 197] width 21 height 12
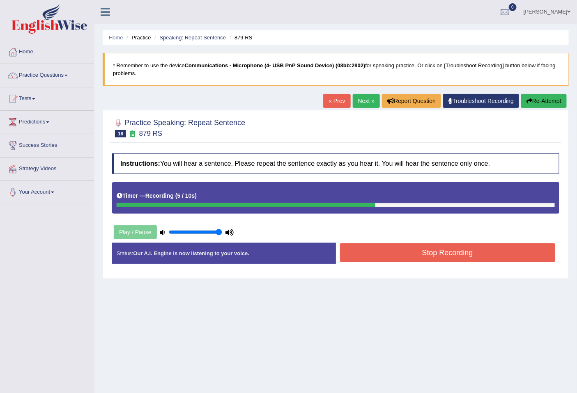
click at [501, 253] on button "Stop Recording" at bounding box center [447, 252] width 215 height 19
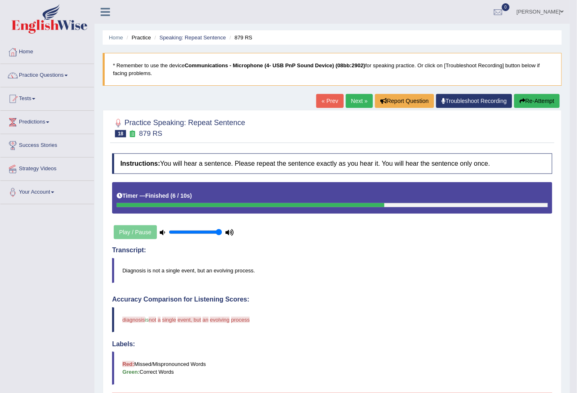
click at [358, 108] on div "« Prev Next » Report Question Troubleshoot Recording Re-Attempt" at bounding box center [438, 102] width 245 height 16
click at [359, 101] on link "Next »" at bounding box center [358, 101] width 27 height 14
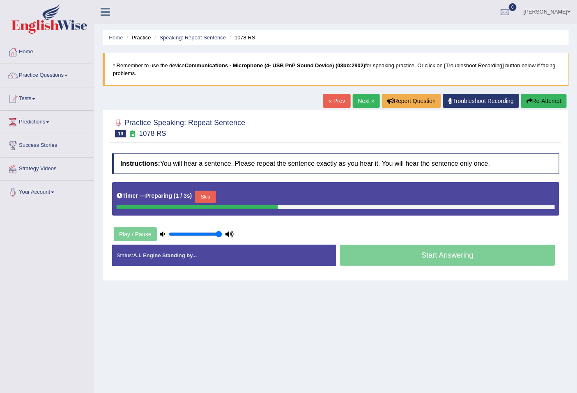
click at [215, 199] on button "Skip" at bounding box center [205, 197] width 21 height 12
click at [243, 197] on button "Skip" at bounding box center [241, 197] width 21 height 12
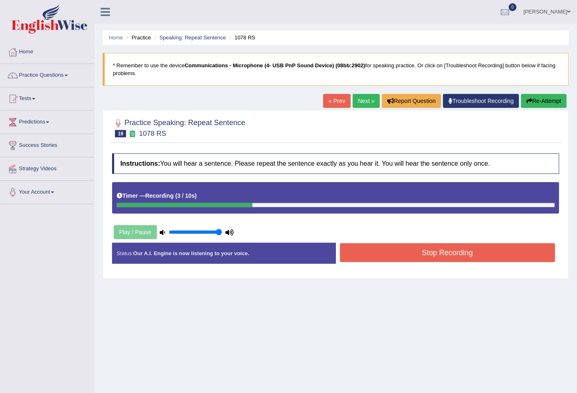
click at [416, 252] on button "Stop Recording" at bounding box center [447, 252] width 215 height 19
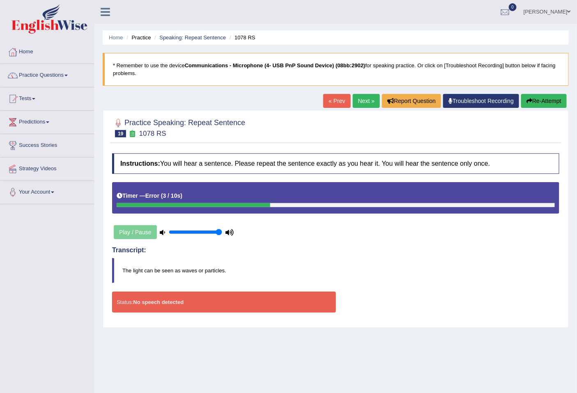
click at [356, 105] on link "Next »" at bounding box center [365, 101] width 27 height 14
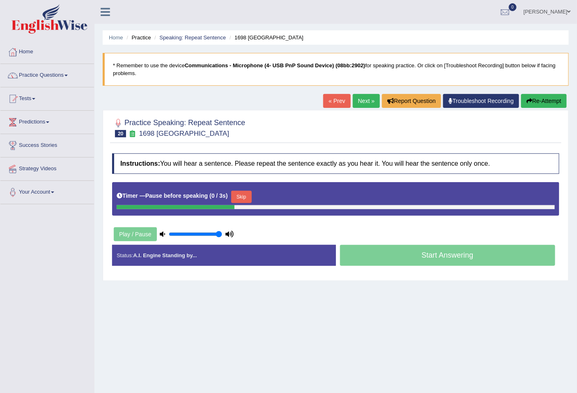
click at [243, 195] on button "Skip" at bounding box center [241, 197] width 21 height 12
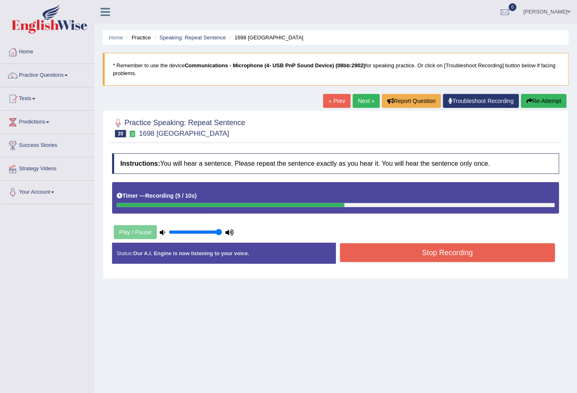
click at [432, 256] on button "Stop Recording" at bounding box center [447, 252] width 215 height 19
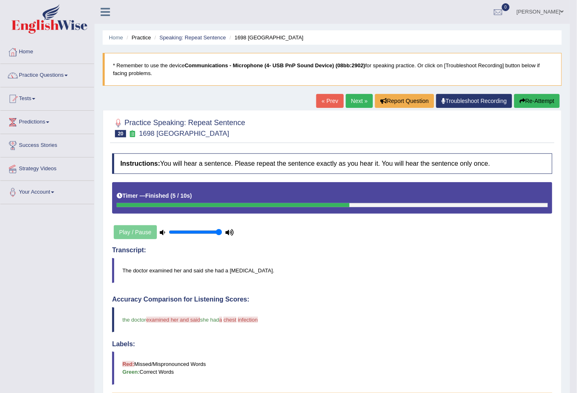
click at [36, 71] on link "Practice Questions" at bounding box center [47, 74] width 94 height 21
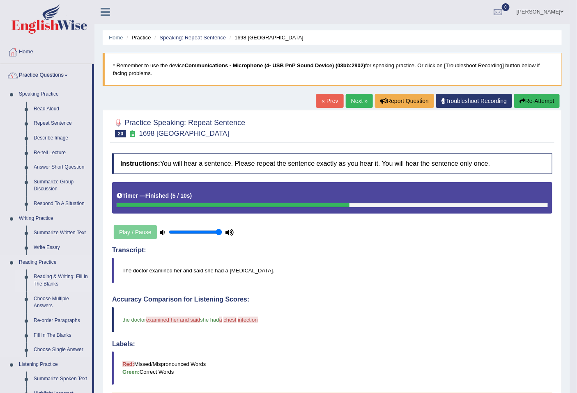
click at [59, 275] on link "Reading & Writing: Fill In The Blanks" at bounding box center [61, 281] width 62 height 22
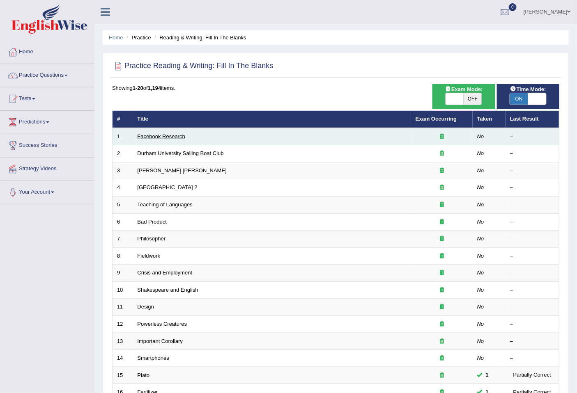
click at [166, 137] on link "Facebook Research" at bounding box center [161, 136] width 48 height 6
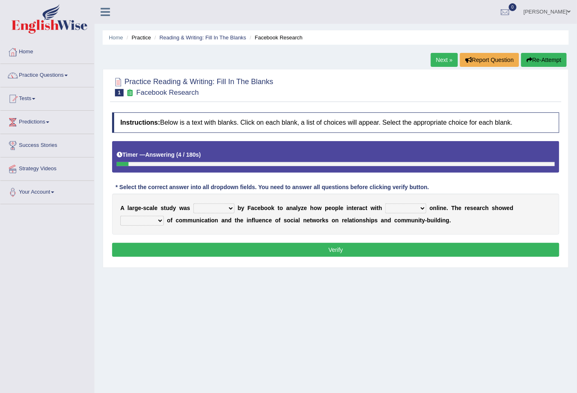
click at [220, 211] on select "surveyed had asked made" at bounding box center [213, 209] width 41 height 10
select select "asked"
click at [193, 204] on select "surveyed had asked made" at bounding box center [213, 209] width 41 height 10
click at [407, 212] on select "together all each other another" at bounding box center [405, 209] width 41 height 10
click at [385, 204] on select "together all each other another" at bounding box center [405, 209] width 41 height 10
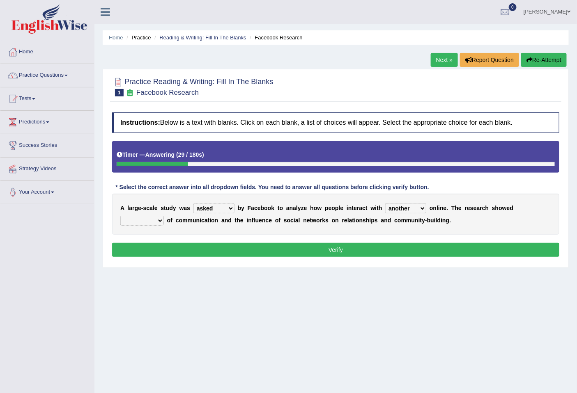
click at [405, 210] on select "together all each other another" at bounding box center [405, 209] width 41 height 10
click at [385, 204] on select "together all each other another" at bounding box center [405, 209] width 41 height 10
click at [412, 208] on select "together all each other another" at bounding box center [405, 209] width 41 height 10
click at [390, 207] on select "together all each other another" at bounding box center [405, 209] width 41 height 10
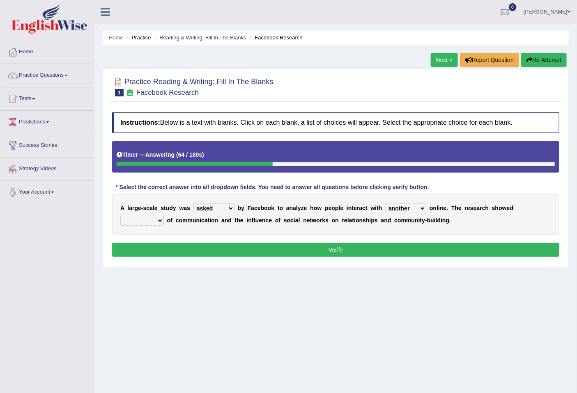
click at [390, 207] on select "together all each other another" at bounding box center [405, 209] width 41 height 10
click at [421, 206] on select "together all each other another" at bounding box center [405, 209] width 41 height 10
select select "each other"
click at [385, 204] on select "together all each other another" at bounding box center [405, 209] width 41 height 10
click at [133, 222] on select "advantages standards fellowships patterns" at bounding box center [141, 221] width 43 height 10
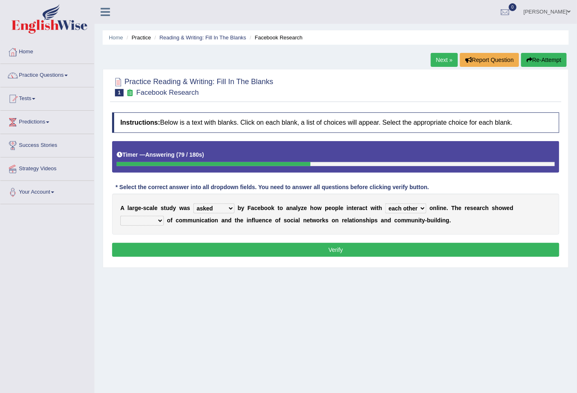
select select "standards"
click at [120, 216] on select "advantages standards fellowships patterns" at bounding box center [141, 221] width 43 height 10
click at [412, 252] on button "Verify" at bounding box center [335, 250] width 447 height 14
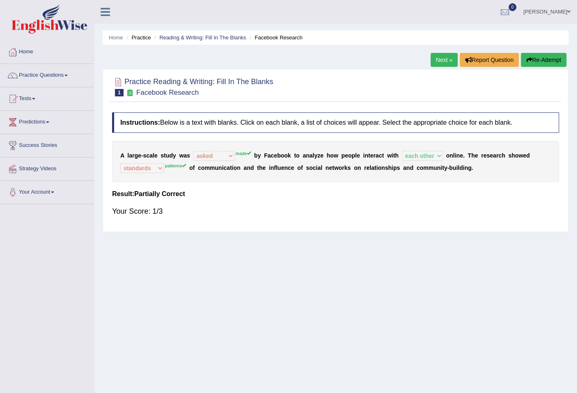
click at [438, 58] on link "Next »" at bounding box center [443, 60] width 27 height 14
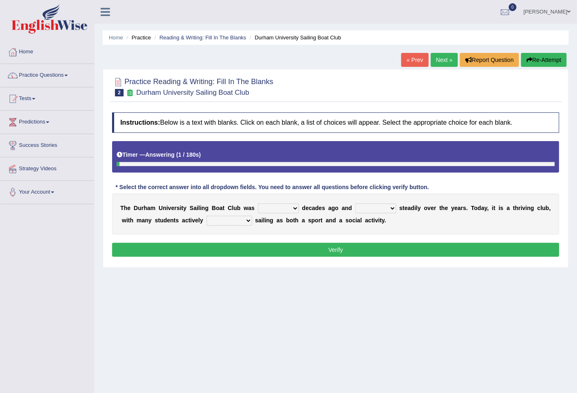
click at [285, 201] on div "T h e D u r h a m U n i v e r s i t y S a i l i n g B o a t C l u b w a s found…" at bounding box center [335, 214] width 447 height 41
drag, startPoint x: 267, startPoint y: 208, endPoint x: 282, endPoint y: 206, distance: 15.3
click at [267, 208] on select "found fund founded find" at bounding box center [278, 209] width 41 height 10
select select "founded"
click at [258, 204] on select "found fund founded find" at bounding box center [278, 209] width 41 height 10
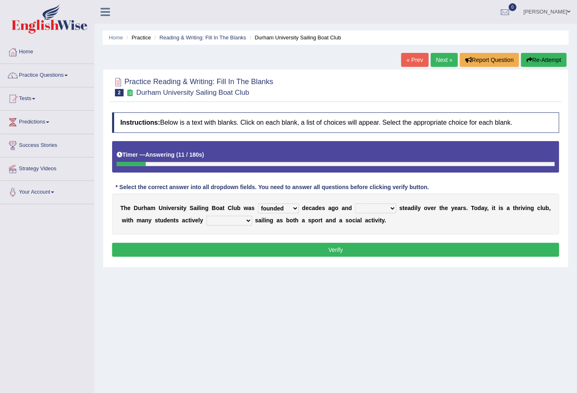
click at [354, 210] on b at bounding box center [353, 208] width 3 height 7
click at [378, 202] on div "T h e D u r h a m U n i v e r s i t y S a i l i n g B o a t C l u b w a s found…" at bounding box center [335, 214] width 447 height 41
click at [377, 208] on select "grow growing has grown grown" at bounding box center [375, 209] width 41 height 10
select select "growing"
click at [355, 204] on select "grow growing has grown grown" at bounding box center [375, 209] width 41 height 10
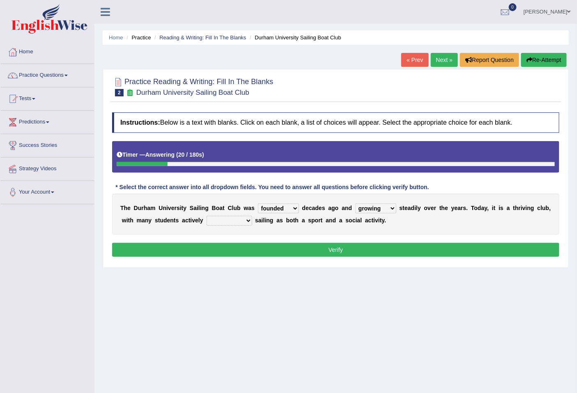
click at [236, 220] on select "enjoy enjoyed are enjoying enjoying" at bounding box center [229, 221] width 46 height 10
select select "enjoy"
click at [206, 216] on select "enjoy enjoyed are enjoying enjoying" at bounding box center [229, 221] width 46 height 10
click at [318, 252] on button "Verify" at bounding box center [335, 250] width 447 height 14
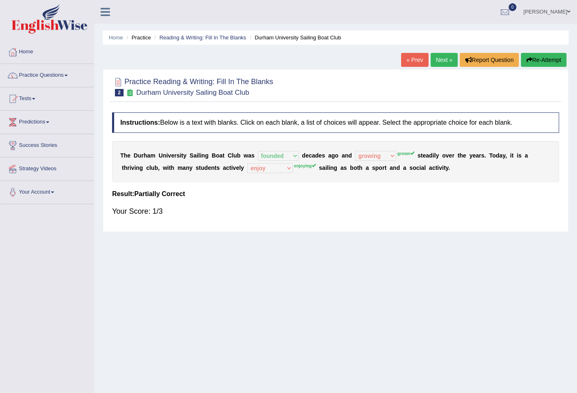
click at [442, 60] on link "Next »" at bounding box center [443, 60] width 27 height 14
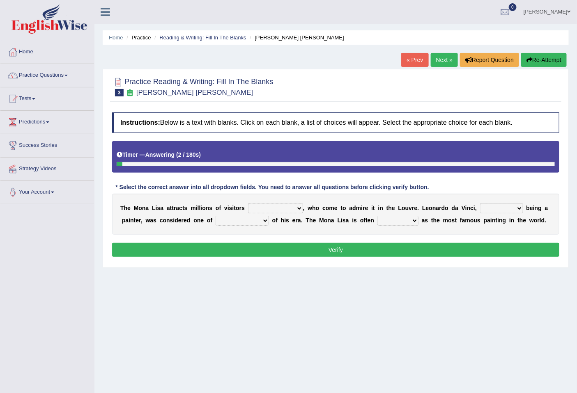
click at [273, 208] on select "around the year the all year all year round per year" at bounding box center [275, 209] width 55 height 10
select select "the all year"
click at [248, 204] on select "around the year the all year all year round per year" at bounding box center [275, 209] width 55 height 10
click at [499, 207] on select "rather than as much as as well as as long as" at bounding box center [501, 209] width 43 height 10
select select "as well as"
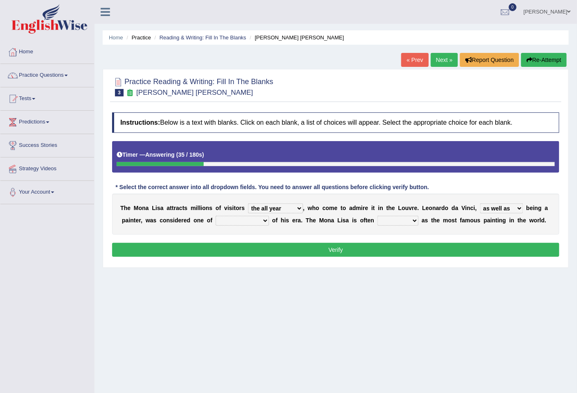
click at [480, 204] on select "rather than as much as as well as as long as" at bounding box center [501, 209] width 43 height 10
click at [256, 222] on select "better artists artist the better artist the best artists" at bounding box center [241, 221] width 53 height 10
select select "the best artists"
click at [215, 216] on select "better artists artist the better artist the best artists" at bounding box center [241, 221] width 53 height 10
click at [407, 220] on select "classified suggested predicted described" at bounding box center [397, 221] width 41 height 10
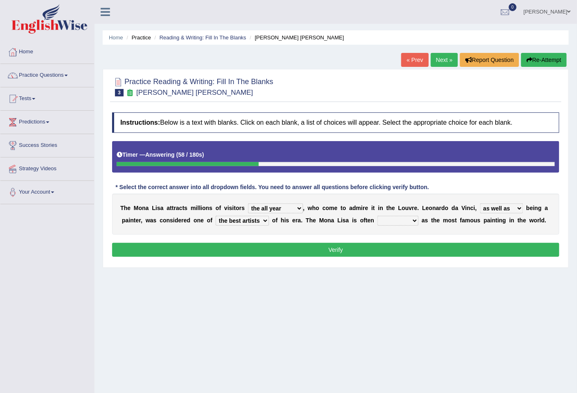
select select "classified"
click at [377, 216] on select "classified suggested predicted described" at bounding box center [397, 221] width 41 height 10
click at [403, 247] on button "Verify" at bounding box center [335, 250] width 447 height 14
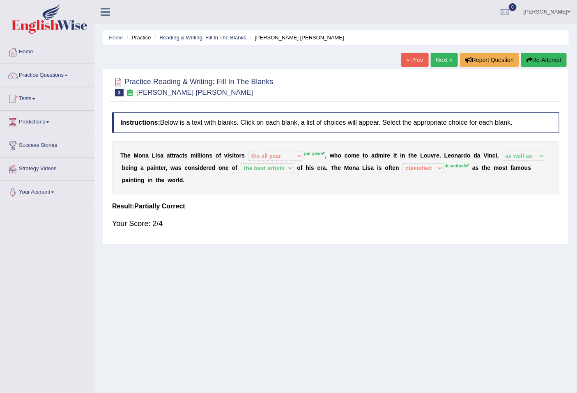
click at [443, 59] on link "Next »" at bounding box center [443, 60] width 27 height 14
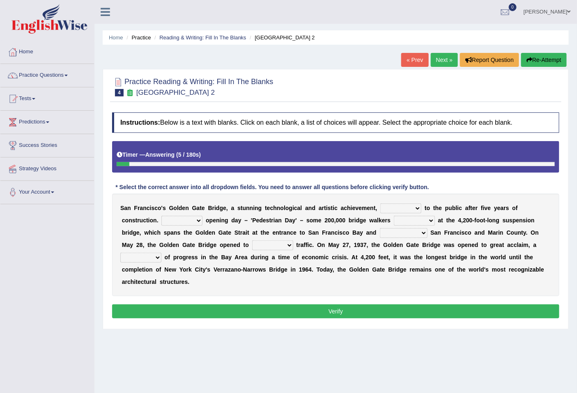
click at [400, 209] on select "opens closes appears equals" at bounding box center [400, 209] width 41 height 10
click at [380, 204] on select "opens closes appears equals" at bounding box center [400, 209] width 41 height 10
click at [416, 208] on select "opens closes appears equals" at bounding box center [400, 209] width 41 height 10
select select "opens"
click at [380, 204] on select "opens closes appears equals" at bounding box center [400, 209] width 41 height 10
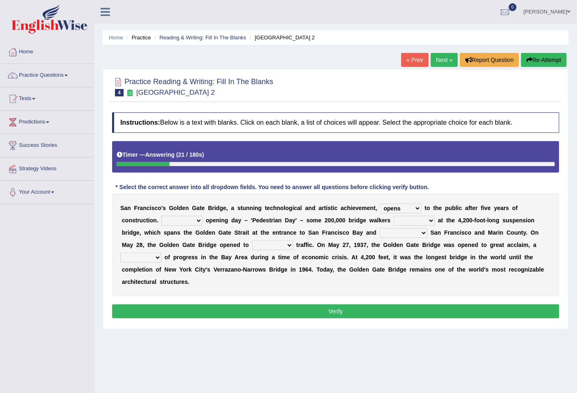
click at [190, 218] on select "On During Since When" at bounding box center [181, 221] width 41 height 10
click at [161, 216] on select "On During Since When" at bounding box center [181, 221] width 41 height 10
click at [180, 221] on select "On During Since When" at bounding box center [181, 221] width 41 height 10
select select "Since"
click at [161, 216] on select "On During Since When" at bounding box center [181, 221] width 41 height 10
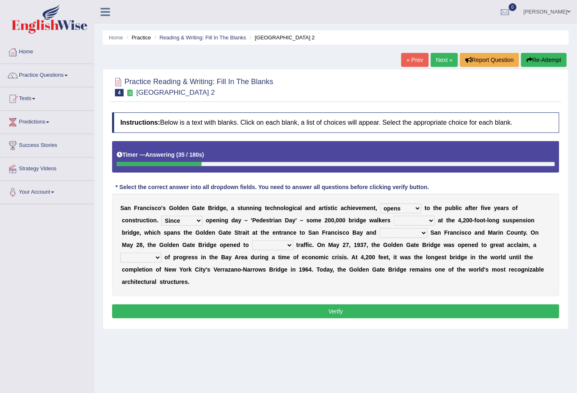
click at [188, 220] on select "On During Since When" at bounding box center [181, 221] width 41 height 10
click at [334, 226] on div "S a n F r a n c i s c o ' s G o l d e n G a t e B r i d g e , a s t u n n i n g…" at bounding box center [335, 245] width 447 height 103
click at [418, 220] on select "stationed looked marveled laughed" at bounding box center [414, 221] width 41 height 10
select select "looked"
click at [394, 216] on select "stationed looked marveled laughed" at bounding box center [414, 221] width 41 height 10
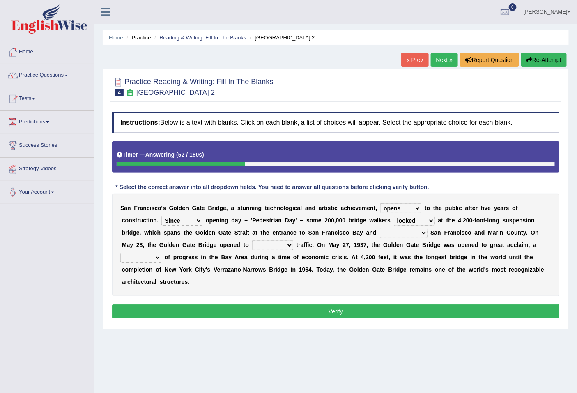
click at [391, 229] on select "separates connects channels differentiates" at bounding box center [404, 233] width 48 height 10
select select "connects"
click at [380, 228] on select "separates connects channels differentiates" at bounding box center [404, 233] width 48 height 10
click at [271, 247] on select "aquatic vehicular airborne watertight" at bounding box center [272, 245] width 41 height 10
select select "vehicular"
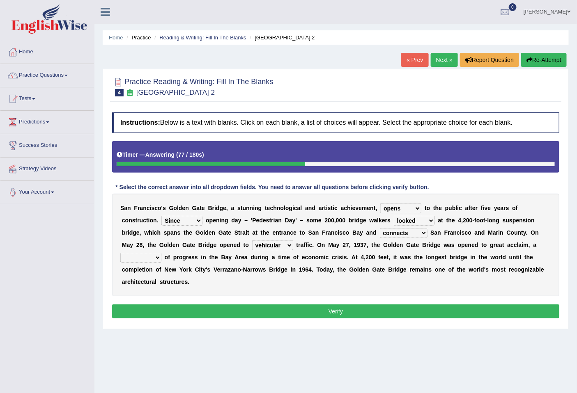
click at [252, 240] on select "aquatic vehicular airborne watertight" at bounding box center [272, 245] width 41 height 10
click at [133, 257] on select "denial symbol technique yield" at bounding box center [140, 258] width 41 height 10
select select "symbol"
click at [120, 253] on select "denial symbol technique yield" at bounding box center [140, 258] width 41 height 10
click at [153, 258] on select "denial symbol technique yield" at bounding box center [140, 258] width 41 height 10
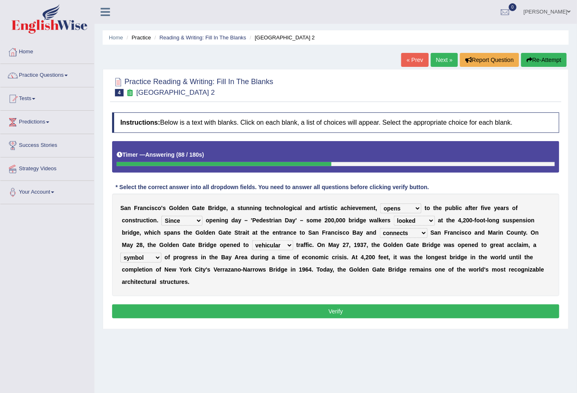
click at [153, 258] on select "denial symbol technique yield" at bounding box center [140, 258] width 41 height 10
click at [296, 311] on button "Verify" at bounding box center [335, 311] width 447 height 14
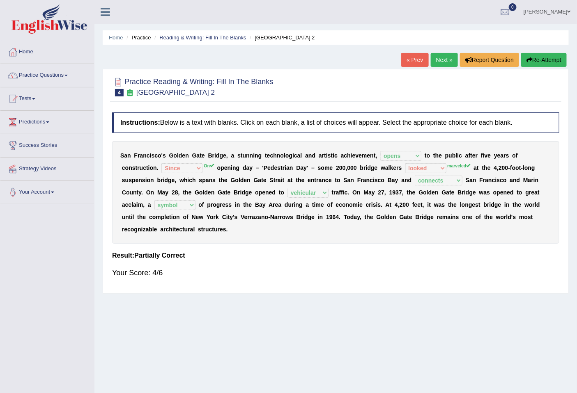
click at [433, 58] on link "Next »" at bounding box center [443, 60] width 27 height 14
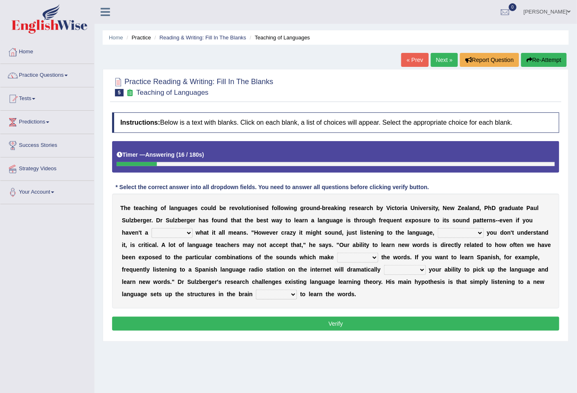
click at [177, 235] on select "dew claw clue due" at bounding box center [171, 233] width 41 height 10
select select "clue"
click at [151, 228] on select "dew claw clue due" at bounding box center [171, 233] width 41 height 10
click at [467, 239] on div "T h e t e a c h i n g o f l a n g u a g e s c o u l d b e r e v o l u t i o n i…" at bounding box center [335, 251] width 447 height 115
click at [468, 235] on select "but also all together even though if so" at bounding box center [460, 233] width 46 height 10
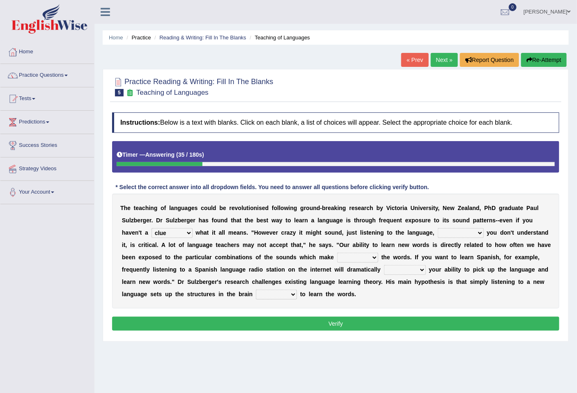
select select "but also"
click at [437, 228] on select "but also all together even though if so" at bounding box center [460, 233] width 46 height 10
click at [378, 256] on select "down up of on" at bounding box center [357, 258] width 41 height 10
select select "up"
click at [353, 253] on select "down up of on" at bounding box center [357, 258] width 41 height 10
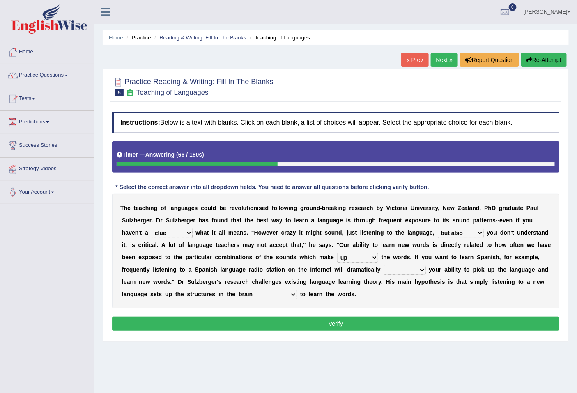
click at [426, 268] on select "evaluate exaggerate describe boost" at bounding box center [405, 270] width 42 height 10
select select "exaggerate"
click at [411, 265] on select "evaluate exaggerate describe boost" at bounding box center [405, 270] width 42 height 10
click at [297, 292] on select "requiring required directed to require" at bounding box center [276, 295] width 41 height 10
select select "required"
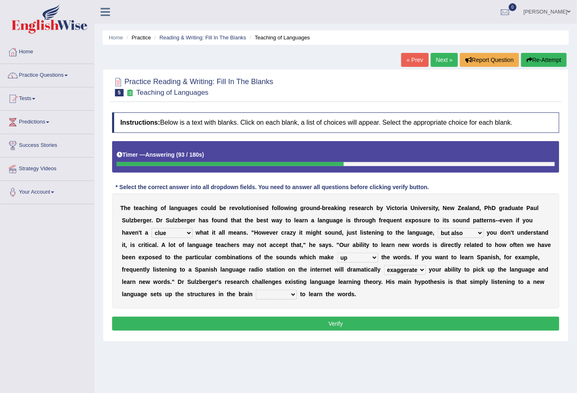
click at [297, 290] on select "requiring required directed to require" at bounding box center [276, 295] width 41 height 10
click at [347, 325] on button "Verify" at bounding box center [335, 324] width 447 height 14
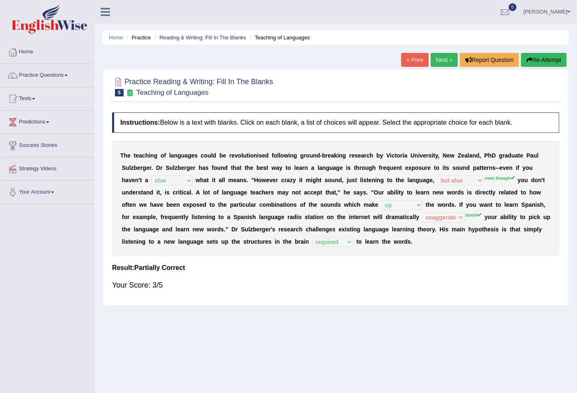
click at [435, 61] on link "Next »" at bounding box center [443, 60] width 27 height 14
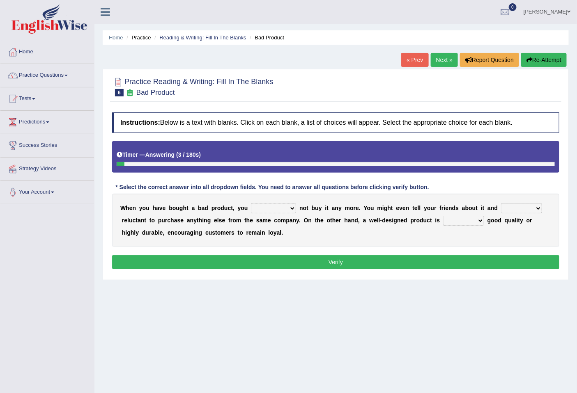
click at [280, 207] on select "would have should have should" at bounding box center [273, 209] width 45 height 10
select select "should"
click at [251, 204] on select "would have should have should" at bounding box center [273, 209] width 45 height 10
click at [278, 210] on select "would have should have should" at bounding box center [273, 209] width 45 height 10
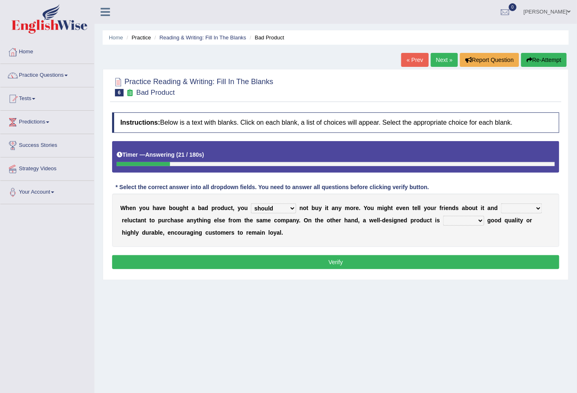
click at [525, 205] on select "is are be being" at bounding box center [521, 209] width 41 height 10
select select "are"
click at [501, 204] on select "is are be being" at bounding box center [521, 209] width 41 height 10
click at [506, 211] on select "is are be being" at bounding box center [521, 209] width 41 height 10
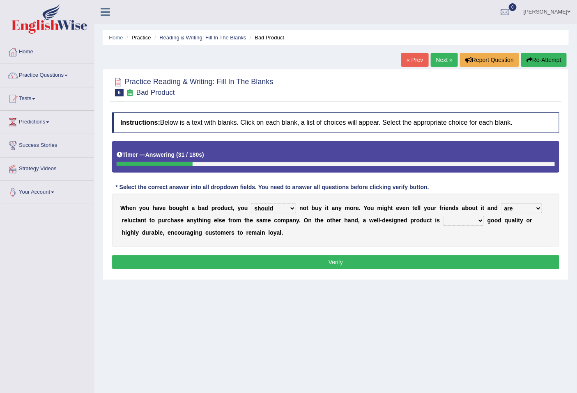
click at [294, 239] on div "W h e n y o u h a v e b o u g h t a b a d p r o d u c t , y o u would have shou…" at bounding box center [335, 220] width 447 height 53
click at [458, 220] on select "both also neither either" at bounding box center [463, 221] width 41 height 10
select select "neither"
click at [443, 216] on select "both also neither either" at bounding box center [463, 221] width 41 height 10
click at [504, 257] on button "Verify" at bounding box center [335, 262] width 447 height 14
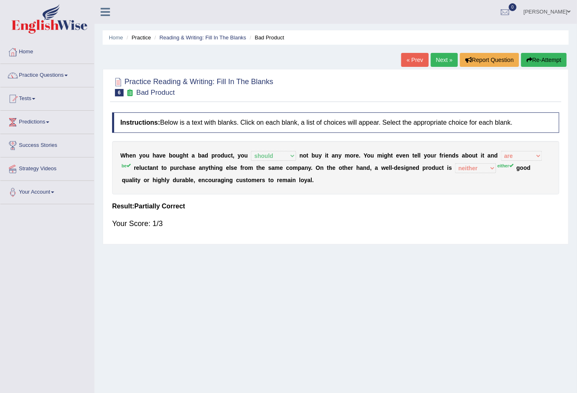
click at [446, 63] on link "Next »" at bounding box center [443, 60] width 27 height 14
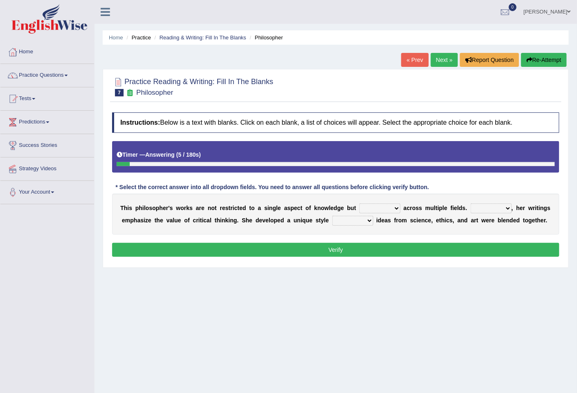
click at [390, 208] on select "constrain contain assemble extend" at bounding box center [379, 209] width 41 height 10
select select "contain"
click at [359, 204] on select "constrain contain assemble extend" at bounding box center [379, 209] width 41 height 10
click at [482, 208] on select "Rather So Moreover Likely" at bounding box center [490, 209] width 41 height 10
click at [470, 204] on select "Rather So Moreover Likely" at bounding box center [490, 209] width 41 height 10
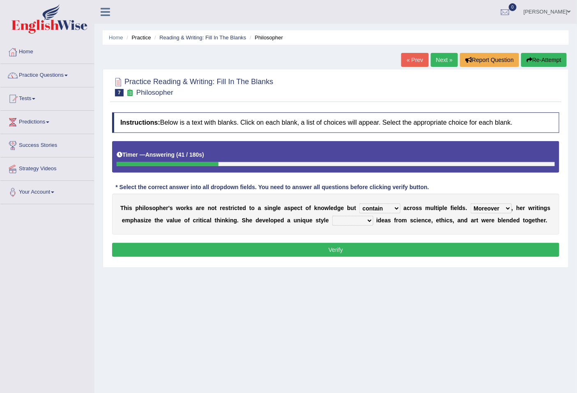
click at [488, 206] on select "Rather So Moreover Likely" at bounding box center [490, 209] width 41 height 10
click at [485, 210] on select "Rather So Moreover Likely" at bounding box center [490, 209] width 41 height 10
click at [470, 204] on select "Rather So Moreover Likely" at bounding box center [490, 209] width 41 height 10
click at [503, 204] on select "Rather So Moreover Likely" at bounding box center [490, 209] width 41 height 10
click at [470, 204] on select "Rather So Moreover Likely" at bounding box center [490, 209] width 41 height 10
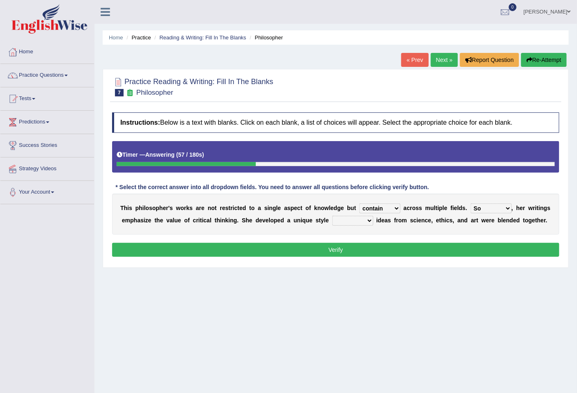
click at [502, 204] on select "Rather So Moreover Likely" at bounding box center [490, 209] width 41 height 10
click at [470, 204] on select "Rather So Moreover Likely" at bounding box center [490, 209] width 41 height 10
click at [505, 207] on select "Rather So Moreover Likely" at bounding box center [490, 209] width 41 height 10
select select "Likely"
click at [470, 204] on select "Rather So Moreover Likely" at bounding box center [490, 209] width 41 height 10
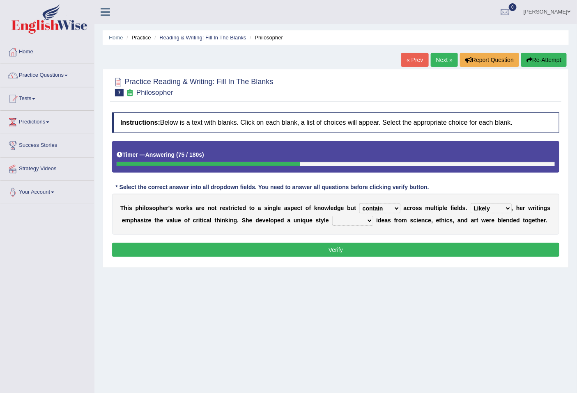
click at [355, 219] on select "in that that which in which" at bounding box center [352, 221] width 41 height 10
select select "in that"
click at [332, 216] on select "in that that which in which" at bounding box center [352, 221] width 41 height 10
click at [347, 249] on button "Verify" at bounding box center [335, 250] width 447 height 14
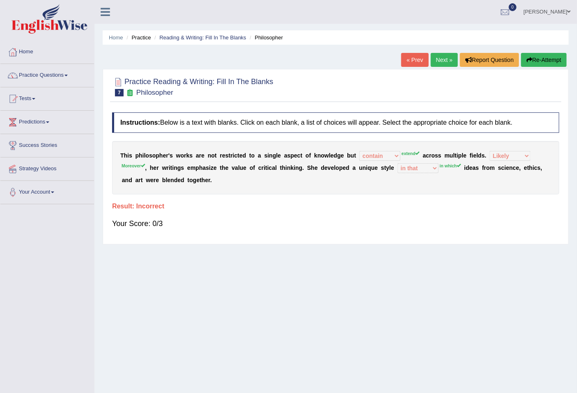
click at [270, 291] on div "Home Practice Reading & Writing: Fill In The Blanks Philosopher « Prev Next » R…" at bounding box center [335, 205] width 482 height 410
click at [438, 54] on link "Next »" at bounding box center [443, 60] width 27 height 14
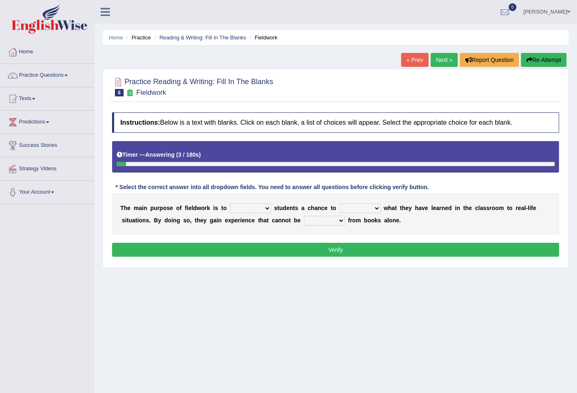
click at [259, 210] on select "resemble stow rave offer" at bounding box center [250, 209] width 41 height 10
select select "offer"
click at [230, 204] on select "resemble stow rave offer" at bounding box center [250, 209] width 41 height 10
click at [370, 204] on select "compare align apply dismount" at bounding box center [359, 209] width 41 height 10
select select "compare"
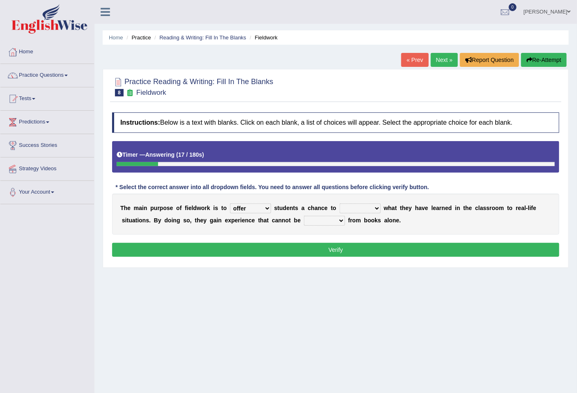
click at [339, 204] on select "compare align apply dismount" at bounding box center [359, 209] width 41 height 10
click at [320, 224] on select "originated prepared obtained touted" at bounding box center [324, 221] width 41 height 10
select select "prepared"
click at [304, 216] on select "originated prepared obtained touted" at bounding box center [324, 221] width 41 height 10
click at [334, 222] on select "originated prepared obtained touted" at bounding box center [324, 221] width 41 height 10
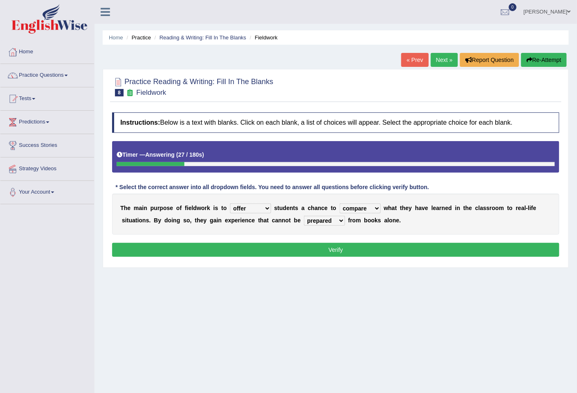
click at [304, 216] on select "originated prepared obtained touted" at bounding box center [324, 221] width 41 height 10
click at [336, 253] on button "Verify" at bounding box center [335, 250] width 447 height 14
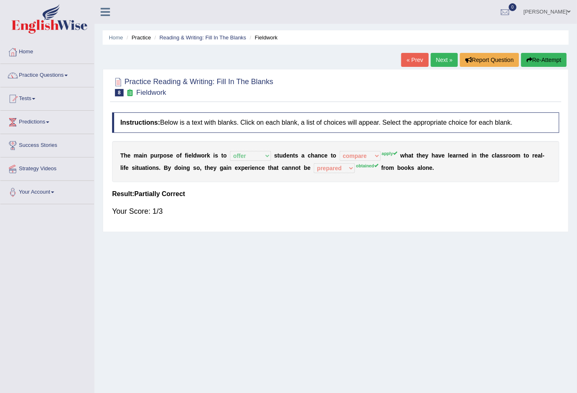
click at [448, 63] on link "Next »" at bounding box center [443, 60] width 27 height 14
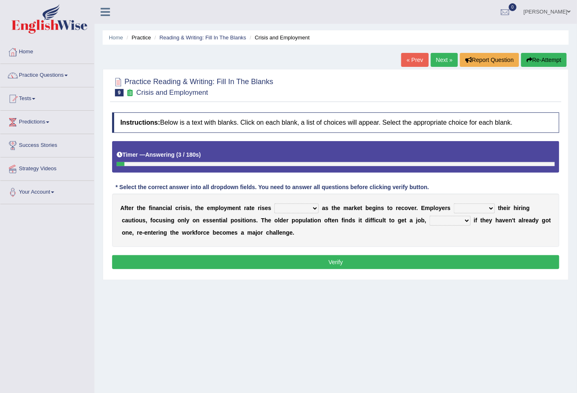
click at [308, 212] on select "normally conversely strenuously sharply" at bounding box center [296, 209] width 44 height 10
select select "normally"
click at [274, 204] on select "normally conversely strenuously sharply" at bounding box center [296, 209] width 44 height 10
click at [475, 208] on select "keeping kept keep are kept" at bounding box center [473, 209] width 41 height 10
select select "keep"
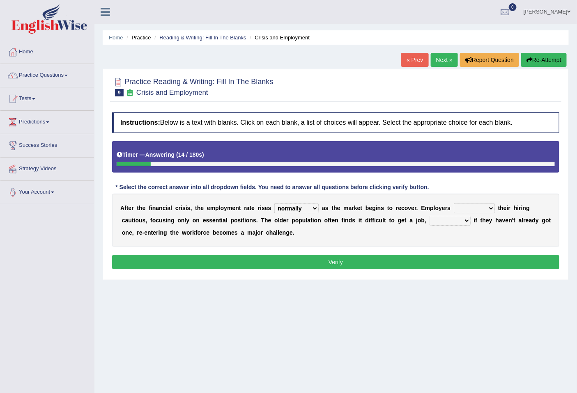
click at [453, 204] on select "keeping kept keep are kept" at bounding box center [473, 209] width 41 height 10
click at [438, 220] on select "although while then because" at bounding box center [449, 221] width 41 height 10
select select "while"
click at [429, 216] on select "although while then because" at bounding box center [449, 221] width 41 height 10
click at [444, 261] on button "Verify" at bounding box center [335, 262] width 447 height 14
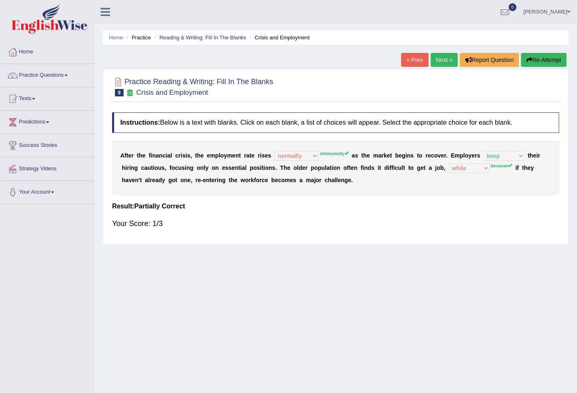
click at [437, 57] on link "Next »" at bounding box center [443, 60] width 27 height 14
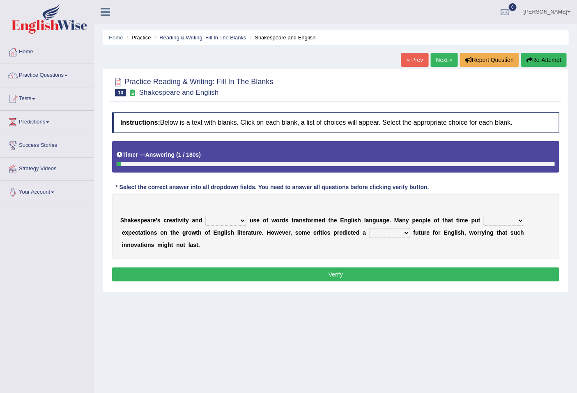
click at [229, 219] on select "idealized intensive fancied inventive" at bounding box center [225, 221] width 41 height 10
select select "idealized"
click at [205, 216] on select "idealized intensive fancied inventive" at bounding box center [225, 221] width 41 height 10
click at [508, 219] on select "wide much high more" at bounding box center [503, 221] width 41 height 10
click at [483, 216] on select "wide much high more" at bounding box center [503, 221] width 41 height 10
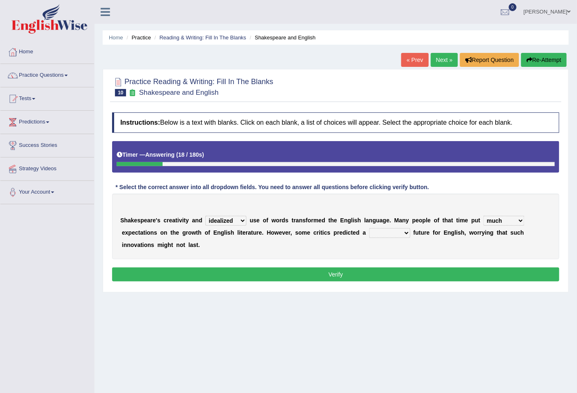
click at [505, 220] on select "wide much high more" at bounding box center [503, 221] width 41 height 10
select select "high"
click at [483, 216] on select "wide much high more" at bounding box center [503, 221] width 41 height 10
click at [392, 232] on select "monetary promising irresistible daunting" at bounding box center [389, 233] width 41 height 10
select select "promising"
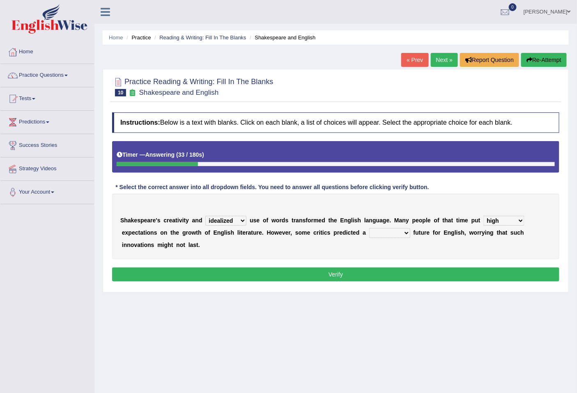
click at [369, 228] on select "monetary promising irresistible daunting" at bounding box center [389, 233] width 41 height 10
click at [383, 267] on div "Instructions: Below is a text with blanks. Click on each blank, a list of choic…" at bounding box center [335, 198] width 451 height 180
click at [382, 277] on button "Verify" at bounding box center [335, 275] width 447 height 14
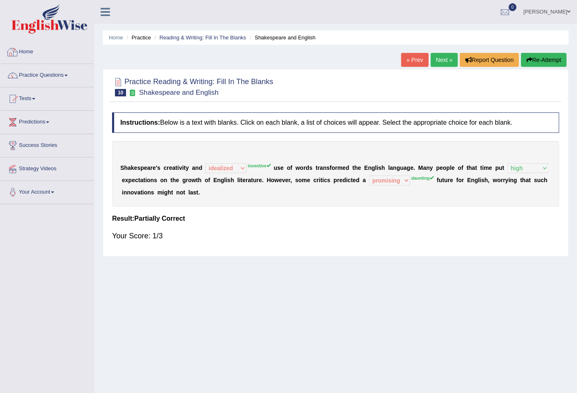
click at [39, 67] on link "Practice Questions" at bounding box center [47, 74] width 94 height 21
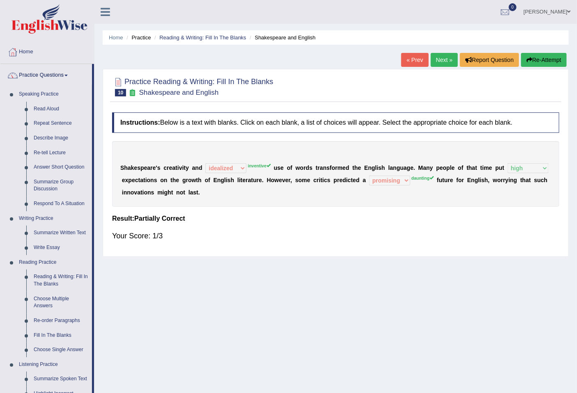
click at [375, 297] on div "Home Practice Reading & Writing: Fill In The Blanks Shakespeare and English « P…" at bounding box center [335, 205] width 482 height 410
